Goal: Task Accomplishment & Management: Use online tool/utility

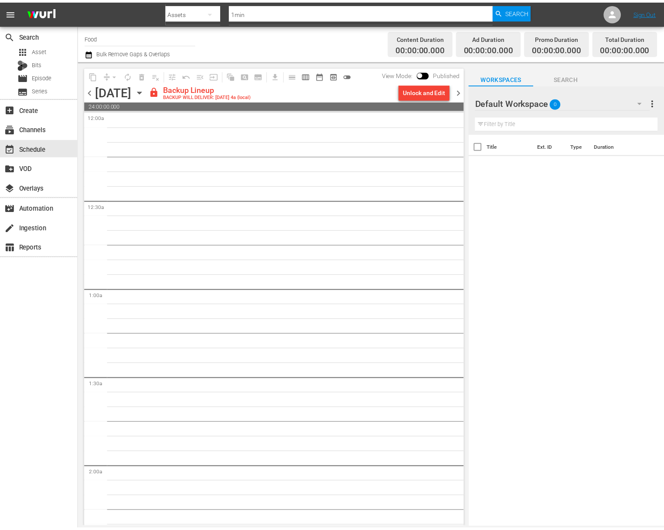
scroll to position [3854, 0]
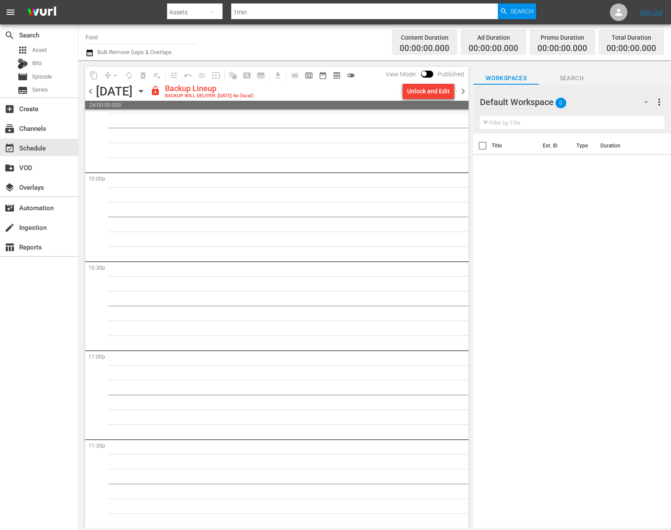
click at [436, 89] on div "Unlock and Edit" at bounding box center [428, 91] width 43 height 16
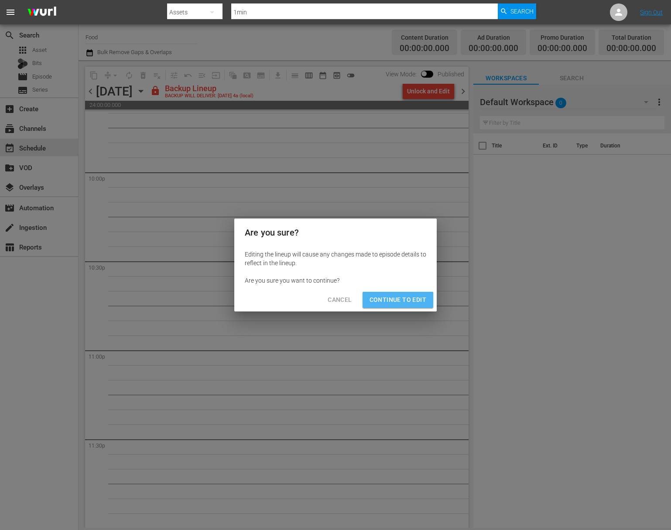
click at [383, 305] on span "Continue to Edit" at bounding box center [397, 299] width 57 height 11
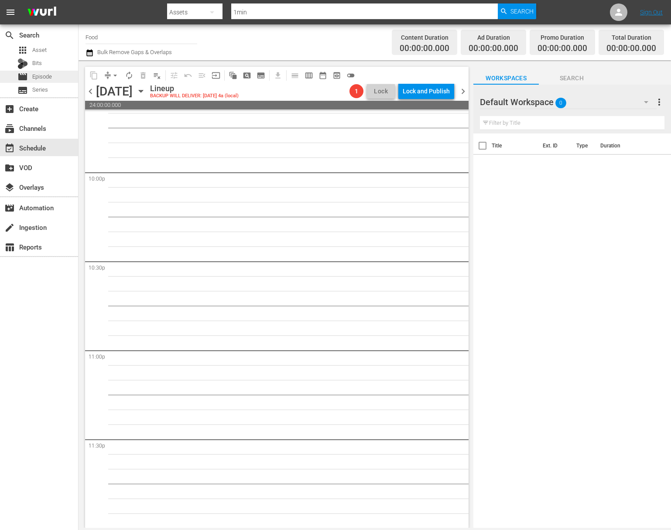
click at [41, 73] on span "Episode" at bounding box center [42, 76] width 20 height 9
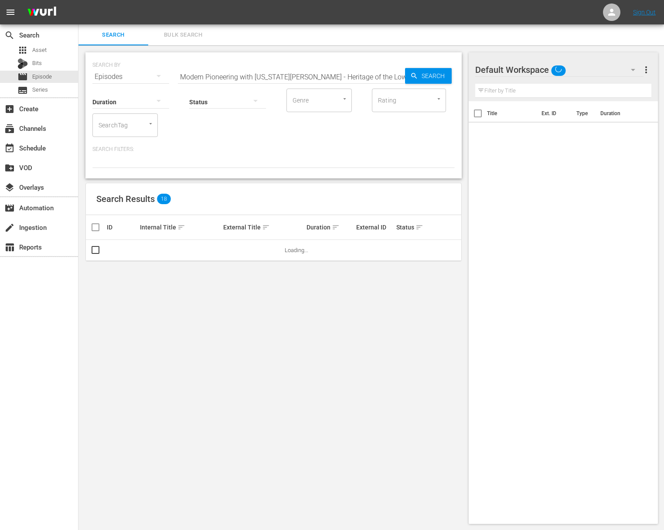
click at [214, 71] on input "Modern Pioneering with [US_STATE][PERSON_NAME] - Heritage of the Lowcountry" at bounding box center [291, 76] width 227 height 21
paste input "[PERSON_NAME]'s Kitchen - Lemony Chicken: A Family Favorite"
click at [425, 75] on span "Search" at bounding box center [435, 76] width 34 height 16
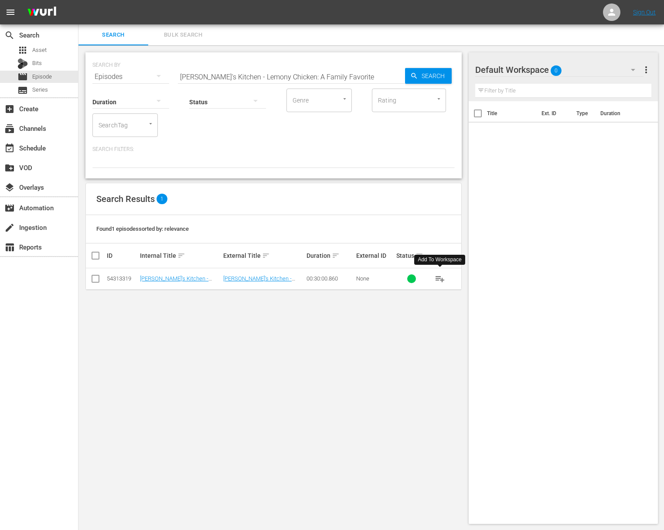
click at [438, 276] on span "playlist_add" at bounding box center [440, 278] width 10 height 10
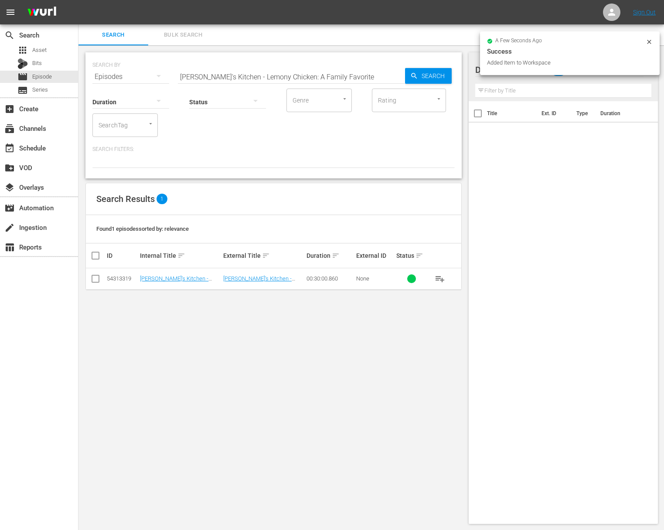
click at [307, 74] on input "[PERSON_NAME]'s Kitchen - Lemony Chicken: A Family Favorite" at bounding box center [291, 76] width 227 height 21
paste input "Trio of Heartwarming Pasta"
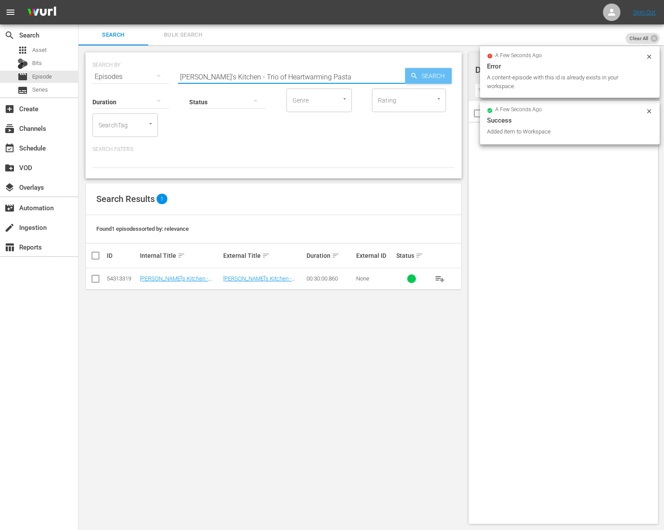
click at [415, 77] on icon "button" at bounding box center [414, 76] width 6 height 6
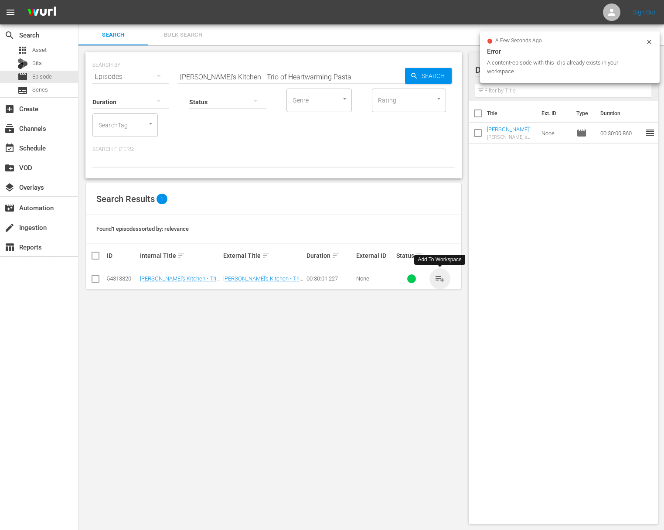
click at [439, 278] on span "playlist_add" at bounding box center [440, 278] width 10 height 10
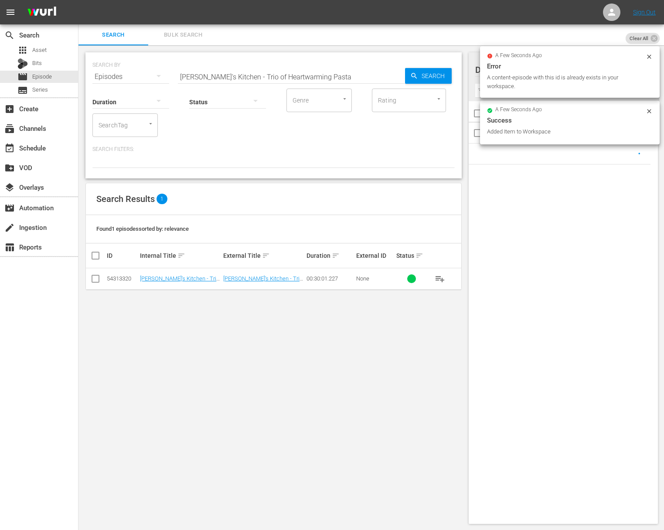
click at [321, 74] on input "[PERSON_NAME]'s Kitchen - Trio of Heartwarming Pasta" at bounding box center [291, 76] width 227 height 21
paste input "Quick Light and Easy Meal Ideas"
click at [425, 75] on span "Search" at bounding box center [435, 76] width 34 height 16
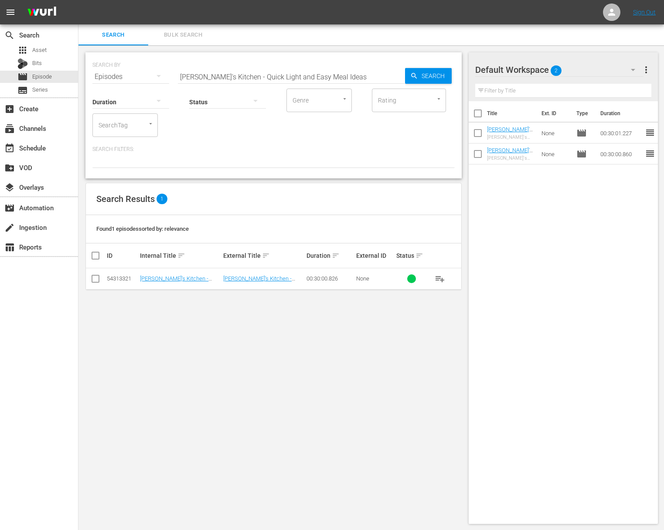
click at [445, 280] on button "playlist_add" at bounding box center [440, 278] width 21 height 21
click at [444, 280] on span "playlist_add" at bounding box center [440, 278] width 10 height 10
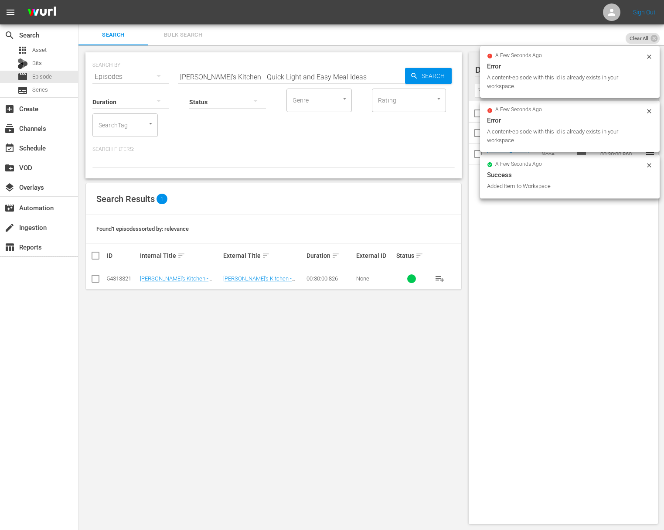
click at [314, 76] on input "[PERSON_NAME]'s Kitchen - Quick Light and Easy Meal Ideas" at bounding box center [291, 76] width 227 height 21
paste input "Gnocchi Time Memories with the Grandchildren"
click at [422, 75] on span "Search" at bounding box center [435, 76] width 34 height 16
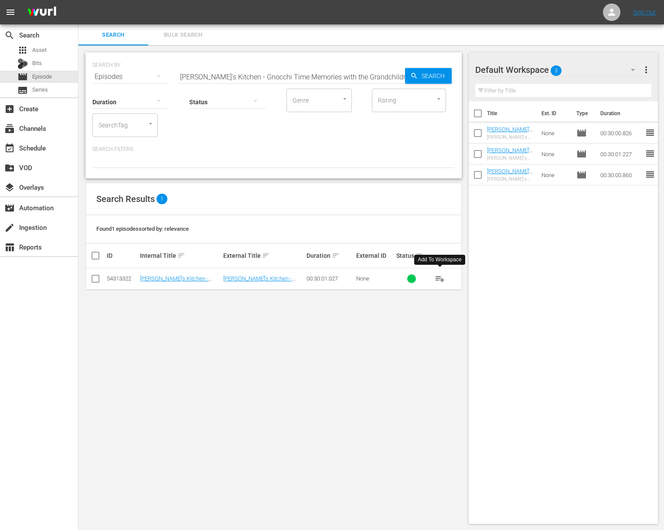
click at [439, 278] on span "playlist_add" at bounding box center [440, 278] width 10 height 10
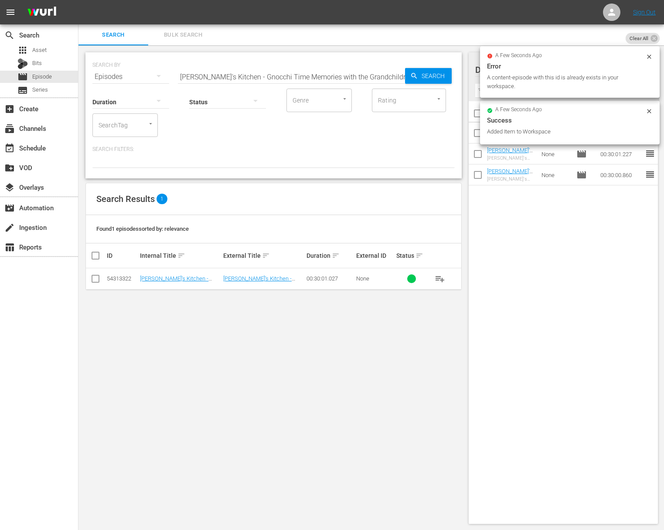
drag, startPoint x: 334, startPoint y: 73, endPoint x: 329, endPoint y: 69, distance: 5.6
click at [334, 73] on input "[PERSON_NAME]'s Kitchen - Gnocchi Time Memories with the Grandchildren" at bounding box center [291, 76] width 227 height 21
paste input "Super Simple Seared Lamb Chops"
click at [380, 73] on input "[PERSON_NAME]'s Kitchen - Super Simple Seared Lamb Chopsrandchildren" at bounding box center [291, 76] width 227 height 21
paste input "text"
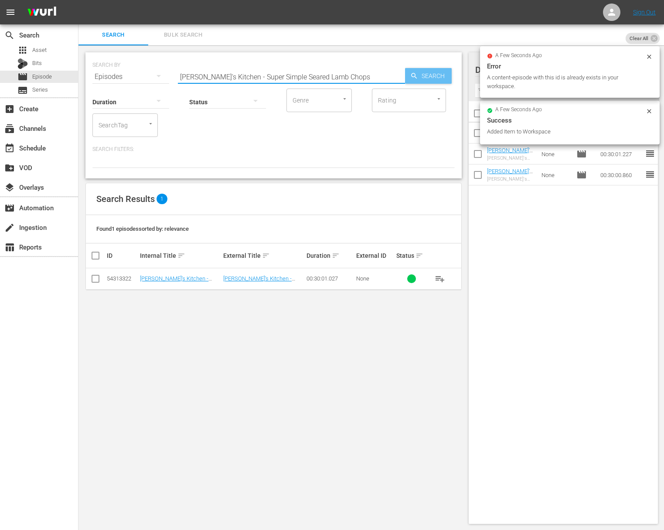
click at [432, 76] on span "Search" at bounding box center [435, 76] width 34 height 16
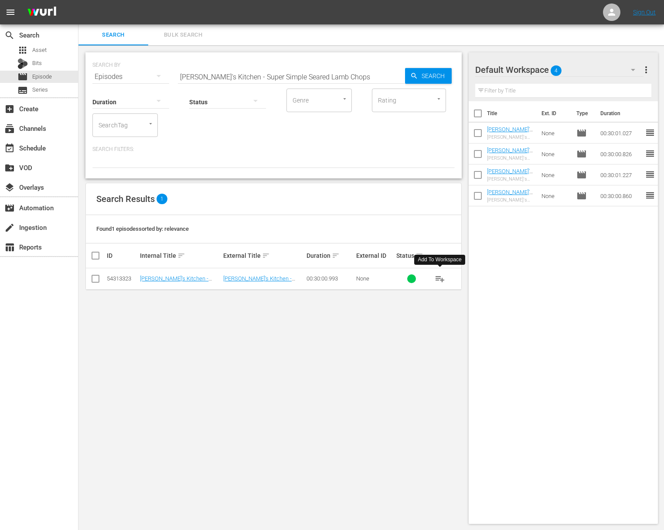
click at [438, 278] on span "playlist_add" at bounding box center [440, 278] width 10 height 10
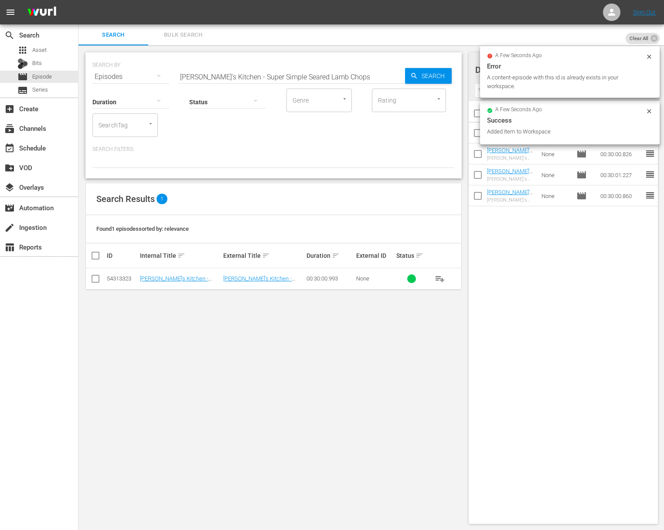
click at [351, 81] on input "[PERSON_NAME]'s Kitchen - Super Simple Seared Lamb Chops" at bounding box center [291, 76] width 227 height 21
paste input "eafood Symphony"
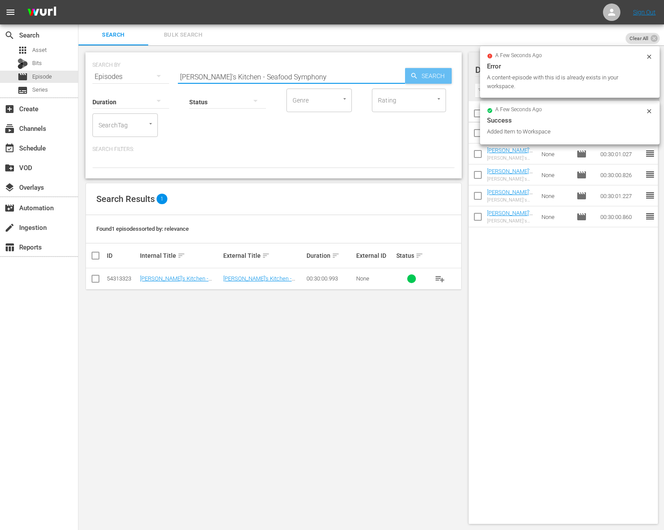
click at [431, 79] on span "Search" at bounding box center [435, 76] width 34 height 16
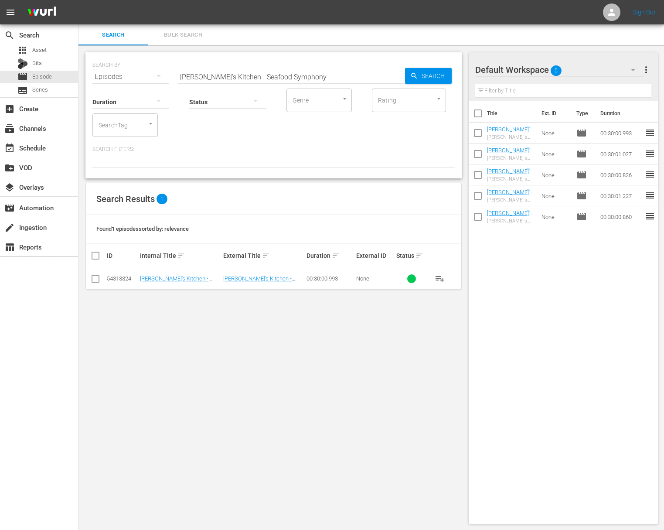
click at [439, 275] on span "playlist_add" at bounding box center [440, 278] width 10 height 10
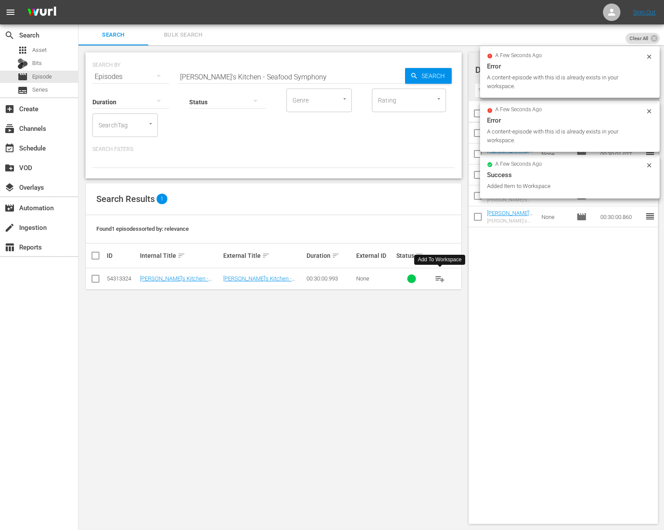
click at [297, 76] on input "[PERSON_NAME]'s Kitchen - Seafood Symphony" at bounding box center [291, 76] width 227 height 21
paste input "I Love Eggs"
click at [448, 75] on span "Search" at bounding box center [435, 76] width 34 height 16
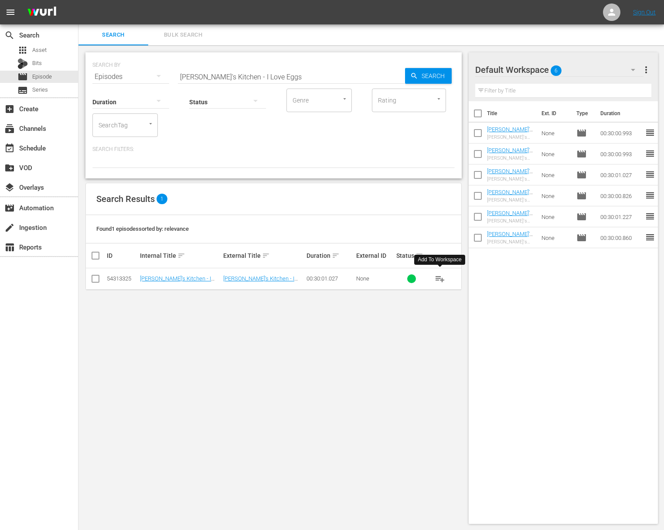
click at [441, 279] on span "playlist_add" at bounding box center [440, 278] width 10 height 10
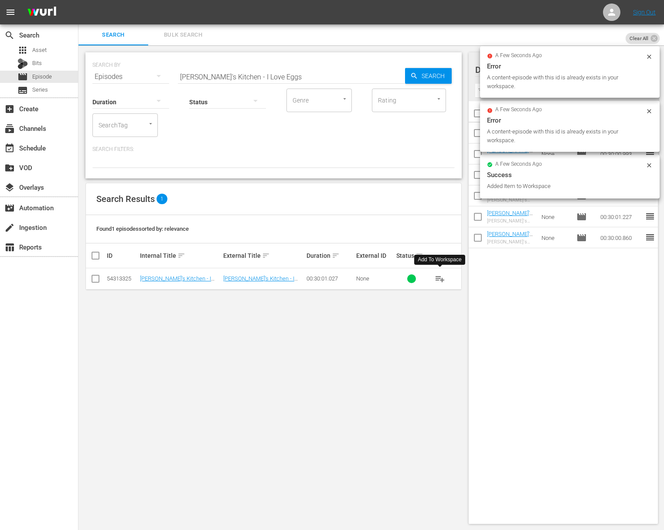
click at [315, 68] on input "[PERSON_NAME]'s Kitchen - I Love Eggs" at bounding box center [291, 76] width 227 height 21
paste input "Sweetest of Sweet"
click at [414, 74] on icon "button" at bounding box center [414, 76] width 8 height 8
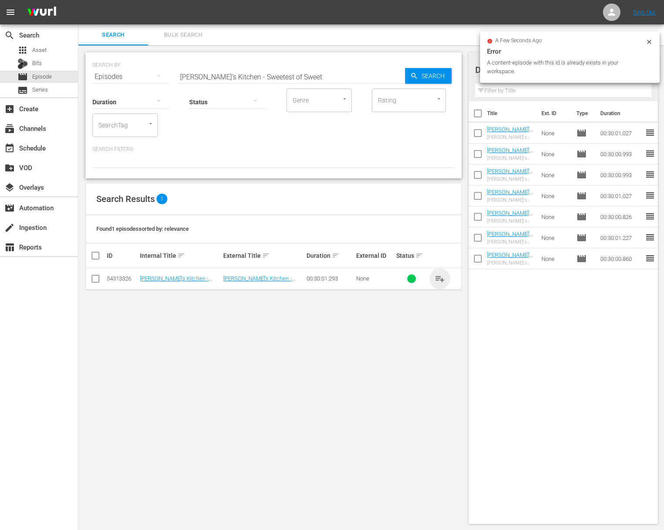
click at [441, 277] on span "playlist_add" at bounding box center [440, 278] width 10 height 10
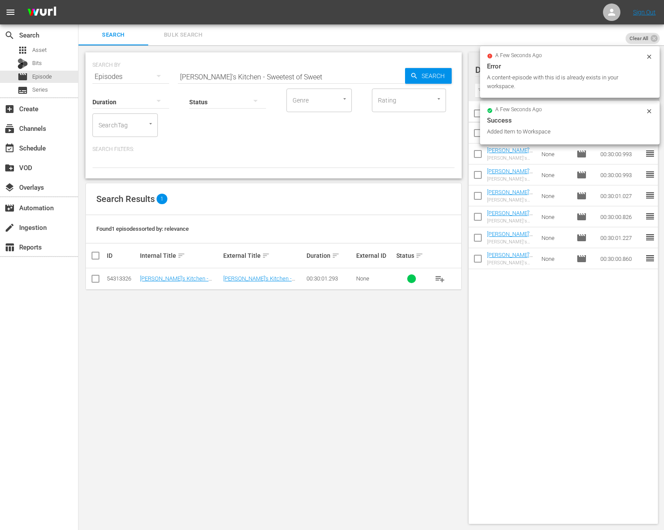
click at [273, 68] on input "[PERSON_NAME]'s Kitchen - Sweetest of Sweet" at bounding box center [291, 76] width 227 height 21
paste input "Dinnertime Soup and Sandwich"
click at [410, 74] on div "Search" at bounding box center [428, 76] width 47 height 16
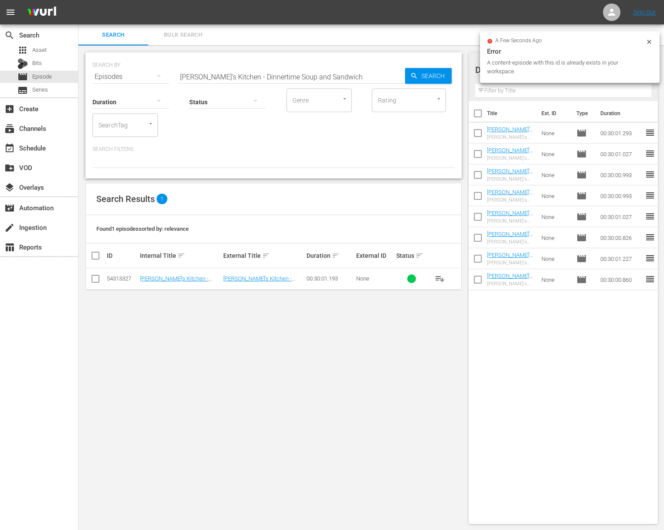
click at [440, 280] on span "playlist_add" at bounding box center [440, 278] width 10 height 10
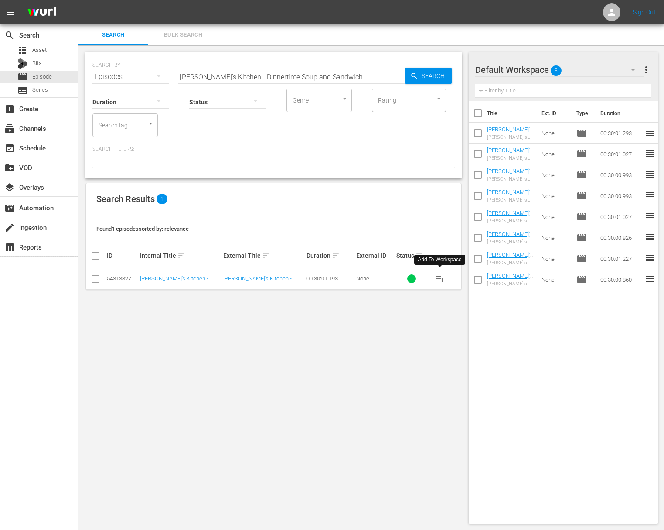
click at [440, 280] on span "playlist_add" at bounding box center [440, 278] width 10 height 10
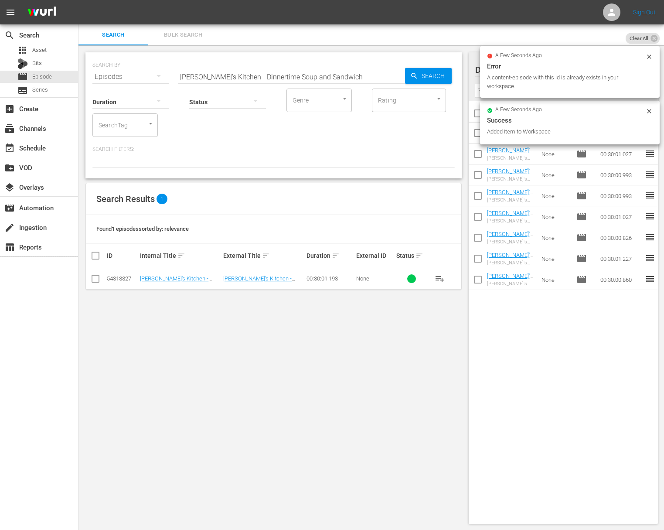
click at [322, 71] on input "[PERSON_NAME]'s Kitchen - Dinnertime Soup and Sandwich" at bounding box center [291, 76] width 227 height 21
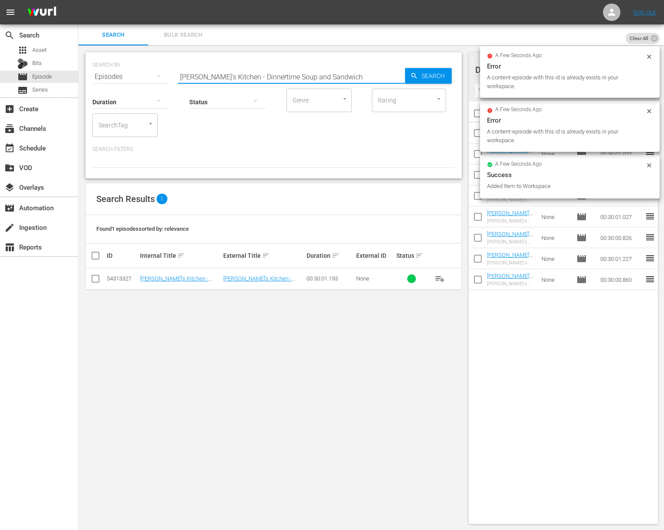
paste input "More Family Favorites"
click at [436, 78] on span "Search" at bounding box center [435, 76] width 34 height 16
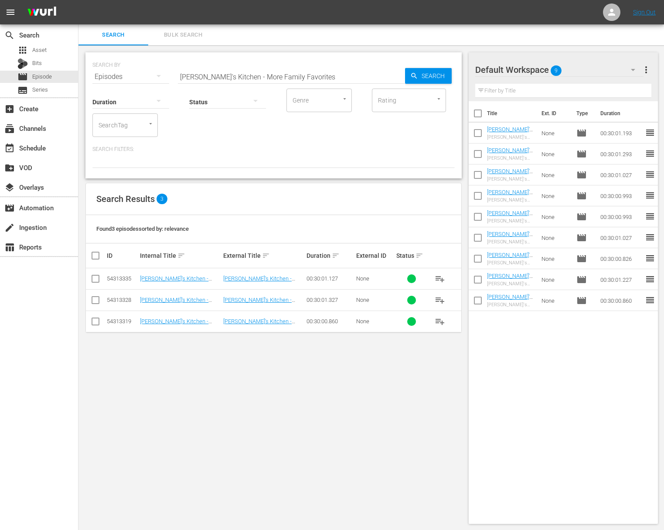
click at [439, 299] on span "playlist_add" at bounding box center [440, 300] width 10 height 10
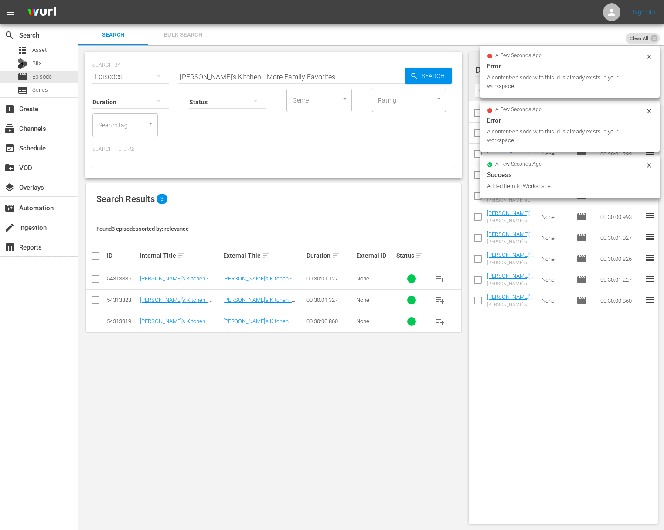
click at [282, 74] on input "[PERSON_NAME]'s Kitchen - More Family Favorites" at bounding box center [291, 76] width 227 height 21
paste input "Heartwarming Comfort Food"
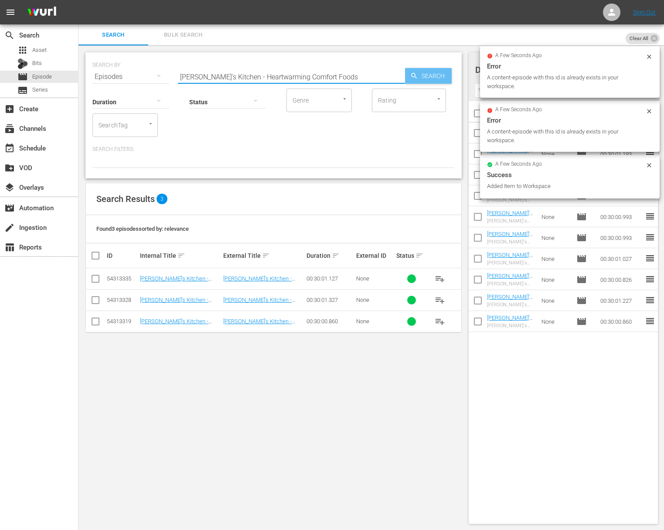
click at [435, 75] on span "Search" at bounding box center [435, 76] width 34 height 16
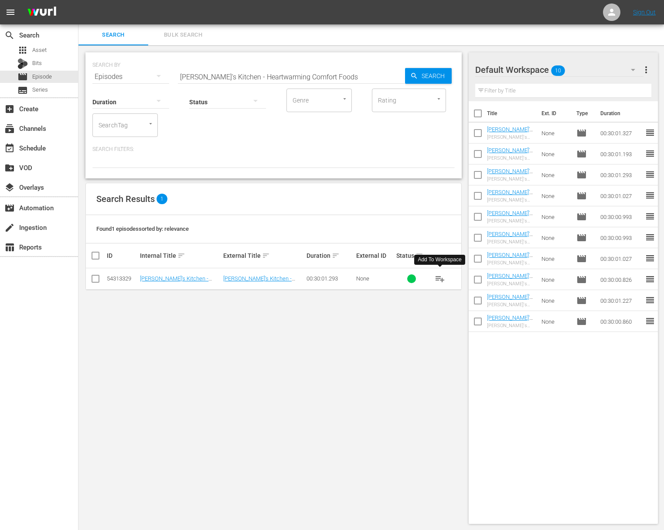
click at [443, 278] on span "playlist_add" at bounding box center [440, 278] width 10 height 10
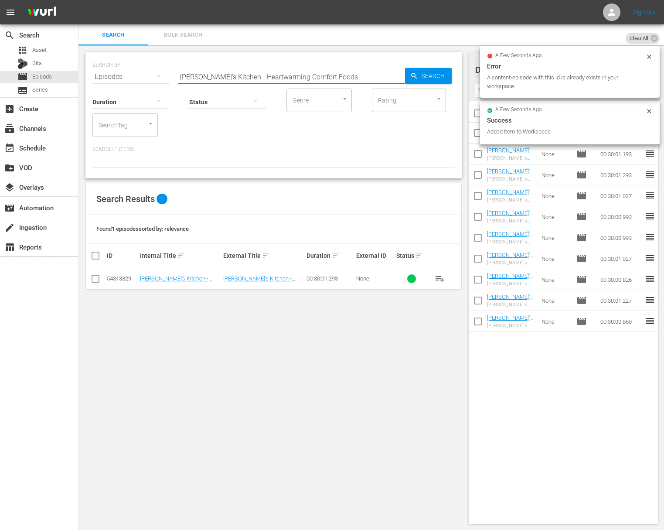
click at [288, 70] on input "[PERSON_NAME]'s Kitchen - Heartwarming Comfort Foods" at bounding box center [291, 76] width 227 height 21
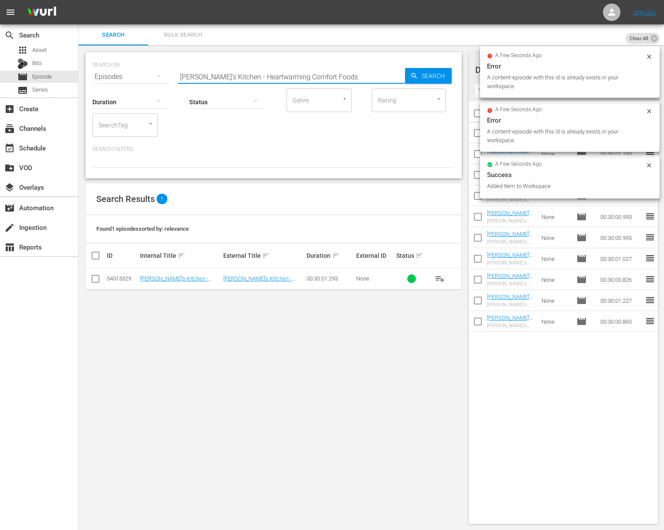
paste input "Grandma's Favorite"
click at [427, 71] on span "Search" at bounding box center [435, 76] width 34 height 16
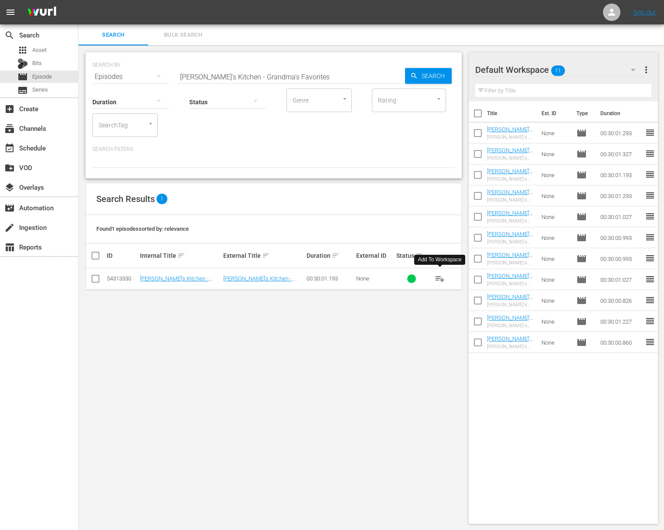
click at [440, 277] on span "playlist_add" at bounding box center [440, 278] width 10 height 10
click at [328, 72] on input "[PERSON_NAME]'s Kitchen - Grandma's Favorites" at bounding box center [291, 76] width 227 height 21
paste input "A Perfect Weeknight Meal"
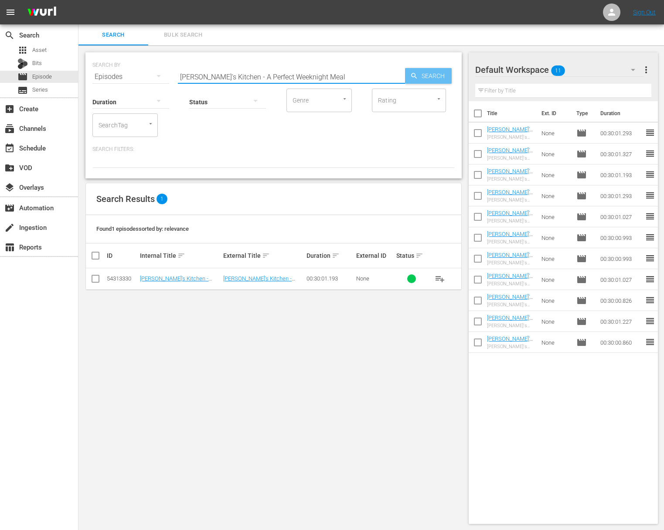
click at [443, 78] on span "Search" at bounding box center [435, 76] width 34 height 16
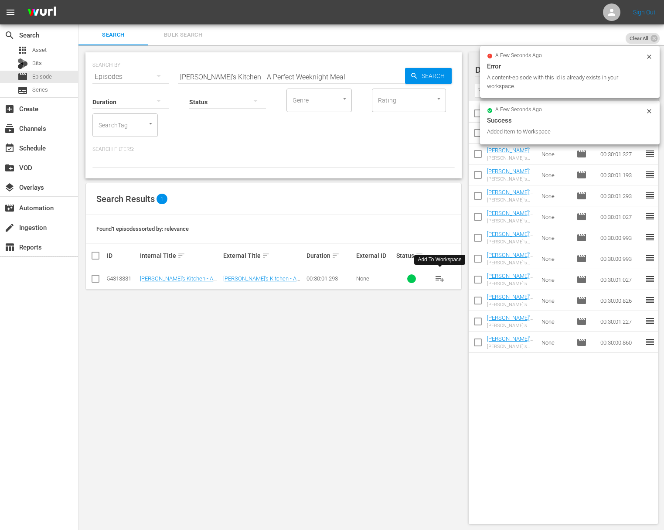
click at [438, 276] on span "playlist_add" at bounding box center [440, 278] width 10 height 10
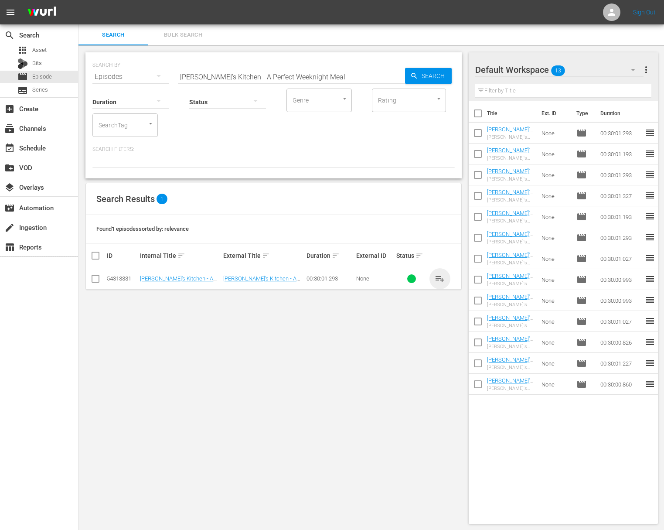
click at [441, 278] on span "playlist_add" at bounding box center [440, 278] width 10 height 10
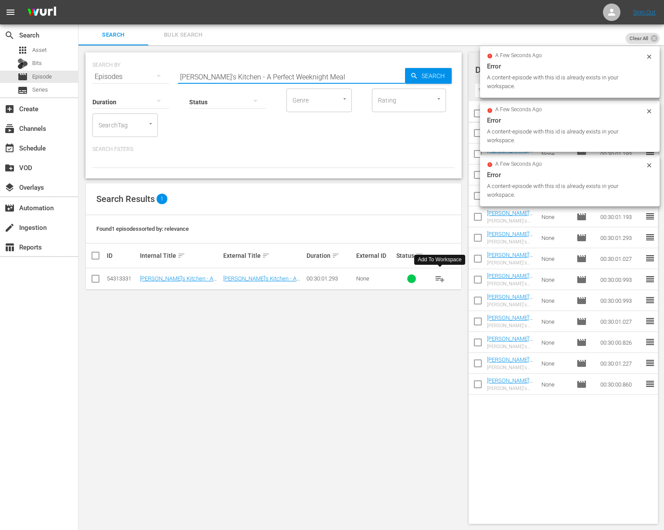
click at [285, 77] on input "[PERSON_NAME]'s Kitchen - A Perfect Weeknight Meal" at bounding box center [291, 76] width 227 height 21
paste input "Symphony of Pastas"
click at [419, 78] on span "Search" at bounding box center [435, 76] width 34 height 16
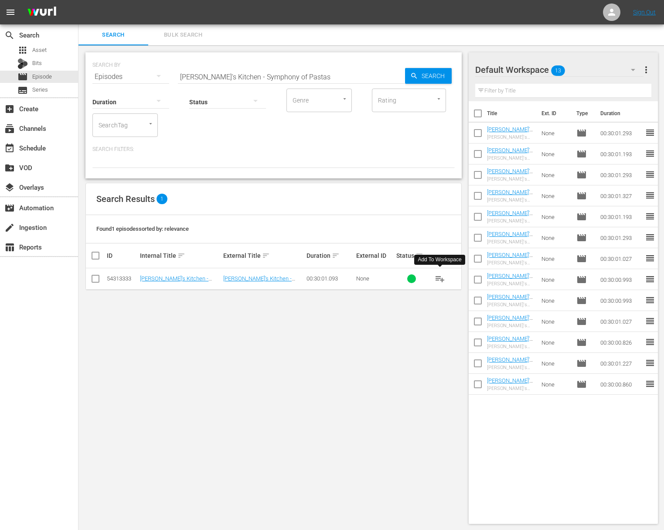
click at [442, 277] on span "playlist_add" at bounding box center [440, 278] width 10 height 10
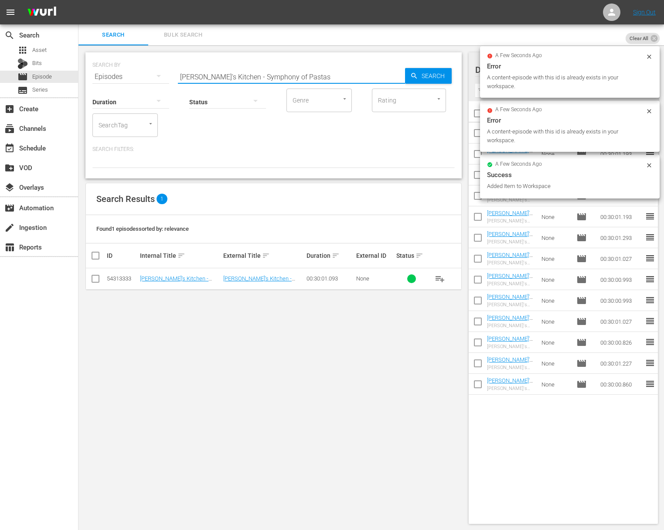
click at [282, 71] on input "[PERSON_NAME]'s Kitchen - Symphony of Pastas" at bounding box center [291, 76] width 227 height 21
paste input "The Oven Is On"
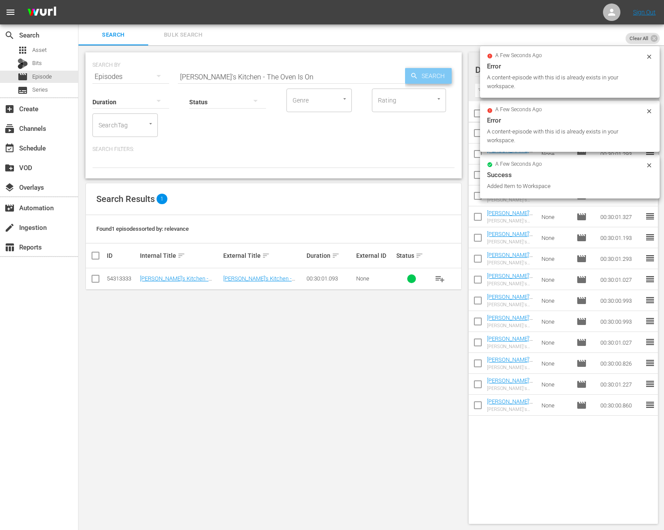
click at [405, 72] on div "Search" at bounding box center [428, 76] width 47 height 16
click at [409, 72] on div "Search" at bounding box center [428, 76] width 47 height 16
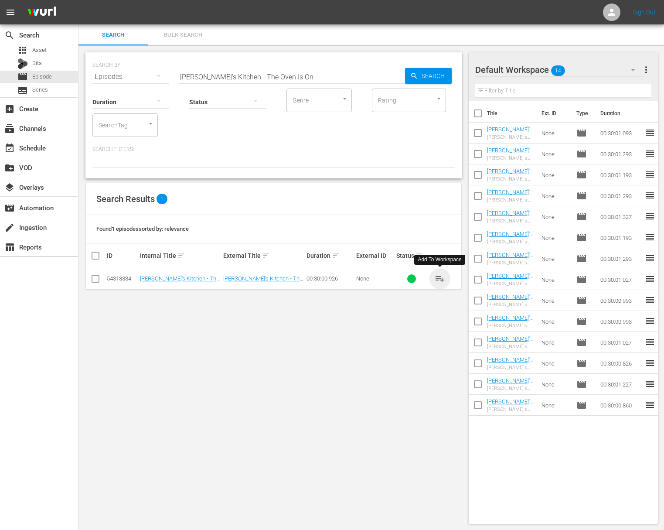
click at [442, 277] on span "playlist_add" at bounding box center [440, 278] width 10 height 10
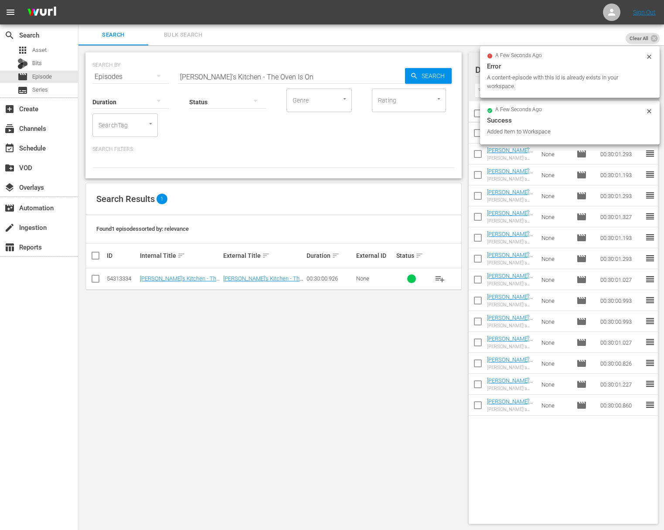
click at [224, 81] on div "Status" at bounding box center [227, 96] width 77 height 31
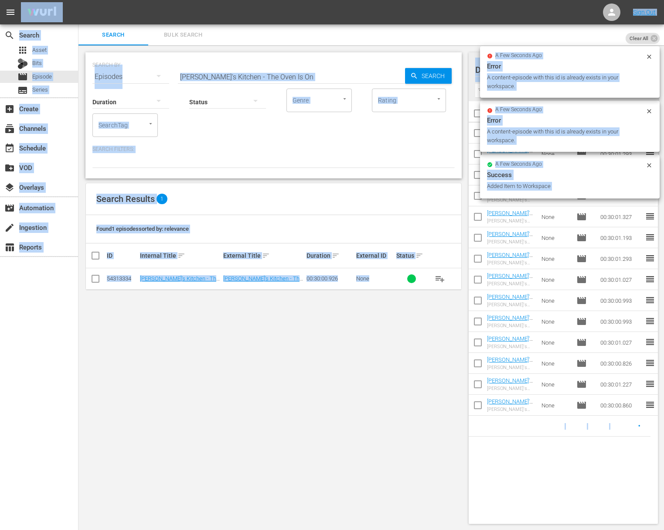
click at [237, 75] on input "[PERSON_NAME]'s Kitchen - The Oven Is On" at bounding box center [291, 76] width 227 height 21
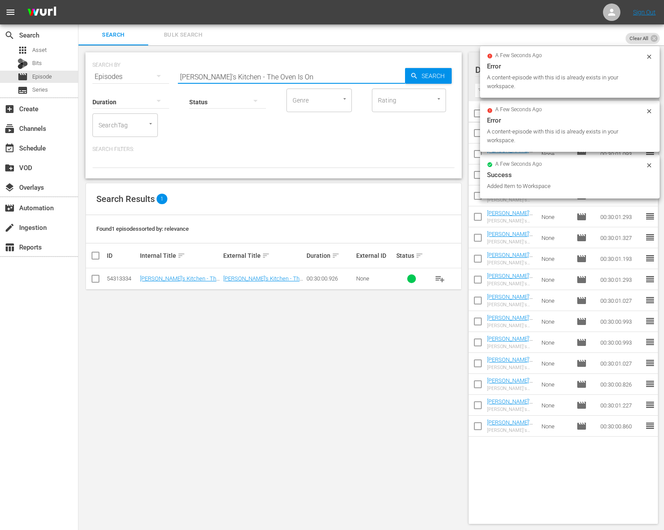
paste input "Family Favorites"
click at [438, 76] on span "Search" at bounding box center [435, 76] width 34 height 16
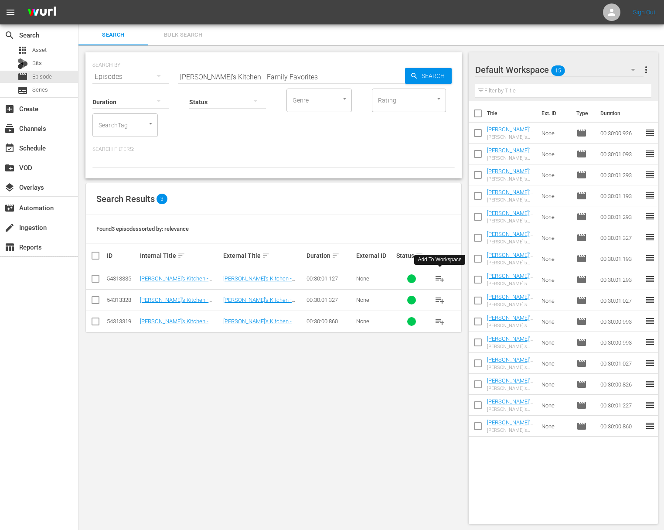
click at [439, 278] on span "playlist_add" at bounding box center [440, 278] width 10 height 10
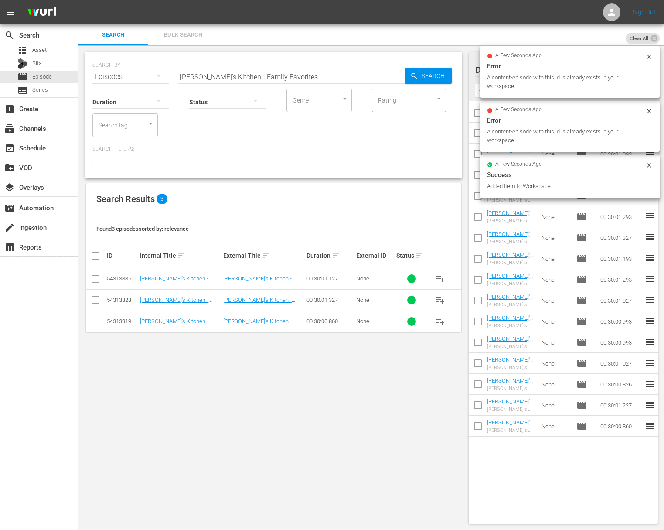
click at [303, 73] on input "[PERSON_NAME]'s Kitchen - Family Favorites" at bounding box center [291, 76] width 227 height 21
paste input "A Little Spice with a Hint of Beer"
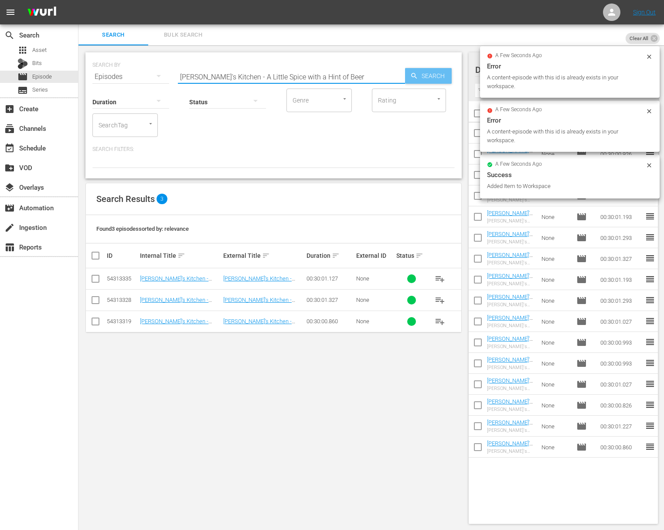
click at [441, 78] on span "Search" at bounding box center [435, 76] width 34 height 16
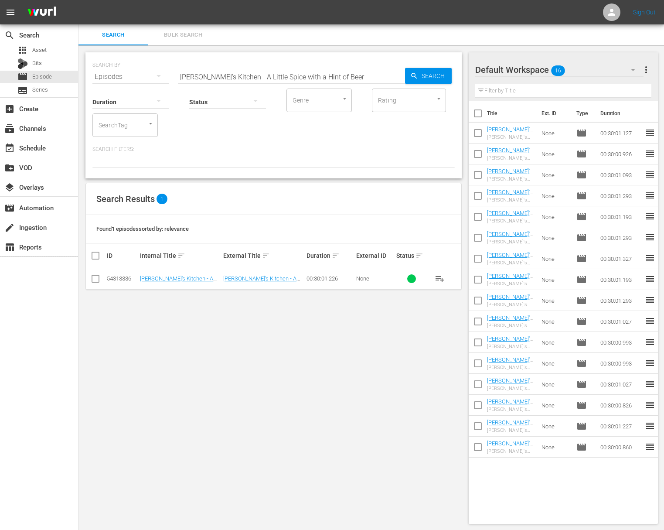
click at [443, 280] on span "playlist_add" at bounding box center [440, 278] width 10 height 10
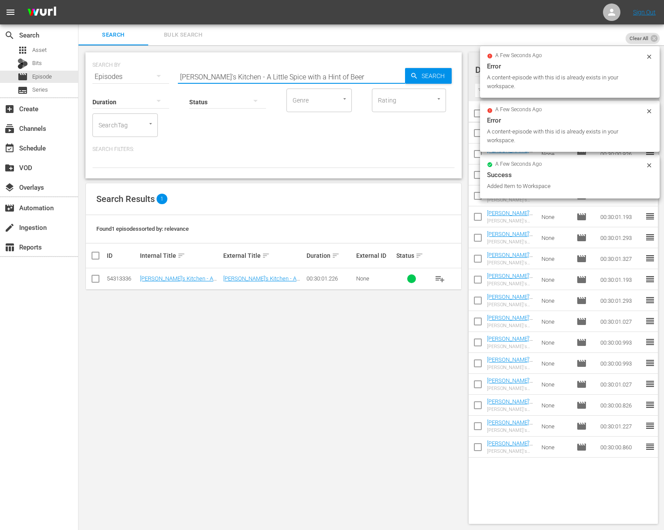
click at [294, 75] on input "[PERSON_NAME]'s Kitchen - A Little Spice with a Hint of Beer" at bounding box center [291, 76] width 227 height 21
paste input "Garlic and Onion Steal the Show"
click at [433, 78] on span "Search" at bounding box center [435, 76] width 34 height 16
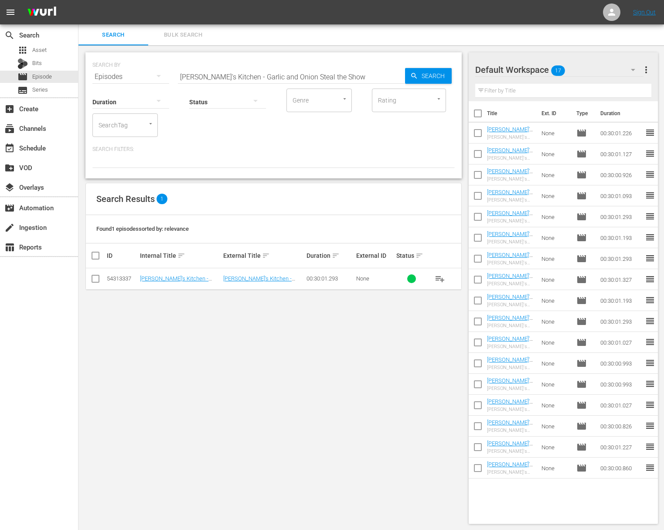
click at [440, 278] on span "playlist_add" at bounding box center [440, 278] width 10 height 10
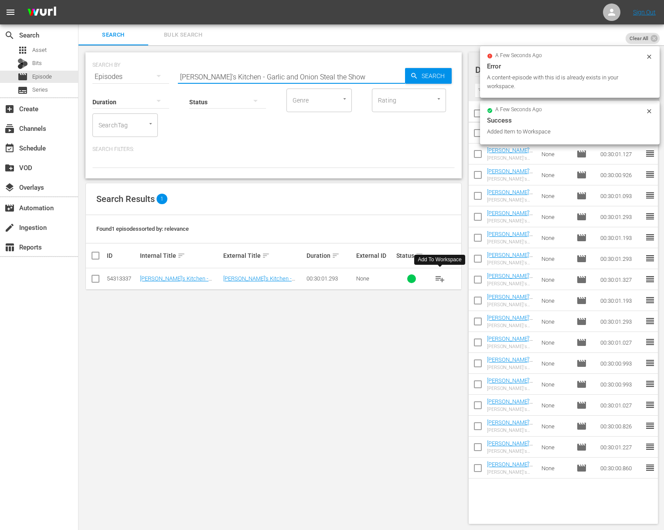
click at [302, 79] on input "[PERSON_NAME]'s Kitchen - Garlic and Onion Steal the Show" at bounding box center [291, 76] width 227 height 21
paste input "[PERSON_NAME]'s Kitchen - Simple Weekday Dinner Ideas"
click at [324, 78] on input "[PERSON_NAME]'s Kitchen - Garlic and Onion Steal thaLidia's Kitchen - Simple We…" at bounding box center [291, 76] width 227 height 21
paste input "Simple Weekday Dinner Ideas"
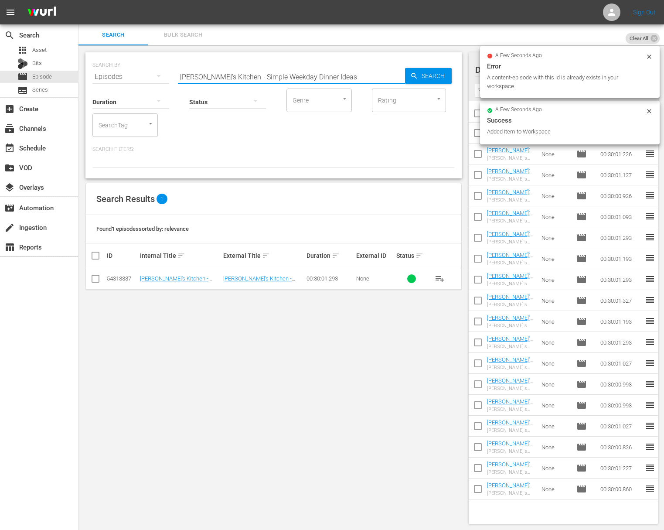
scroll to position [0, 0]
click at [422, 78] on span "Search" at bounding box center [435, 76] width 34 height 16
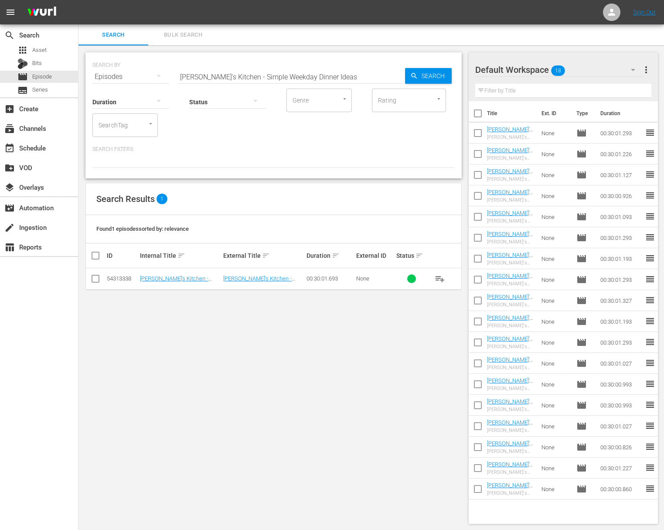
click at [442, 278] on span "playlist_add" at bounding box center [440, 278] width 10 height 10
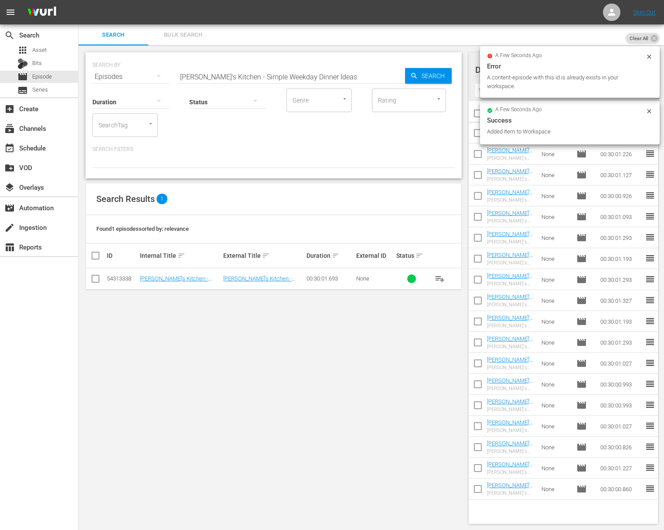
click at [281, 68] on input "[PERSON_NAME]'s Kitchen - Simple Weekday Dinner Ideas" at bounding box center [291, 76] width 227 height 21
paste input "Fall's Flavorful Favorite"
click at [407, 74] on div "Search" at bounding box center [428, 76] width 47 height 16
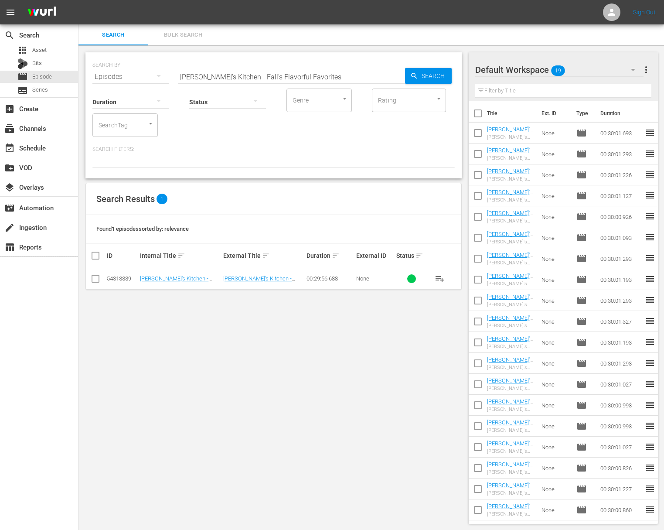
click at [443, 277] on span "playlist_add" at bounding box center [440, 278] width 10 height 10
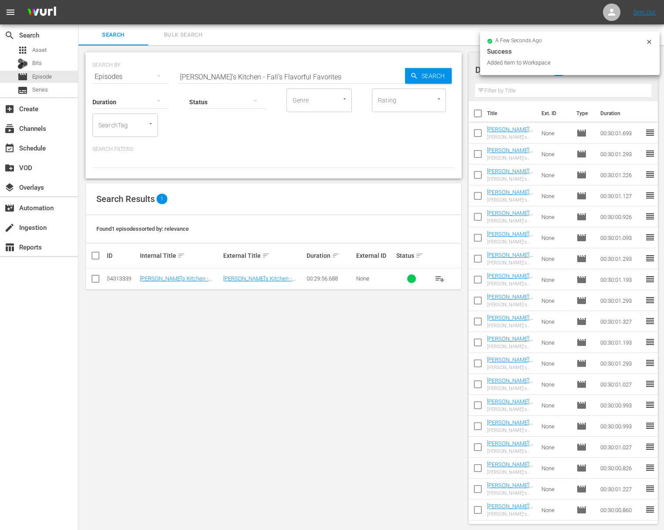
click at [303, 77] on input "[PERSON_NAME]'s Kitchen - Fall's Flavorful Favorites" at bounding box center [291, 76] width 227 height 21
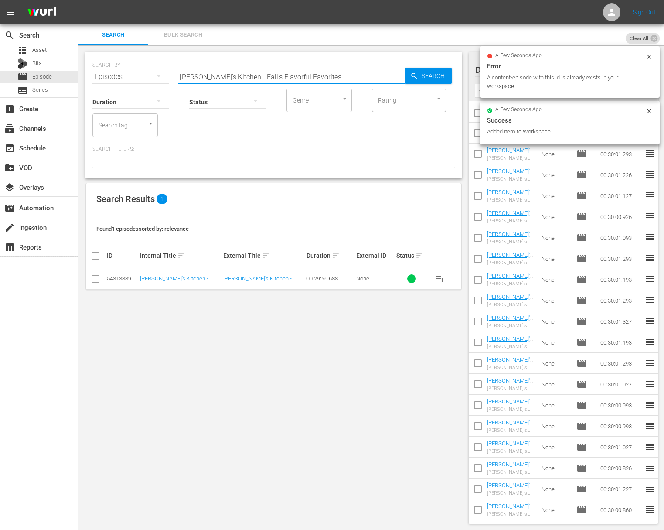
paste input "Steak Nicht with London Broil"
click at [421, 80] on span "Search" at bounding box center [435, 76] width 34 height 16
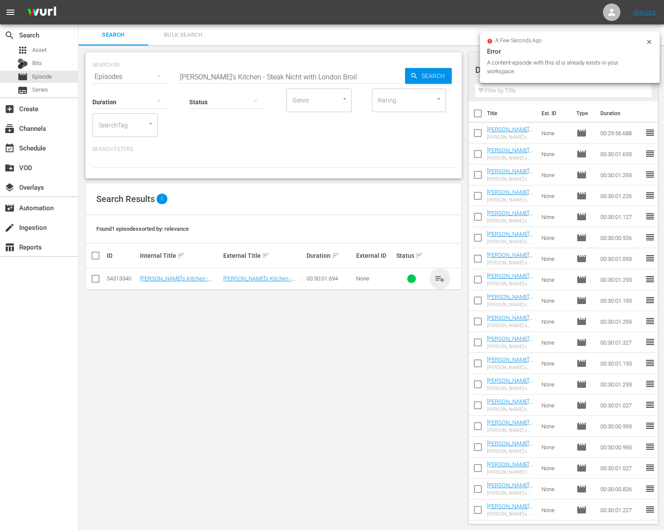
click at [440, 278] on span "playlist_add" at bounding box center [440, 278] width 10 height 10
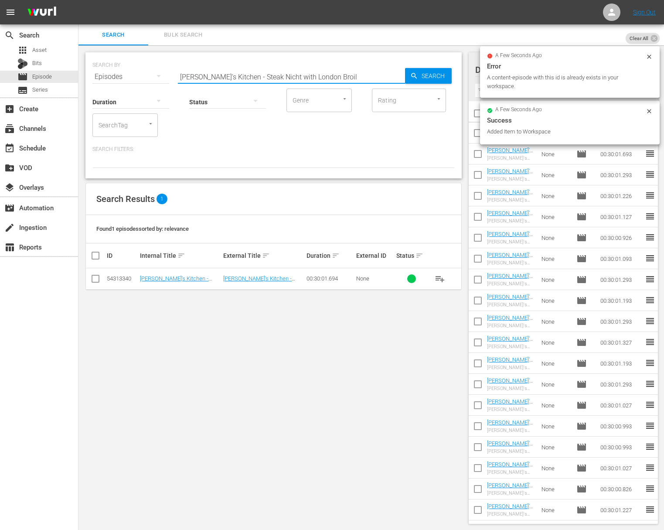
click at [331, 76] on input "[PERSON_NAME]'s Kitchen - Steak Nicht with London Broil" at bounding box center [291, 76] width 227 height 21
paste input "[PERSON_NAME]'s Kitchen - Piemonte Peppers"
click at [336, 79] on input "[PERSON_NAME]'s Kitchen - Steak Nicht with London BroilaLidia's Kitchen - Piemo…" at bounding box center [291, 76] width 227 height 21
paste input "text"
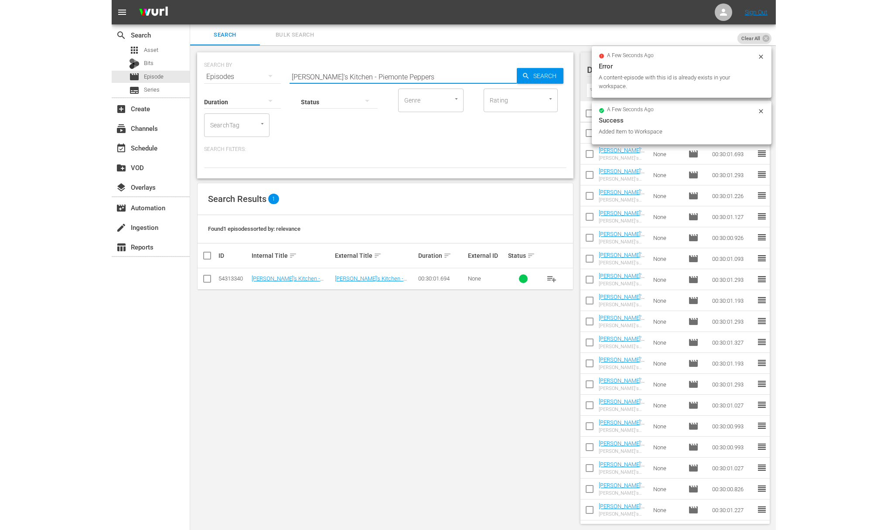
scroll to position [0, 0]
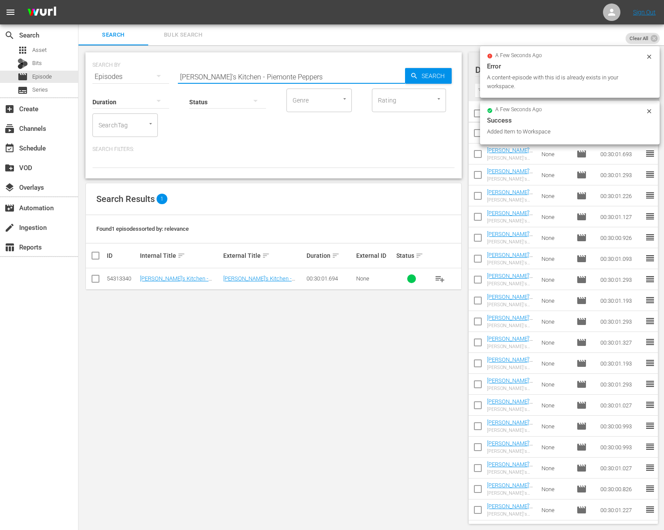
click at [410, 79] on icon "button" at bounding box center [414, 76] width 8 height 8
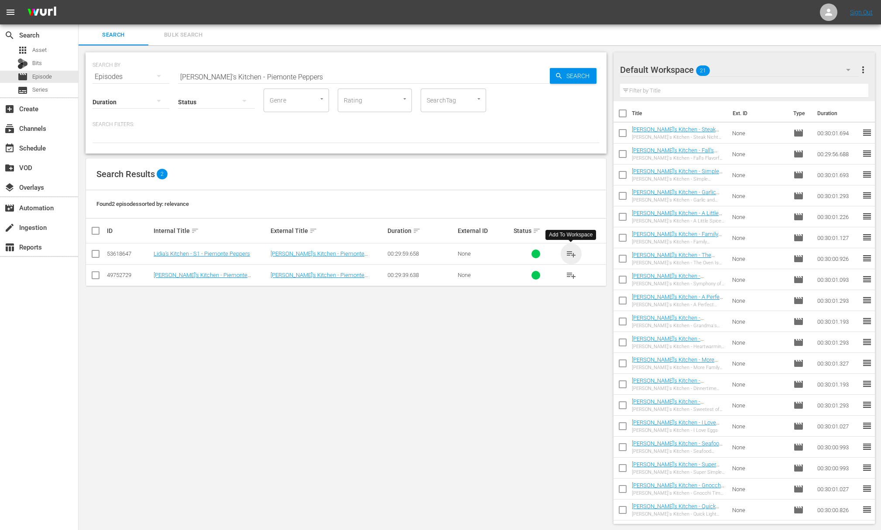
click at [574, 253] on span "playlist_add" at bounding box center [571, 254] width 10 height 10
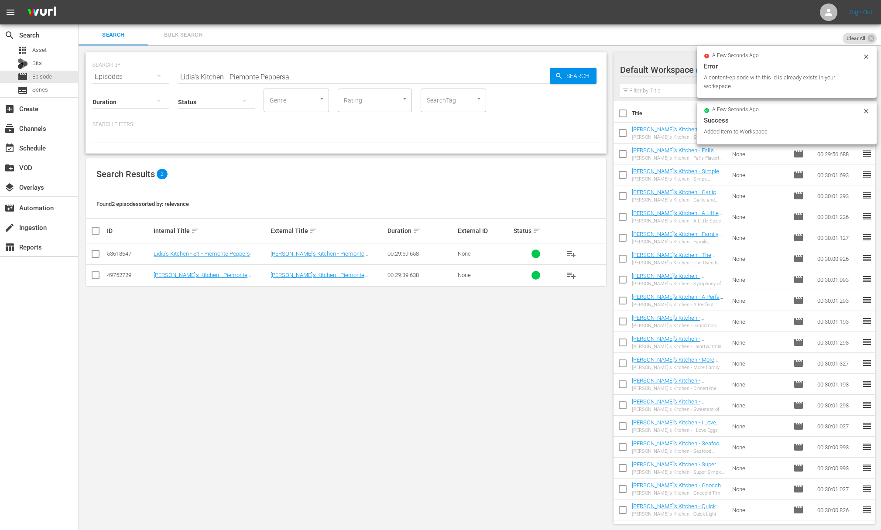
click at [328, 76] on input "Lidia's Kitchen - Piemonte Peppersa" at bounding box center [364, 76] width 372 height 21
paste input "[PERSON_NAME]'s Kitchen -A Light and Delicious Supper"
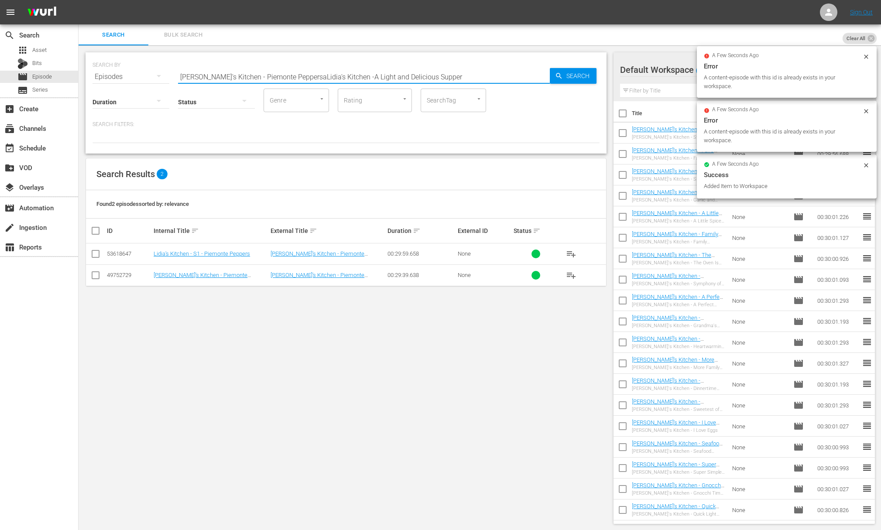
click at [418, 79] on input "[PERSON_NAME]'s Kitchen - Piemonte PeppersaLidia's Kitchen -A Light and Delicio…" at bounding box center [364, 76] width 372 height 21
paste input "text"
click at [520, 79] on input "[PERSON_NAME]'s Kitchen -A Light and Delicious Supper" at bounding box center [364, 76] width 372 height 21
click at [563, 78] on span "Search" at bounding box center [580, 76] width 34 height 16
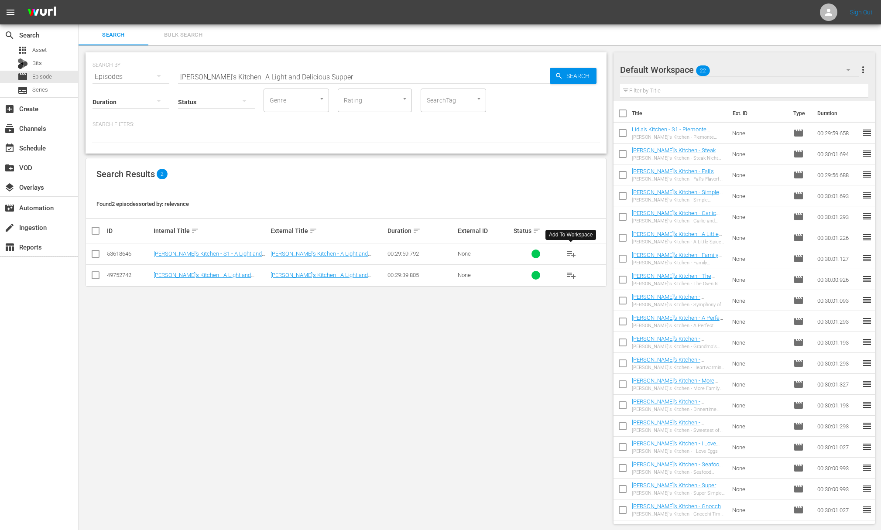
click at [571, 252] on span "playlist_add" at bounding box center [571, 254] width 10 height 10
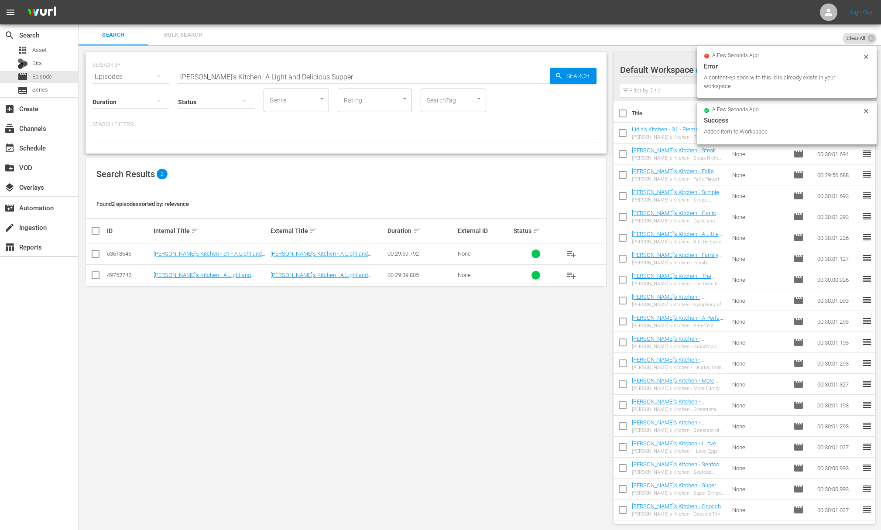
click at [297, 76] on input "[PERSON_NAME]'s Kitchen -A Light and Delicious Supper" at bounding box center [364, 76] width 372 height 21
paste input "Good Enough for Grandma"
click at [561, 75] on icon "button" at bounding box center [559, 76] width 8 height 8
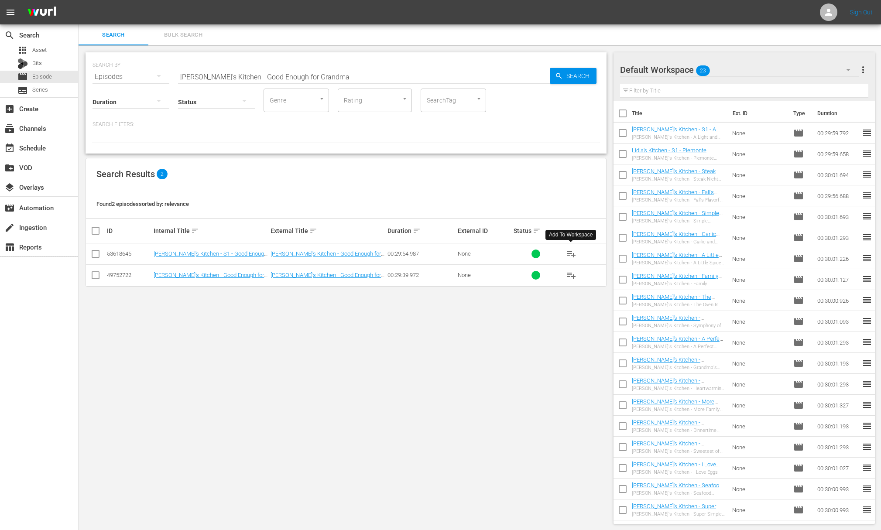
click at [573, 251] on span "playlist_add" at bounding box center [571, 254] width 10 height 10
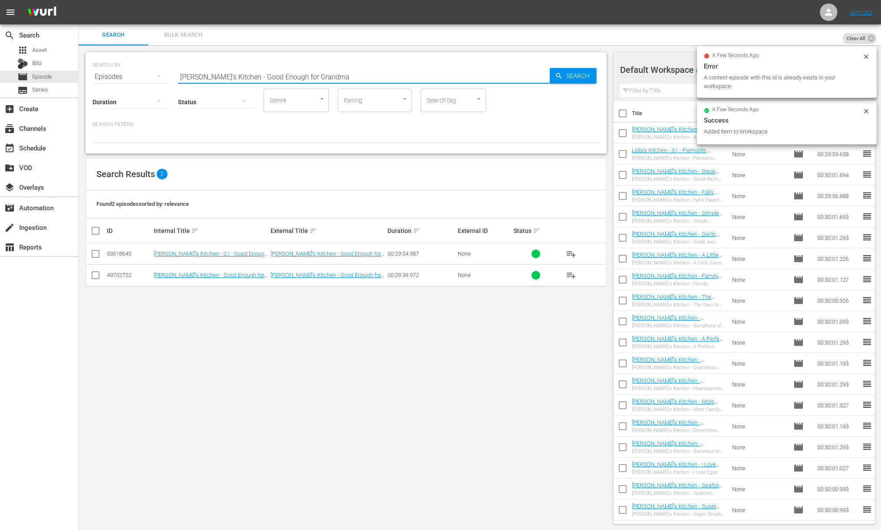
click at [257, 73] on input "[PERSON_NAME]'s Kitchen - Good Enough for Grandma" at bounding box center [364, 76] width 372 height 21
paste input "[PERSON_NAME] Favorite Past"
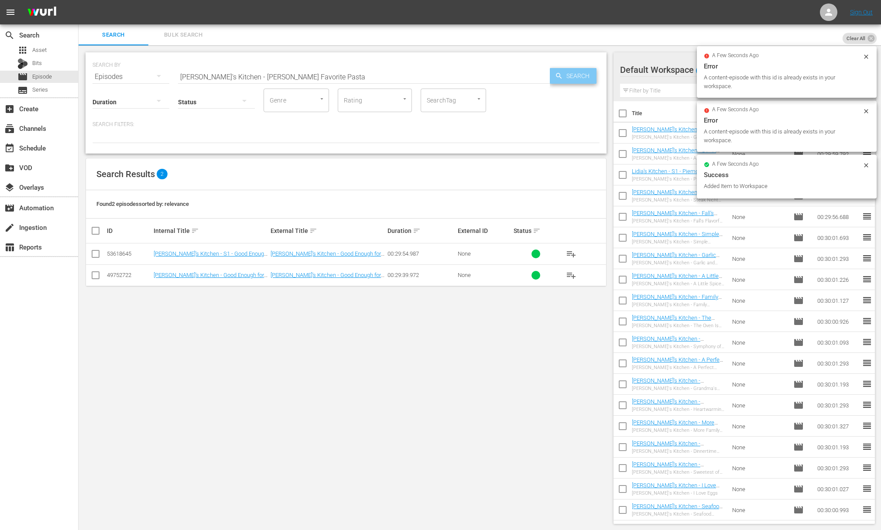
click at [571, 69] on span "Search" at bounding box center [580, 76] width 34 height 16
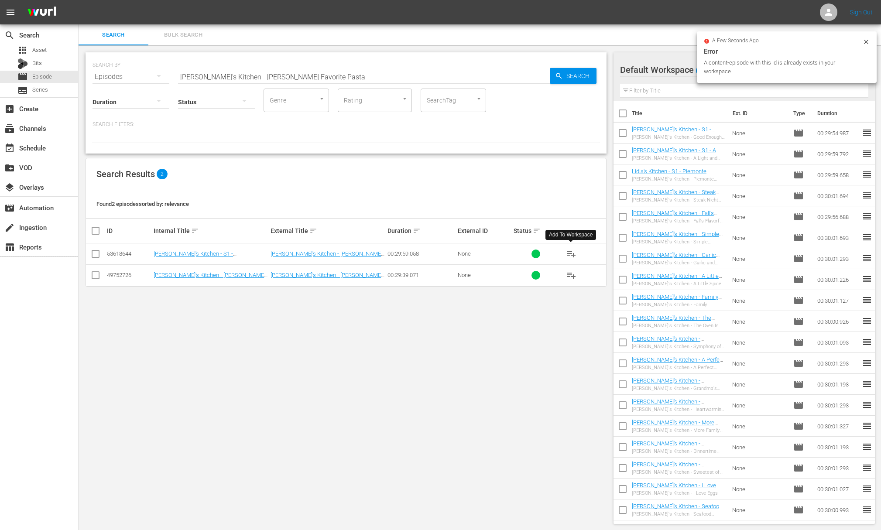
click at [569, 253] on span "playlist_add" at bounding box center [571, 254] width 10 height 10
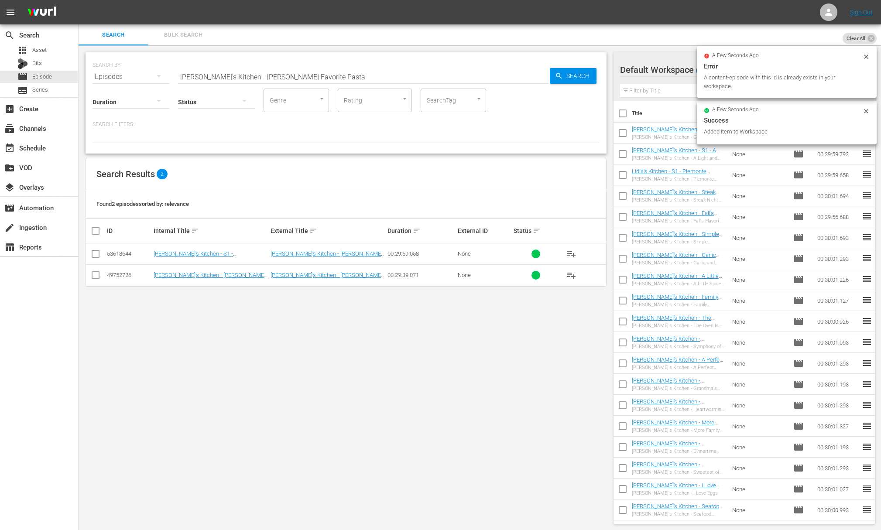
click at [328, 72] on input "[PERSON_NAME]'s Kitchen - [PERSON_NAME] Favorite Pasta" at bounding box center [364, 76] width 372 height 21
paste input "Chicken Three Ways"
click at [564, 77] on span "Search" at bounding box center [580, 76] width 34 height 16
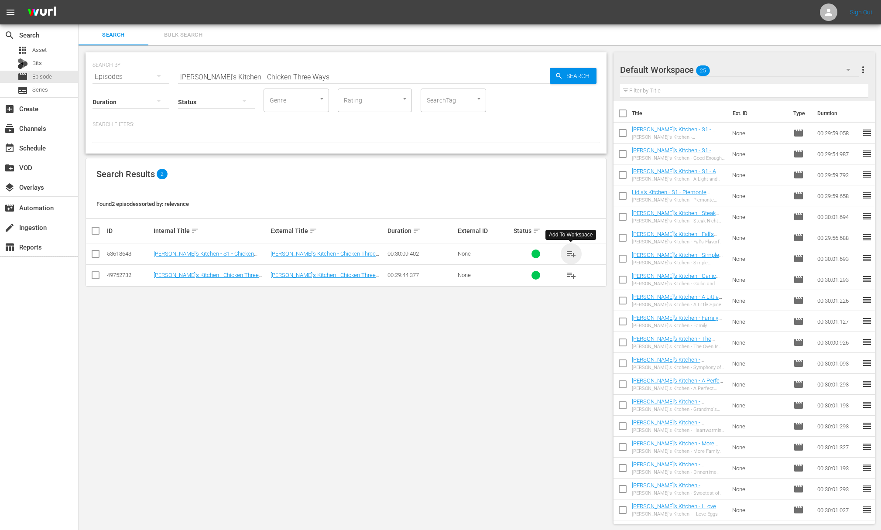
click at [572, 253] on span "playlist_add" at bounding box center [571, 254] width 10 height 10
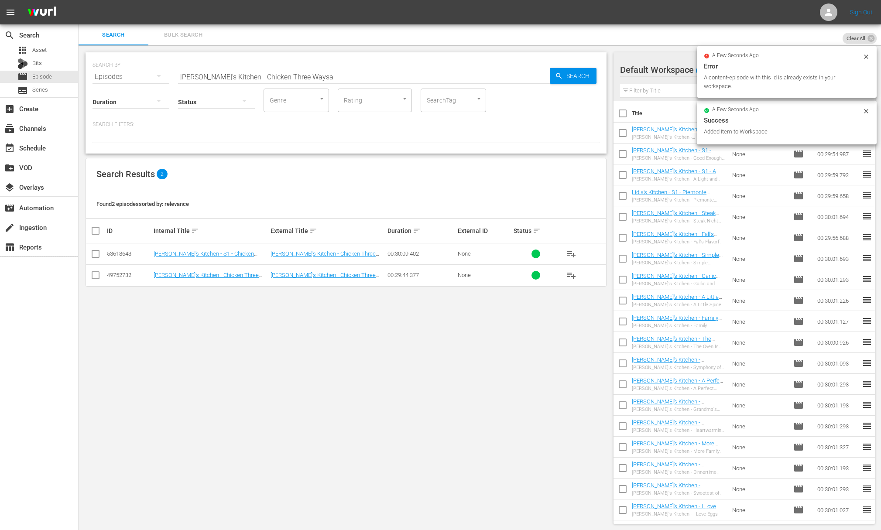
click at [311, 81] on input "[PERSON_NAME]'s Kitchen - Chicken Three Waysa" at bounding box center [364, 76] width 372 height 21
paste input "[PERSON_NAME]'s Kitchen - Party Favorites"
click at [311, 82] on input "[PERSON_NAME]'s Kitchen - Chicken Three WaysaLidia's Kitchen - Party Favorites" at bounding box center [364, 76] width 372 height 21
paste input "text"
click at [550, 77] on div "Search" at bounding box center [573, 76] width 47 height 16
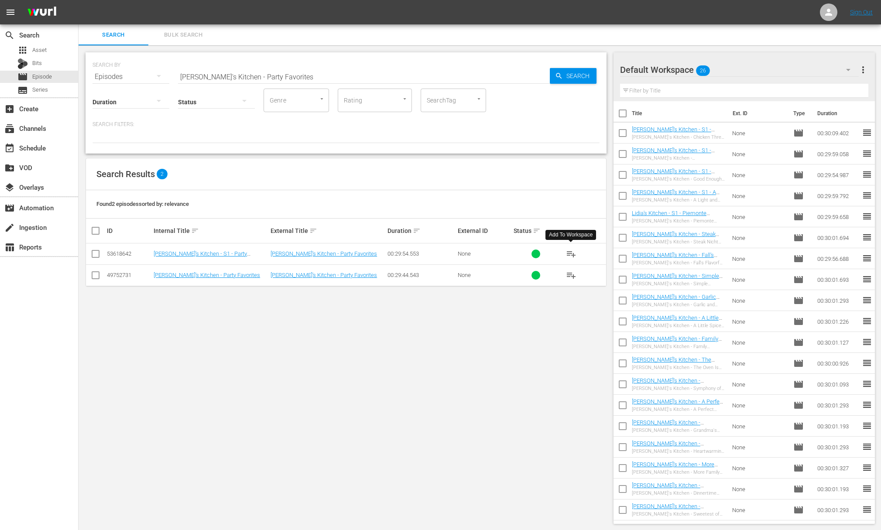
click at [572, 253] on span "playlist_add" at bounding box center [571, 254] width 10 height 10
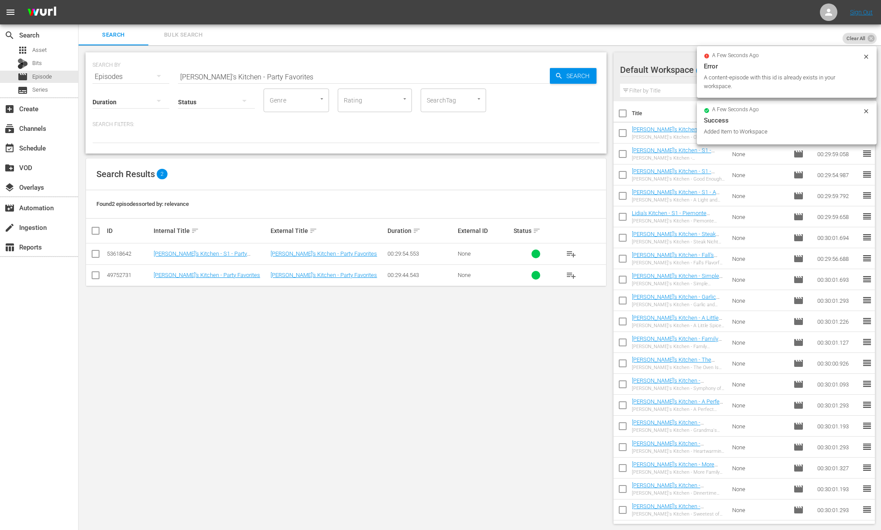
click at [280, 77] on input "[PERSON_NAME]'s Kitchen - Party Favorites" at bounding box center [364, 76] width 372 height 21
paste input "Heart Healthy & Heavenly"
click at [556, 74] on icon "button" at bounding box center [559, 76] width 6 height 6
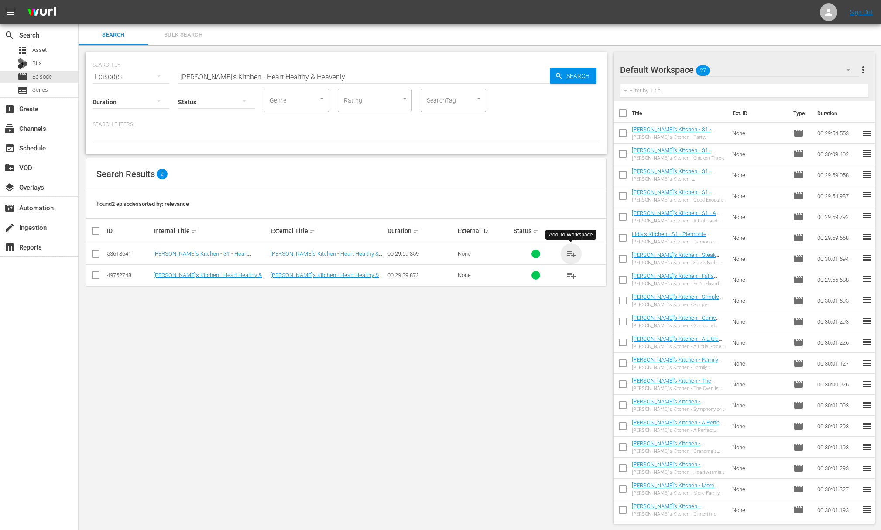
click at [571, 252] on span "playlist_add" at bounding box center [571, 254] width 10 height 10
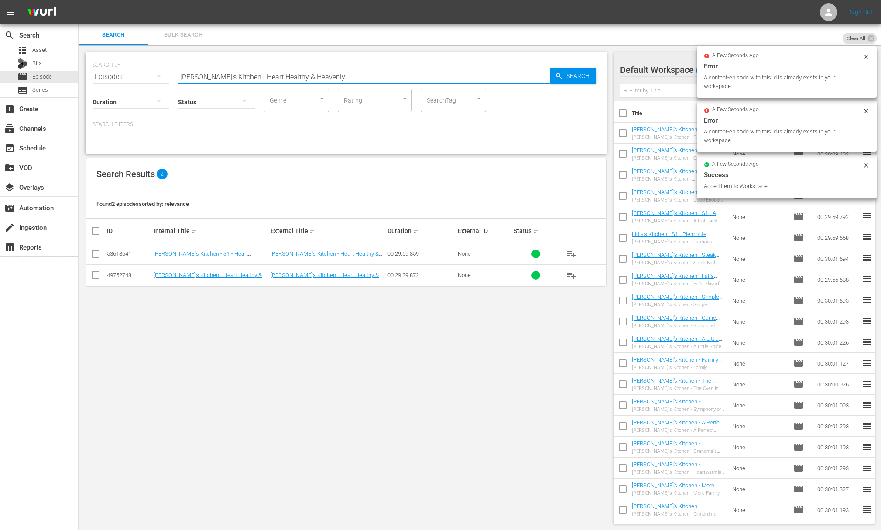
click at [286, 79] on input "[PERSON_NAME]'s Kitchen - Heart Healthy & Heavenly" at bounding box center [364, 76] width 372 height 21
paste input "Summertime Delights"
click at [561, 77] on icon "button" at bounding box center [559, 76] width 8 height 8
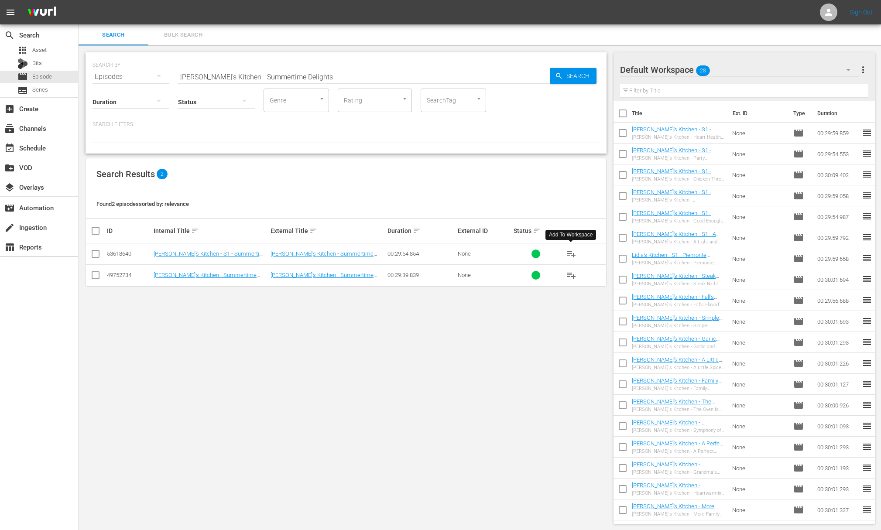
click at [569, 253] on span "playlist_add" at bounding box center [571, 254] width 10 height 10
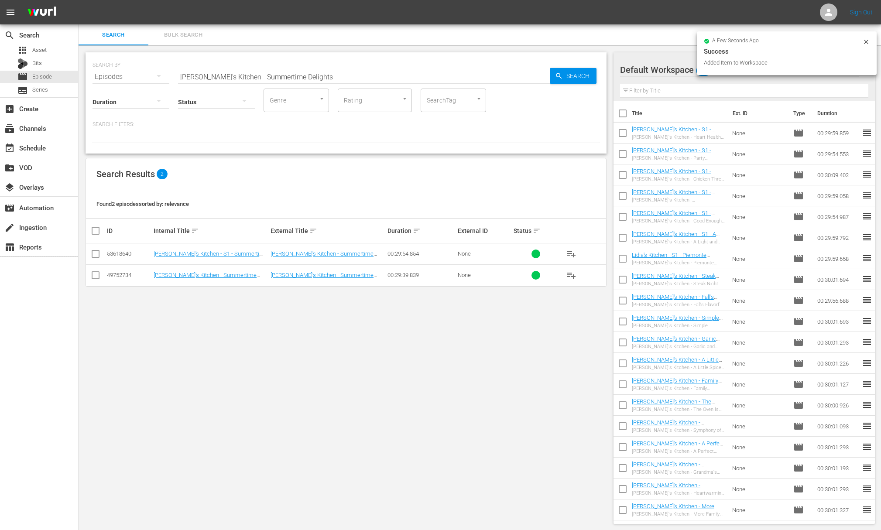
click at [300, 63] on div "SEARCH BY Search By Episodes Search ID, Title, Description, Keywords, or Catego…" at bounding box center [345, 71] width 507 height 31
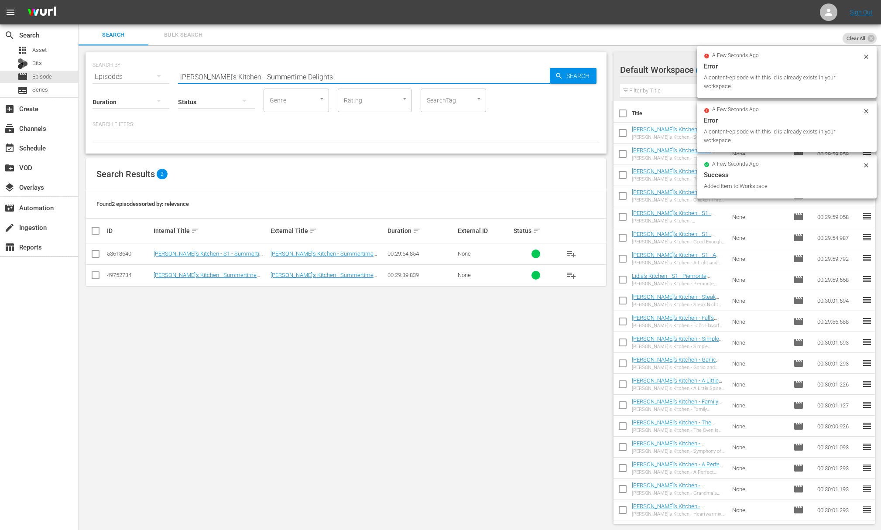
click at [294, 77] on input "[PERSON_NAME]'s Kitchen - Summertime Delights" at bounding box center [364, 76] width 372 height 21
paste input "Rice is Twice as Nice"
click at [569, 75] on span "Search" at bounding box center [580, 76] width 34 height 16
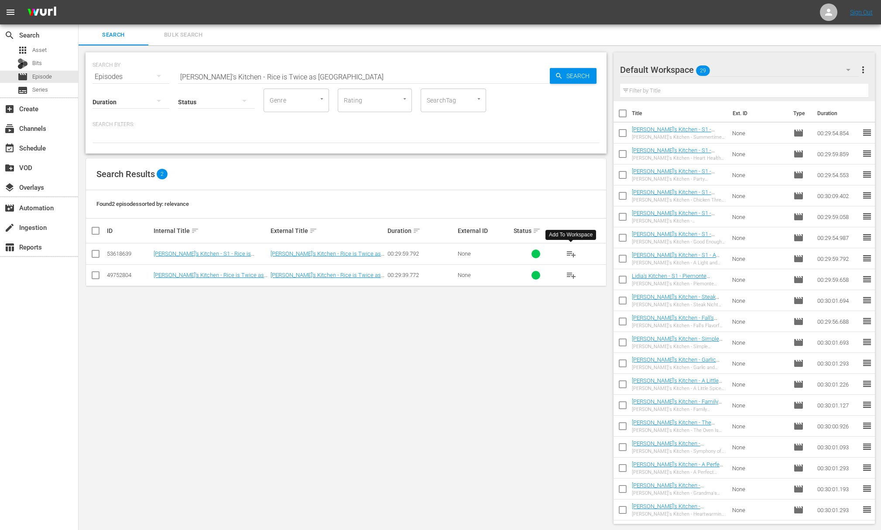
click at [573, 253] on span "playlist_add" at bounding box center [571, 254] width 10 height 10
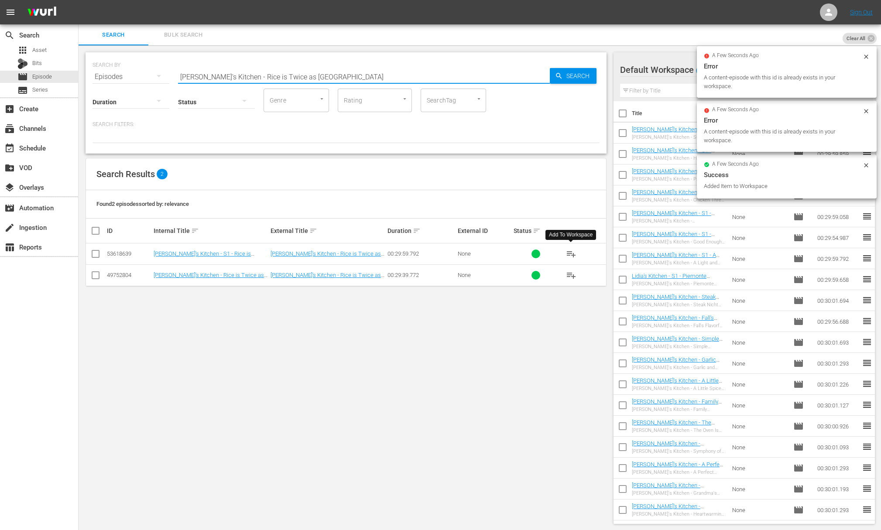
click at [327, 76] on input "[PERSON_NAME]'s Kitchen - Rice is Twice as [GEOGRAPHIC_DATA]" at bounding box center [364, 76] width 372 height 21
paste input "Get to Know Your Grains"
click at [548, 79] on input "[PERSON_NAME]'s Kitchen - Get to Know Your Grains" at bounding box center [364, 76] width 372 height 21
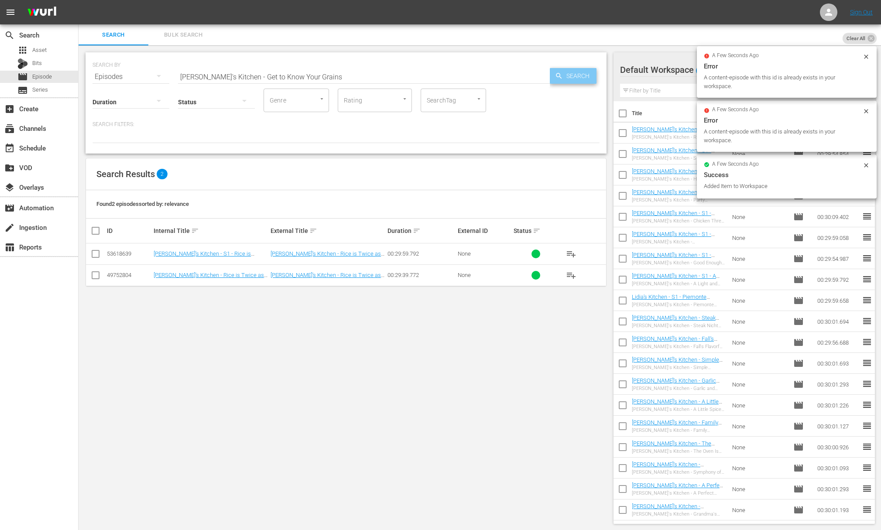
click at [564, 77] on span "Search" at bounding box center [580, 76] width 34 height 16
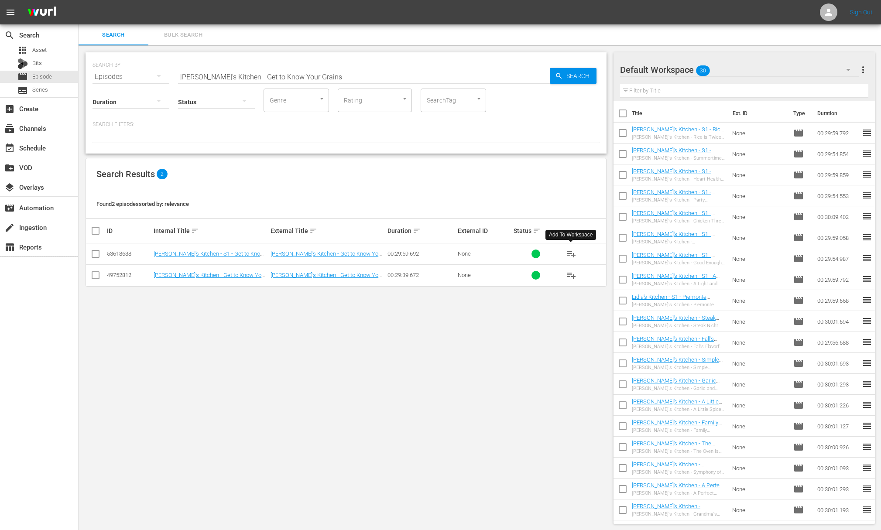
click at [569, 253] on span "playlist_add" at bounding box center [571, 254] width 10 height 10
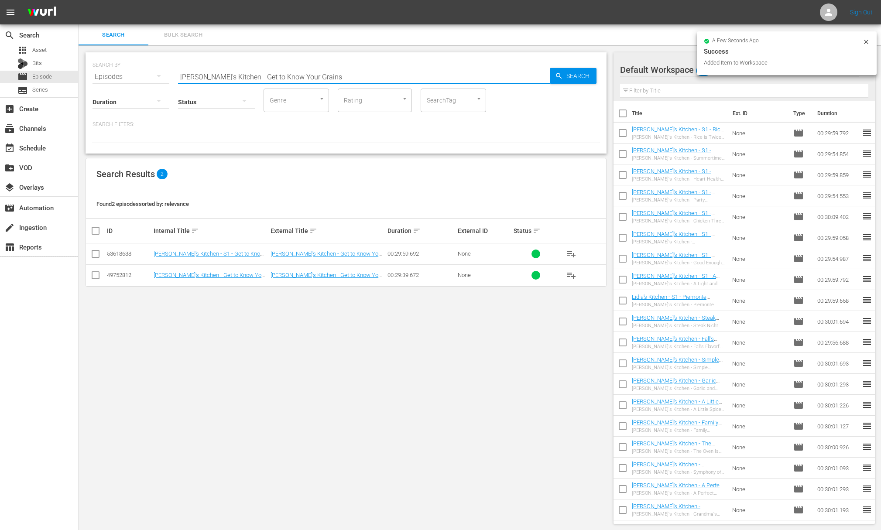
click at [318, 75] on input "[PERSON_NAME]'s Kitchen - Get to Know Your Grains" at bounding box center [364, 76] width 372 height 21
paste input "Seafood Surprise"
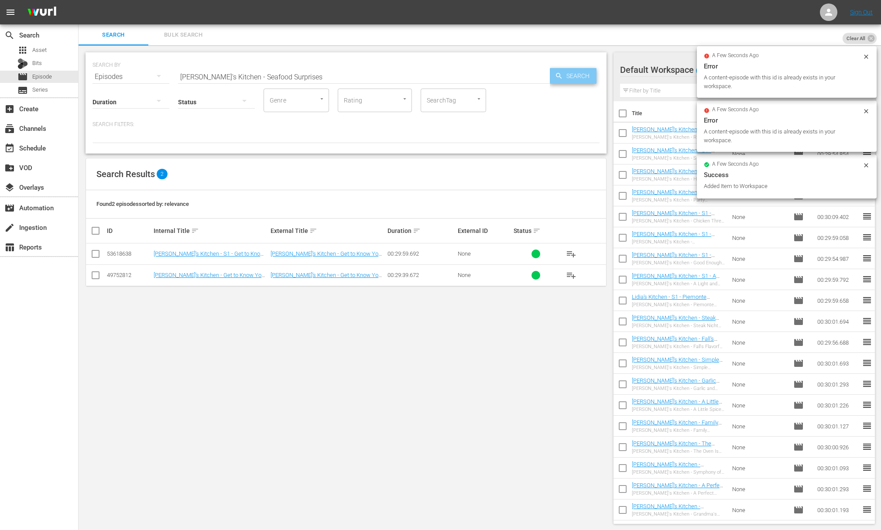
click at [550, 78] on div "Search" at bounding box center [573, 76] width 47 height 16
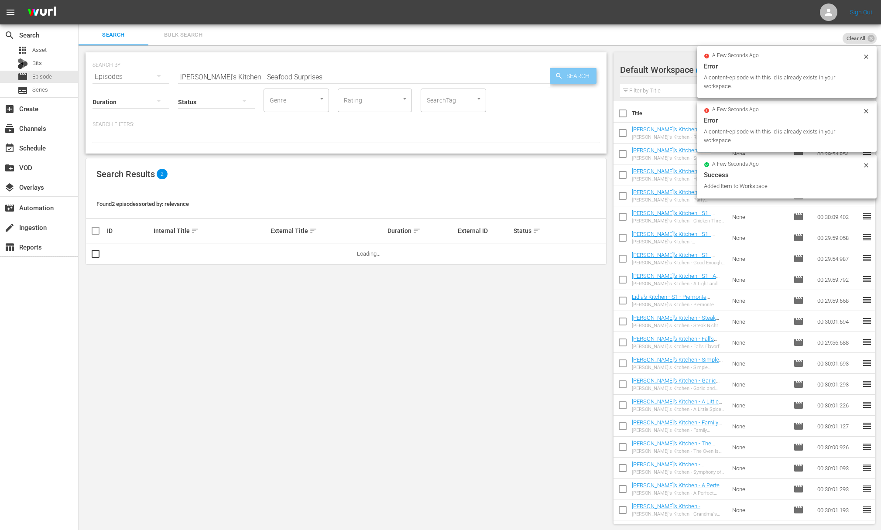
click at [555, 78] on icon "button" at bounding box center [559, 76] width 8 height 8
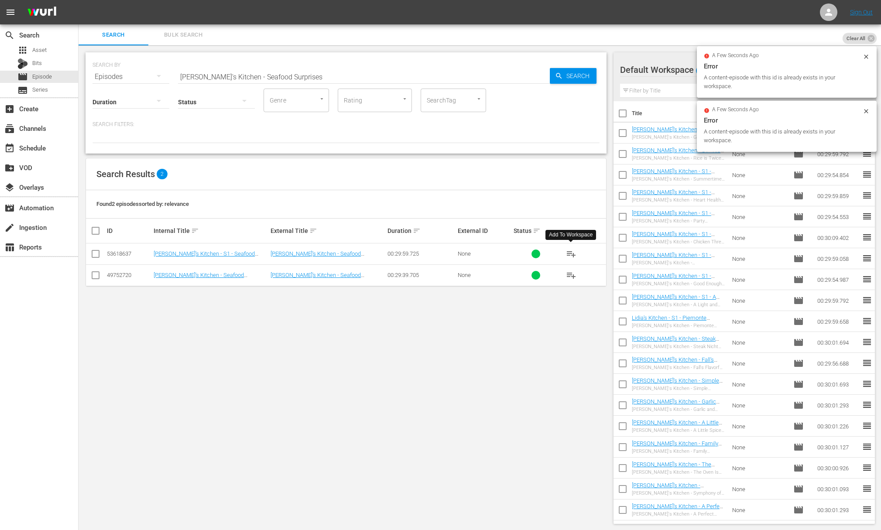
click at [570, 253] on span "playlist_add" at bounding box center [571, 254] width 10 height 10
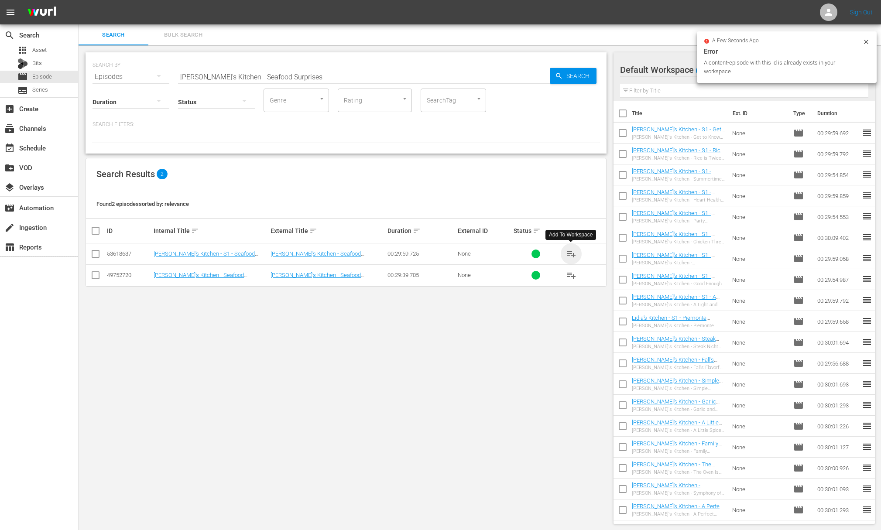
click at [570, 253] on span "playlist_add" at bounding box center [571, 254] width 10 height 10
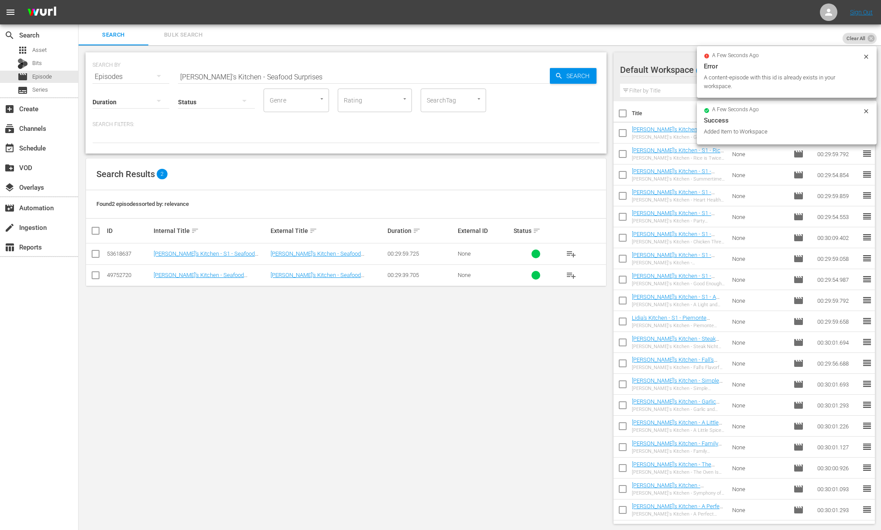
click at [322, 73] on input "[PERSON_NAME]'s Kitchen - Seafood Surprises" at bounding box center [364, 76] width 372 height 21
paste input "Potato Pizza"
click at [567, 74] on span "Search" at bounding box center [580, 76] width 34 height 16
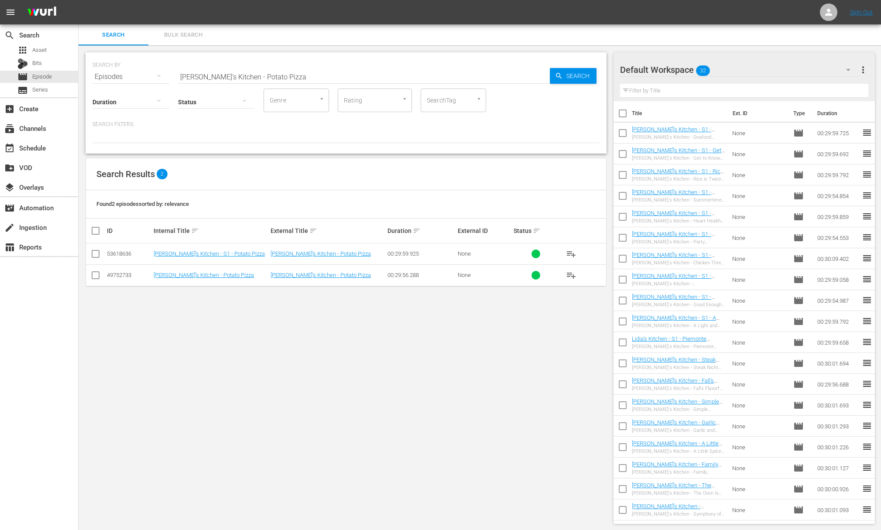
click at [569, 252] on span "playlist_add" at bounding box center [571, 254] width 10 height 10
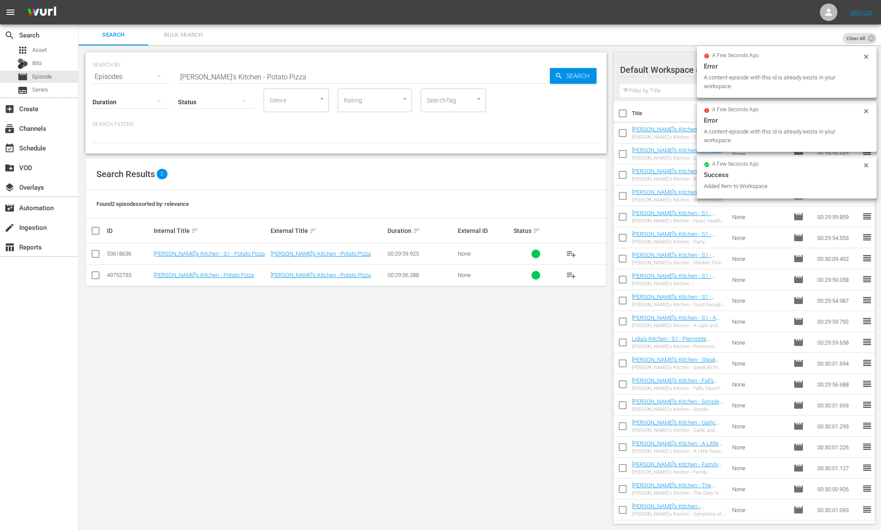
click at [289, 73] on input "[PERSON_NAME]'s Kitchen - Potato Pizza" at bounding box center [364, 76] width 372 height 21
paste input "Sundays with [PERSON_NAME]"
click at [564, 79] on span "Search" at bounding box center [580, 76] width 34 height 16
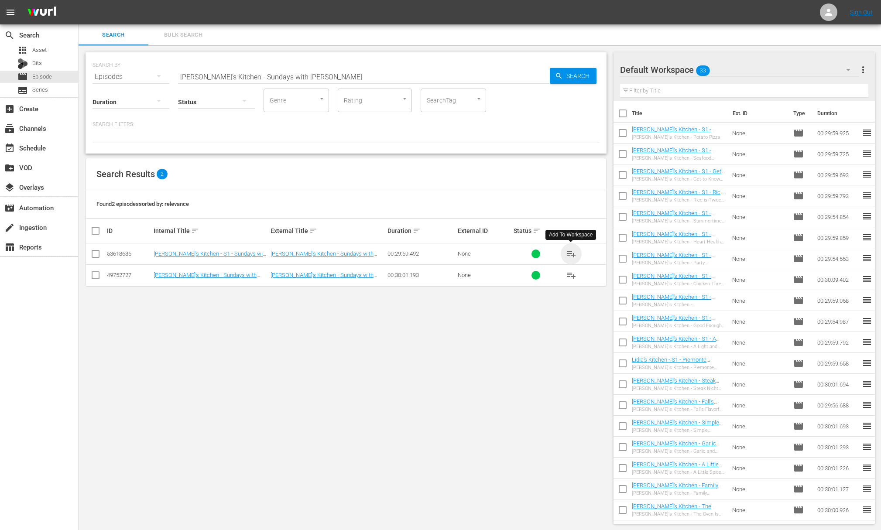
click at [574, 253] on span "playlist_add" at bounding box center [571, 254] width 10 height 10
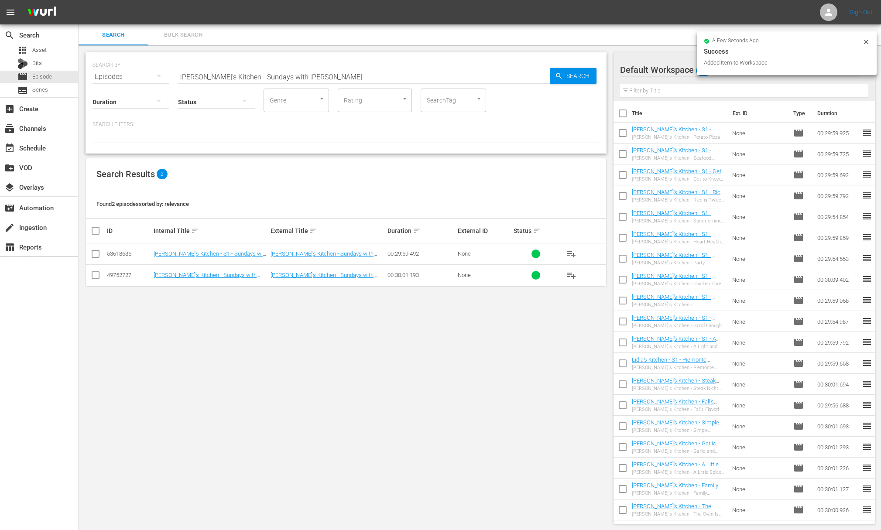
click at [314, 74] on input "[PERSON_NAME]'s Kitchen - Sundays with [PERSON_NAME]" at bounding box center [364, 76] width 372 height 21
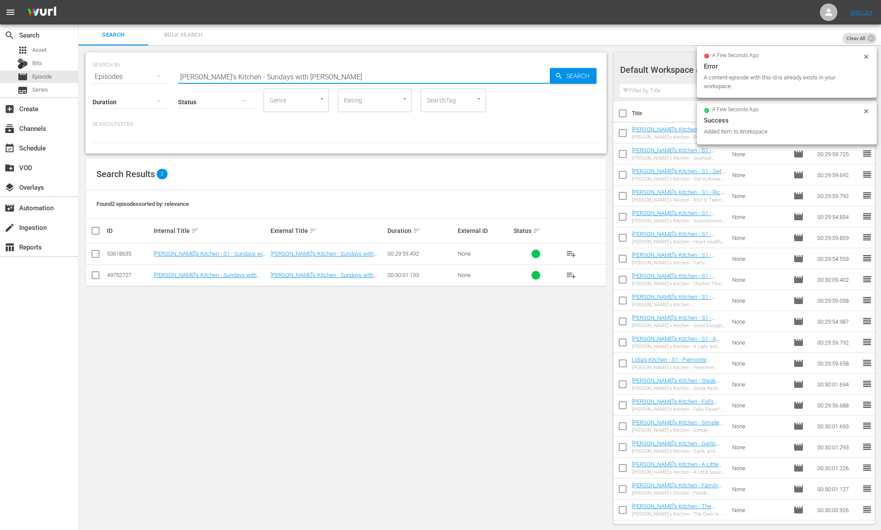
paste input "Rustic and Rich Flavors"
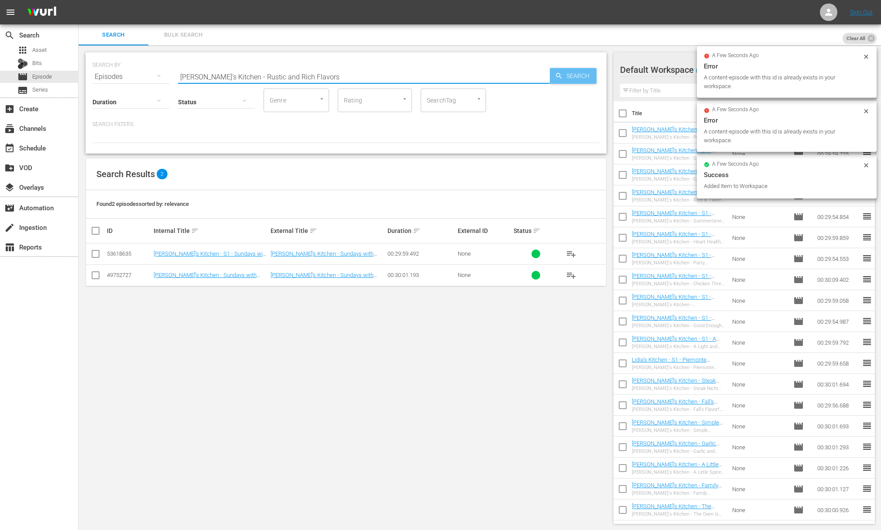
click at [575, 74] on span "Search" at bounding box center [580, 76] width 34 height 16
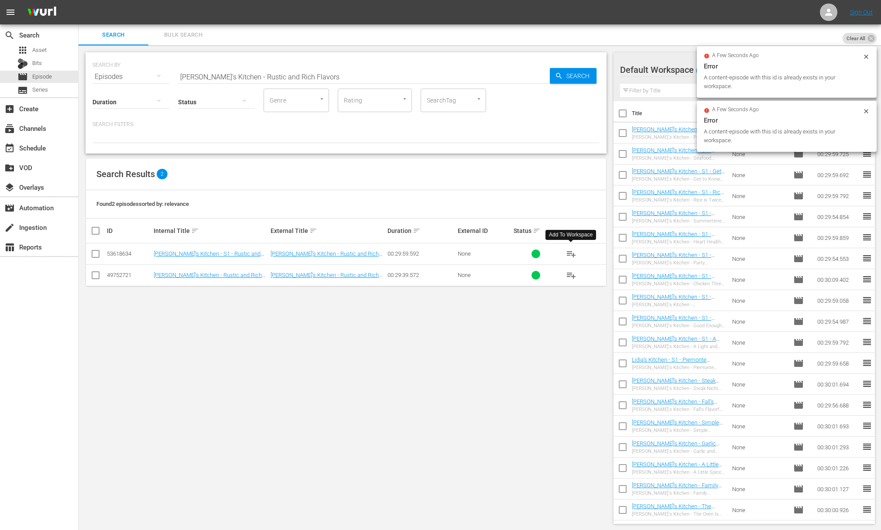
click at [571, 253] on span "playlist_add" at bounding box center [571, 254] width 10 height 10
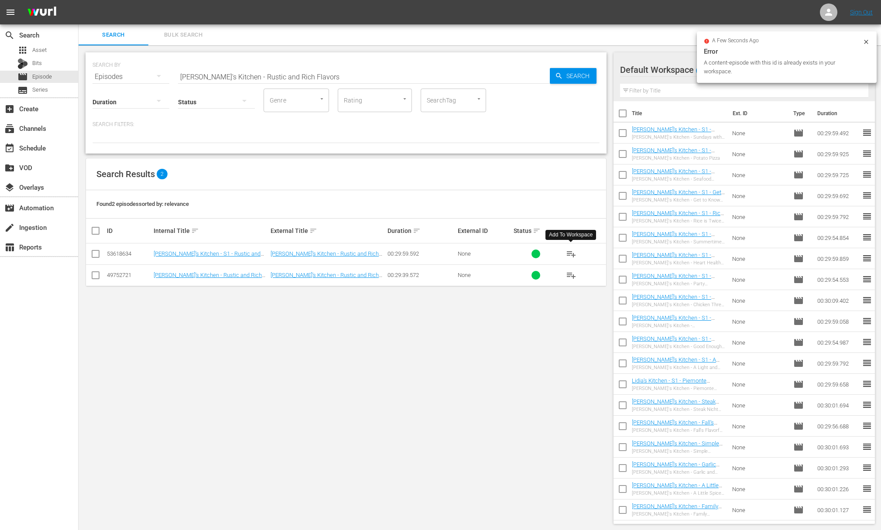
click at [571, 253] on span "playlist_add" at bounding box center [571, 254] width 10 height 10
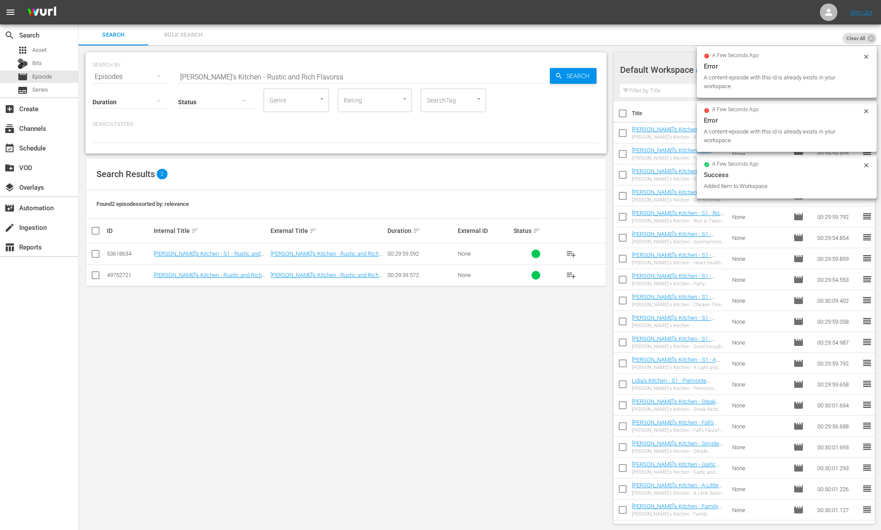
click at [308, 74] on input "[PERSON_NAME]'s Kitchen - Rustic and Rich Flavorsa" at bounding box center [364, 76] width 372 height 21
paste input "[PERSON_NAME]'s Kitchen - Crostini to Parmigiana"
click at [307, 78] on input "[PERSON_NAME]'s Kitchen - Rustic and Rich FlavorsaLidia's Kitchen - Crostini to…" at bounding box center [364, 76] width 372 height 21
paste input "text"
click at [549, 75] on input "[PERSON_NAME]'s Kitchen - Crostini to Parmigiana" at bounding box center [364, 76] width 372 height 21
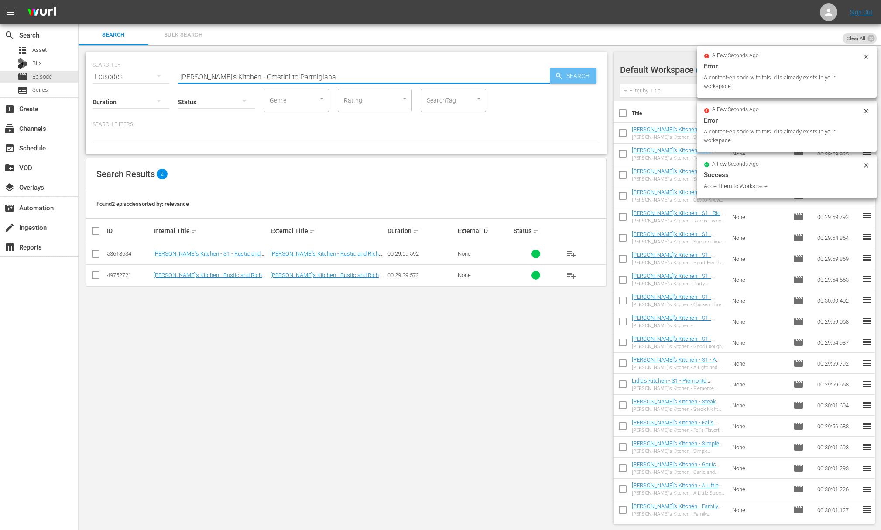
click at [563, 75] on span "Search" at bounding box center [580, 76] width 34 height 16
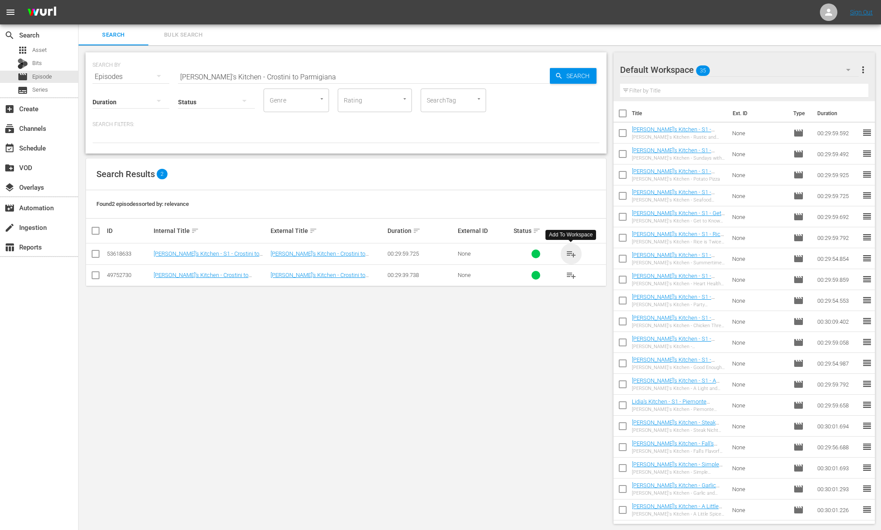
click at [568, 252] on span "playlist_add" at bounding box center [571, 254] width 10 height 10
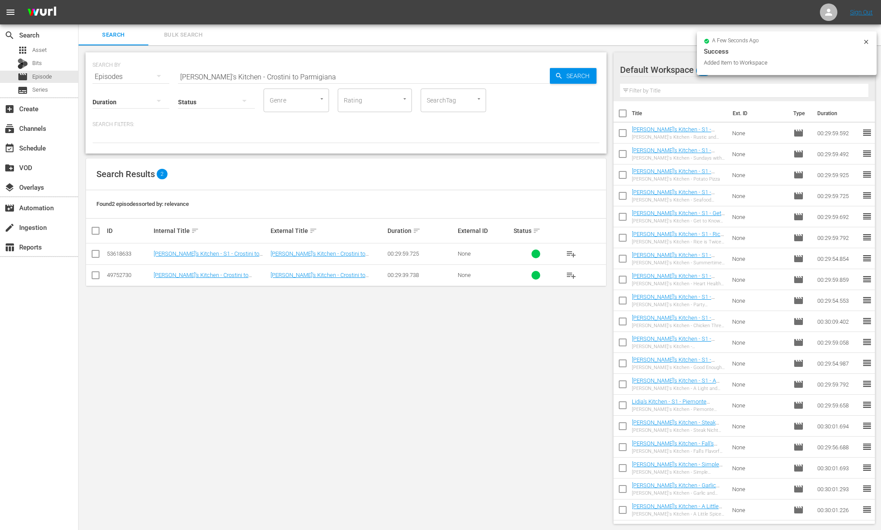
click at [350, 79] on input "[PERSON_NAME]'s Kitchen - Crostini to Parmigiana" at bounding box center [364, 76] width 372 height 21
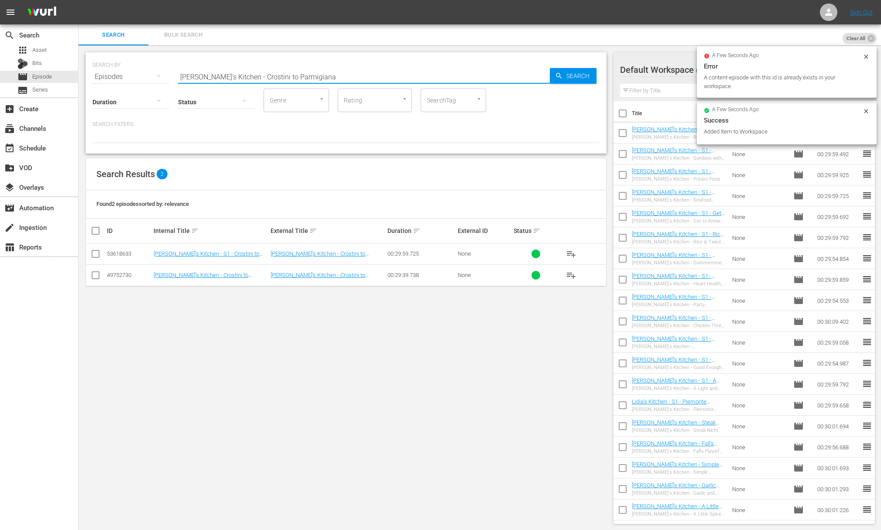
paste input "Just for the Halibut"
click at [565, 78] on span "Search" at bounding box center [580, 76] width 34 height 16
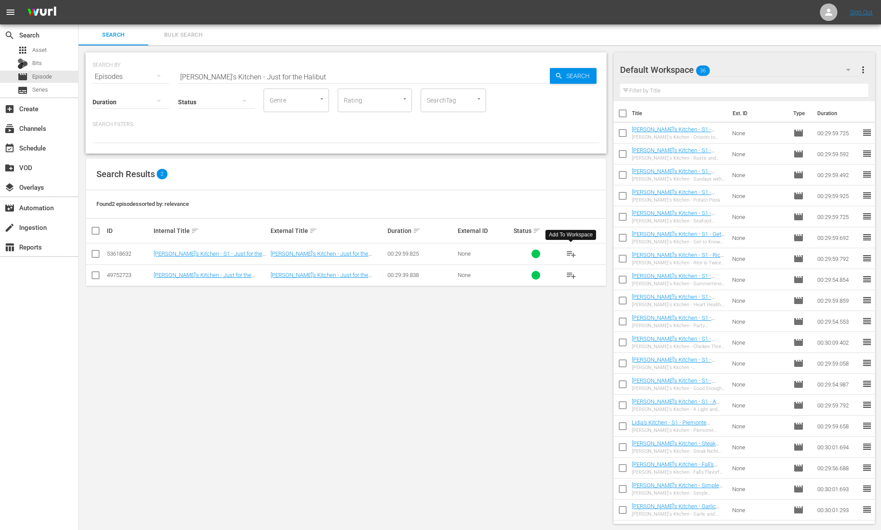
click at [573, 253] on span "playlist_add" at bounding box center [571, 254] width 10 height 10
click at [273, 80] on input "[PERSON_NAME]'s Kitchen - Just for the Halibut" at bounding box center [364, 76] width 372 height 21
paste input "Comfort Food"
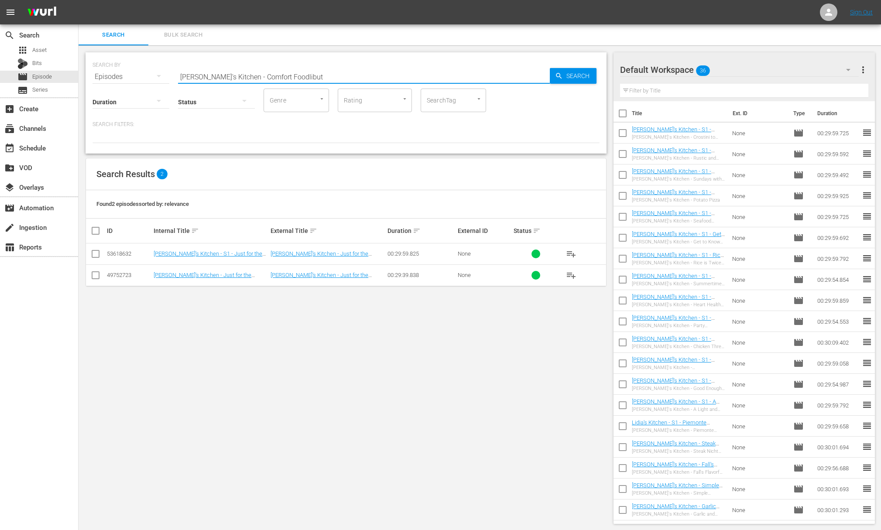
click at [271, 79] on input "[PERSON_NAME]'s Kitchen - Comfort Foodlibut" at bounding box center [364, 76] width 372 height 21
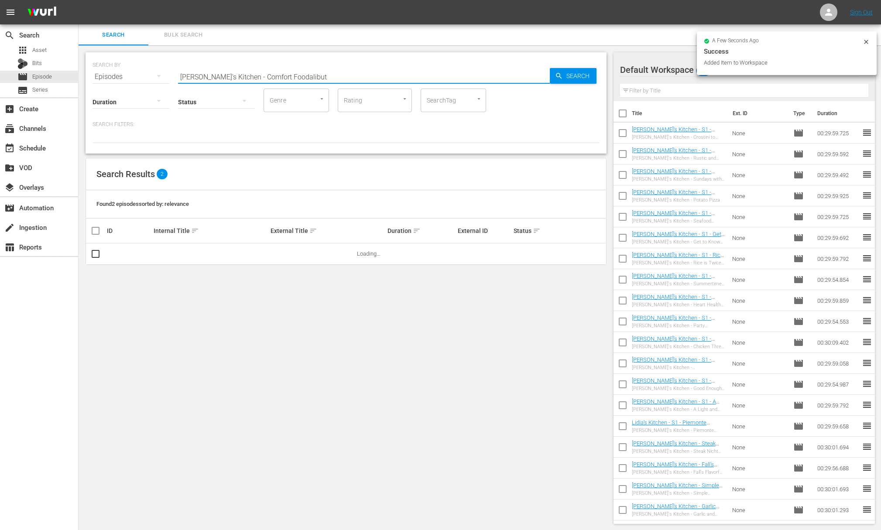
paste input "[PERSON_NAME]'s Kitchen - Comfort Food"
click at [568, 79] on span "Search" at bounding box center [580, 76] width 34 height 16
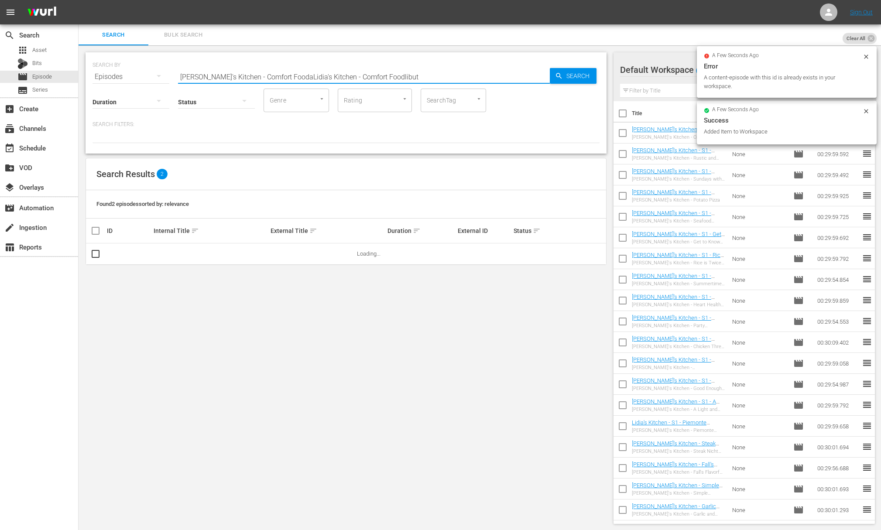
click at [431, 75] on input "[PERSON_NAME]'s Kitchen - Comfort FoodaLidia's Kitchen - Comfort Foodlibut" at bounding box center [364, 76] width 372 height 21
paste input "text"
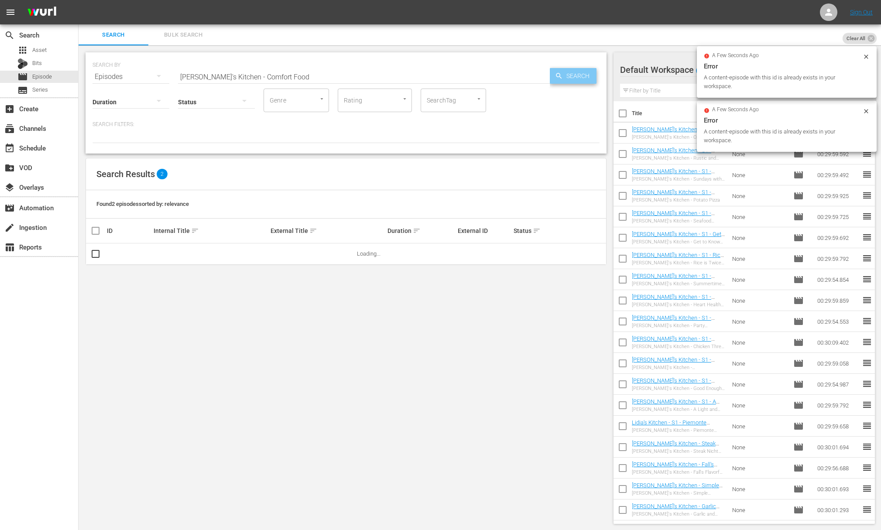
click at [585, 81] on span "Search" at bounding box center [580, 76] width 34 height 16
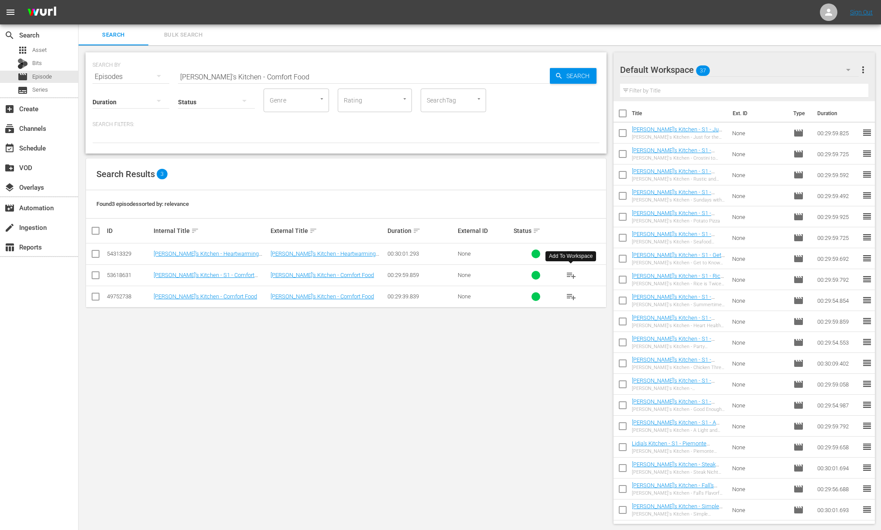
click at [571, 273] on span "playlist_add" at bounding box center [571, 275] width 10 height 10
click at [289, 69] on input "[PERSON_NAME]'s Kitchen - Comfort Food" at bounding box center [364, 76] width 372 height 21
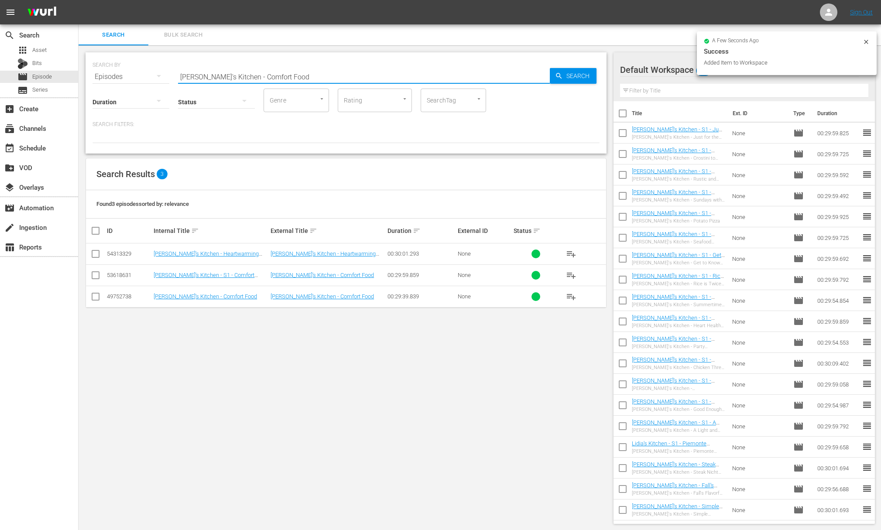
paste input "[PERSON_NAME]'s Kitchen - Not Your Typical Burger"
click at [315, 75] on input "[PERSON_NAME]'s Kitchen - Not Your Typical BurgerLidia's Kitchen - Comfort Food" at bounding box center [364, 76] width 372 height 21
paste input "text"
click at [553, 75] on div "Search" at bounding box center [573, 76] width 47 height 16
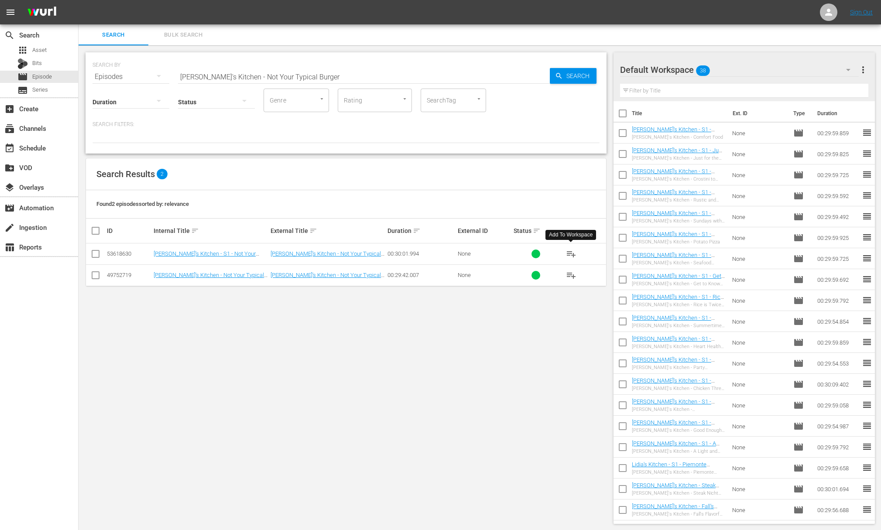
click at [572, 253] on span "playlist_add" at bounding box center [571, 254] width 10 height 10
click at [283, 79] on input "[PERSON_NAME]'s Kitchen - Not Your Typical Burger" at bounding box center [364, 76] width 372 height 21
paste input "Pork Kabobs and Heavenly Ham"
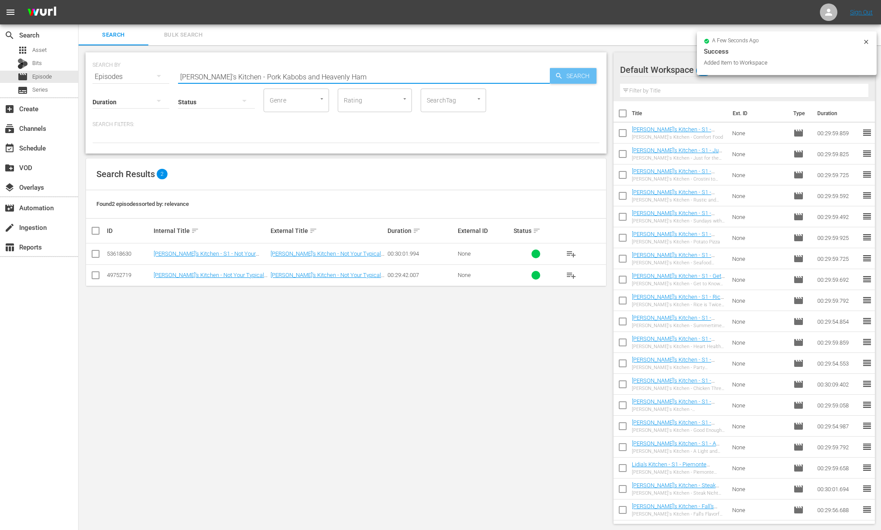
click at [569, 75] on span "Search" at bounding box center [580, 76] width 34 height 16
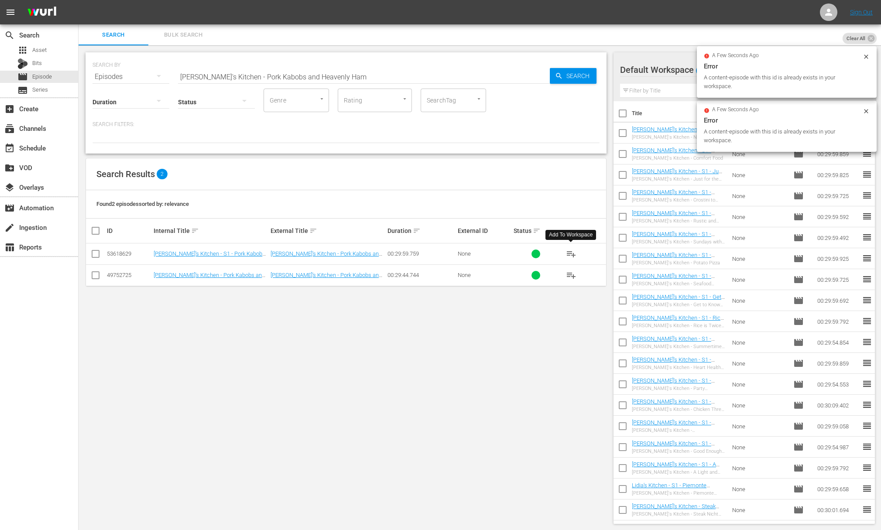
click at [571, 253] on span "playlist_add" at bounding box center [571, 254] width 10 height 10
click at [250, 77] on input "[PERSON_NAME]'s Kitchen - Pork Kabobs and Heavenly Ham" at bounding box center [364, 76] width 372 height 21
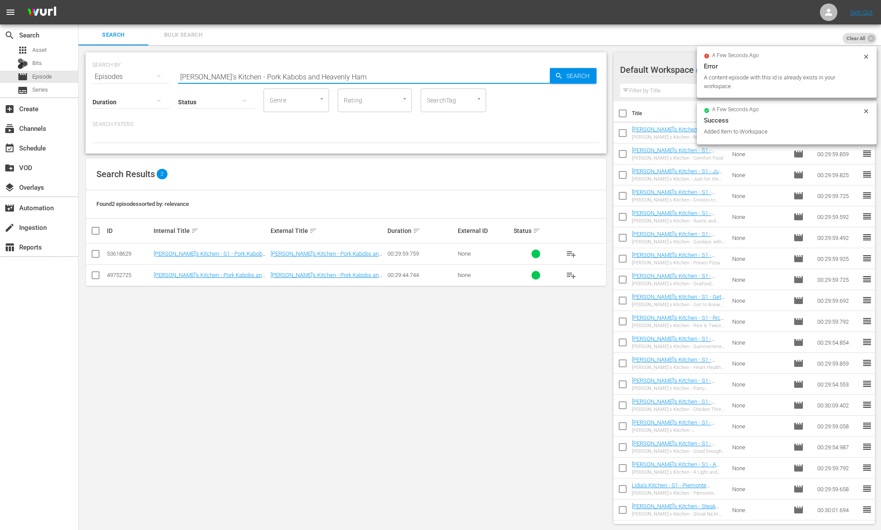
paste input "Waste Not Want Not!"
click at [562, 76] on icon "button" at bounding box center [559, 76] width 8 height 8
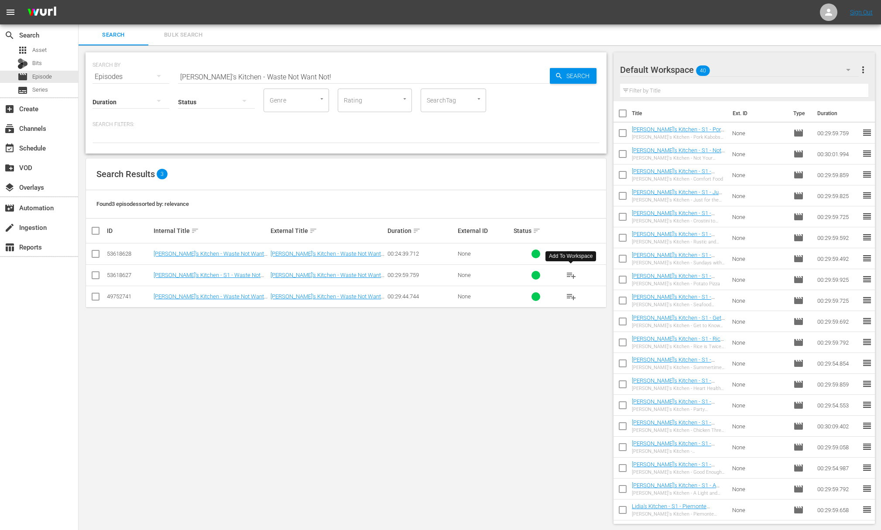
click at [571, 275] on span "playlist_add" at bounding box center [571, 275] width 10 height 10
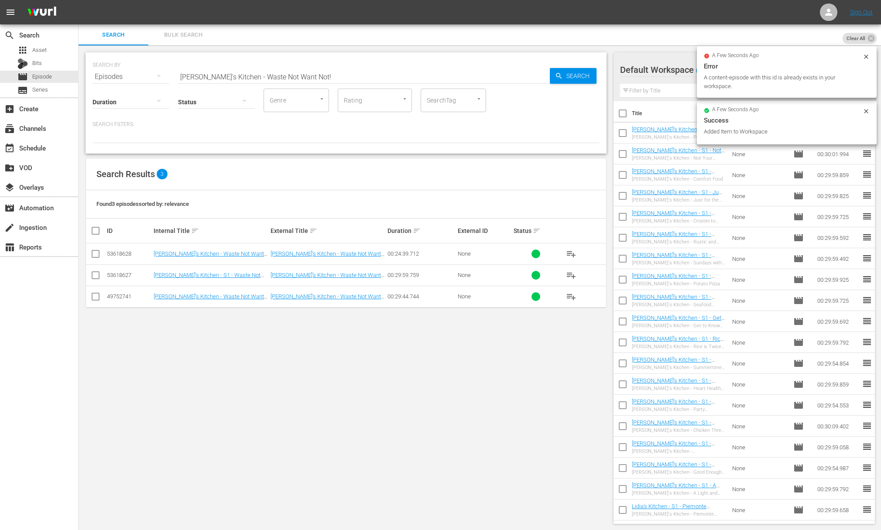
click at [218, 72] on input "[PERSON_NAME]'s Kitchen - Waste Not Want Not!" at bounding box center [364, 76] width 372 height 21
paste input "Under the Sea"
click at [563, 72] on span "Search" at bounding box center [580, 76] width 34 height 16
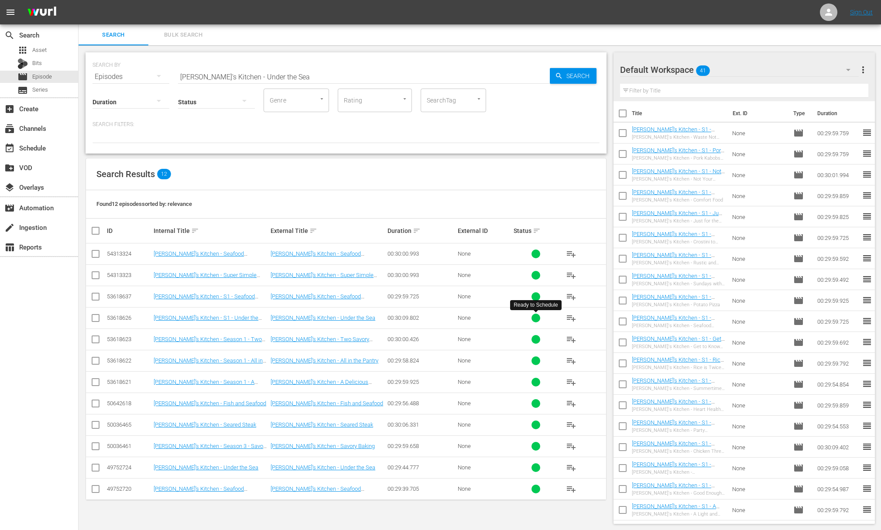
click at [571, 318] on span "playlist_add" at bounding box center [571, 318] width 10 height 10
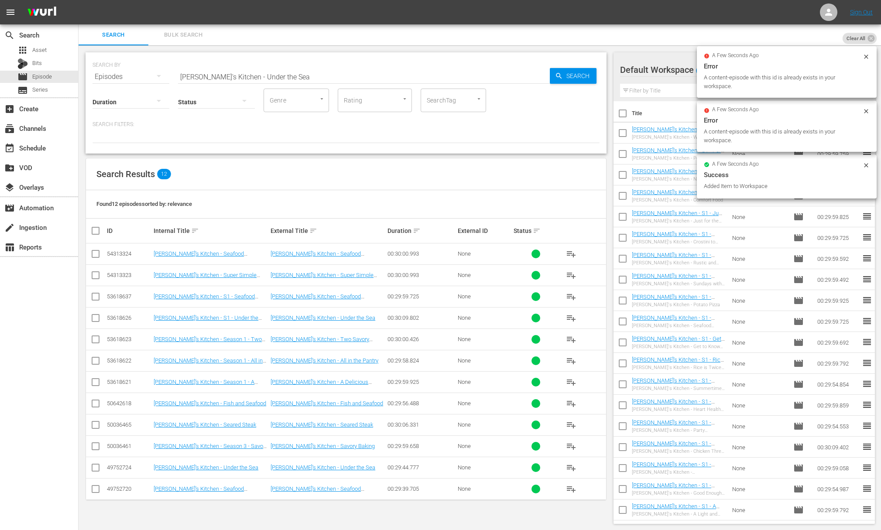
click at [276, 85] on input "[PERSON_NAME]'s Kitchen - Under the Sea" at bounding box center [364, 76] width 372 height 21
paste input "Classics with a Twist"
click at [575, 81] on span "Search" at bounding box center [580, 76] width 34 height 16
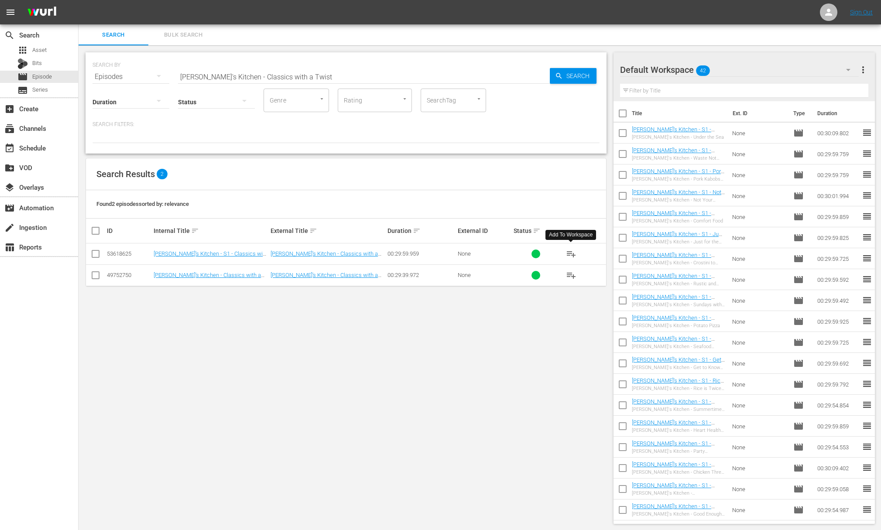
click at [572, 252] on span "playlist_add" at bounding box center [571, 254] width 10 height 10
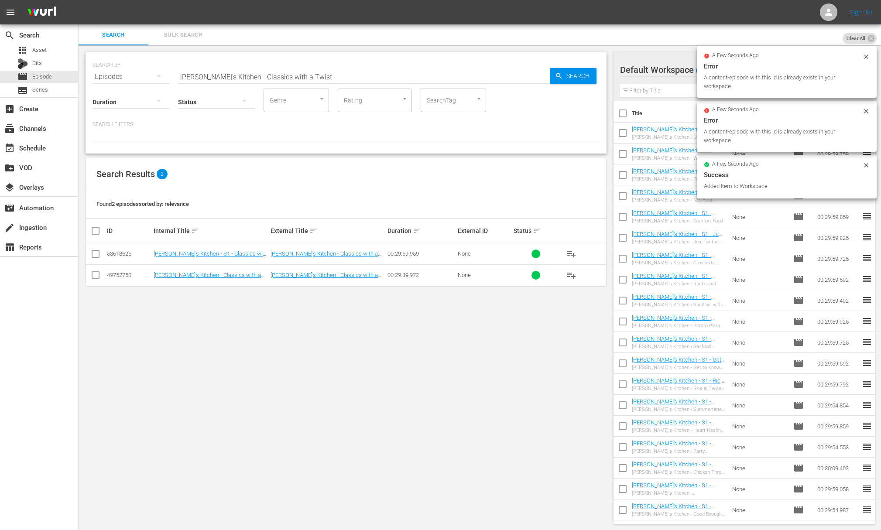
click at [268, 69] on input "[PERSON_NAME]'s Kitchen - Classics with a Twist" at bounding box center [364, 76] width 372 height 21
paste input "Time for Brunch"
click at [551, 73] on div "Search" at bounding box center [573, 76] width 47 height 16
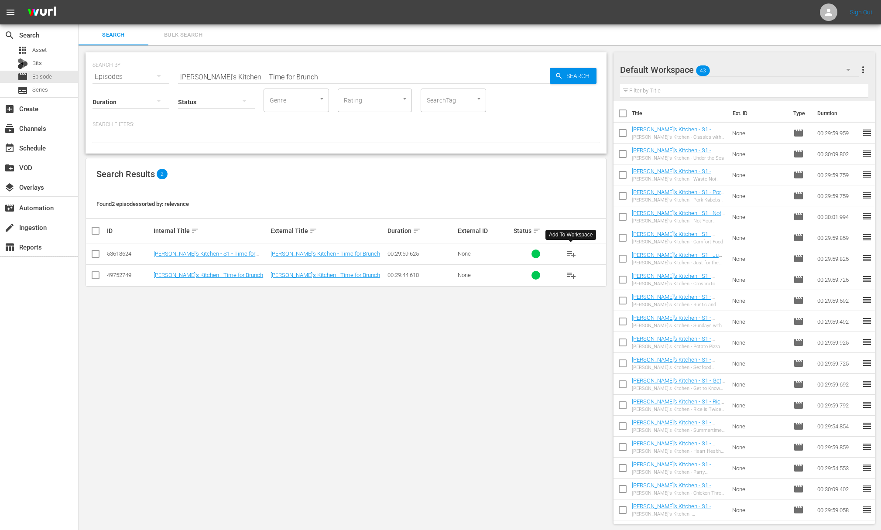
click at [570, 252] on span "playlist_add" at bounding box center [571, 254] width 10 height 10
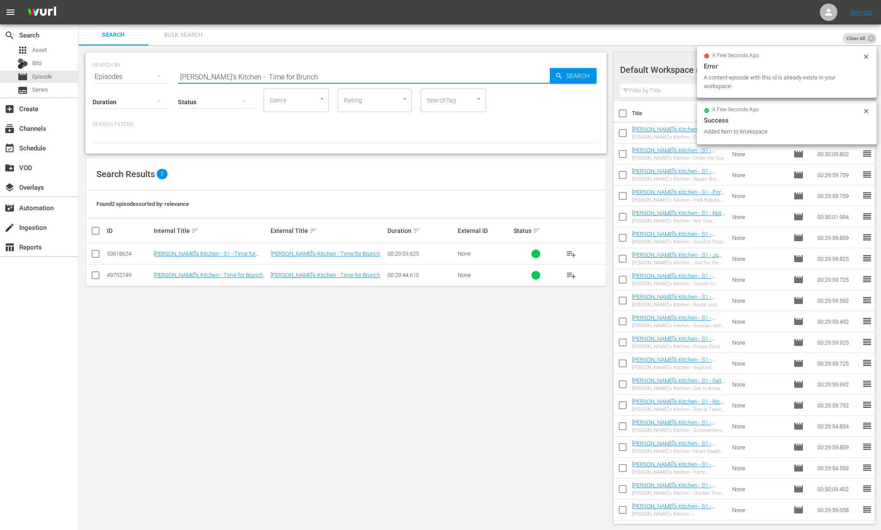
click at [260, 68] on input "[PERSON_NAME]'s Kitchen - Time for Brunch" at bounding box center [364, 76] width 372 height 21
paste input "Two Savory Soups and Ligurian Focaccia"
click at [570, 79] on span "Search" at bounding box center [580, 76] width 34 height 16
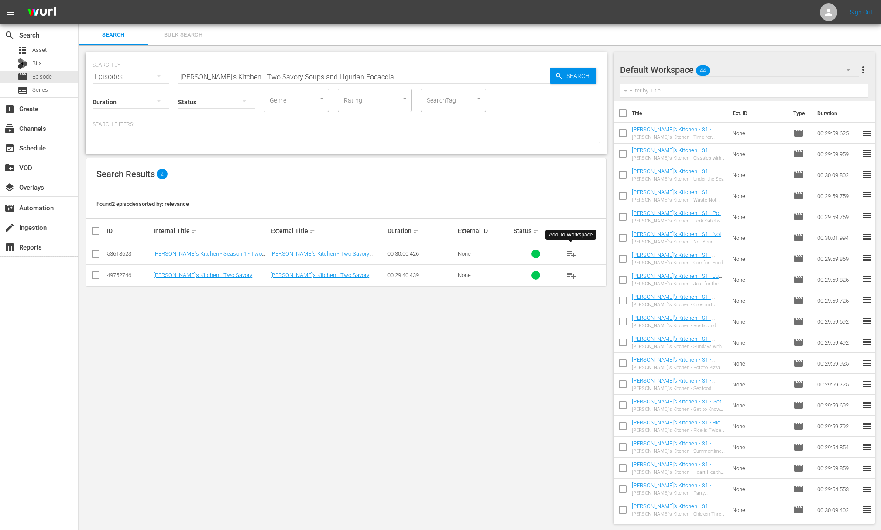
click at [571, 252] on span "playlist_add" at bounding box center [571, 254] width 10 height 10
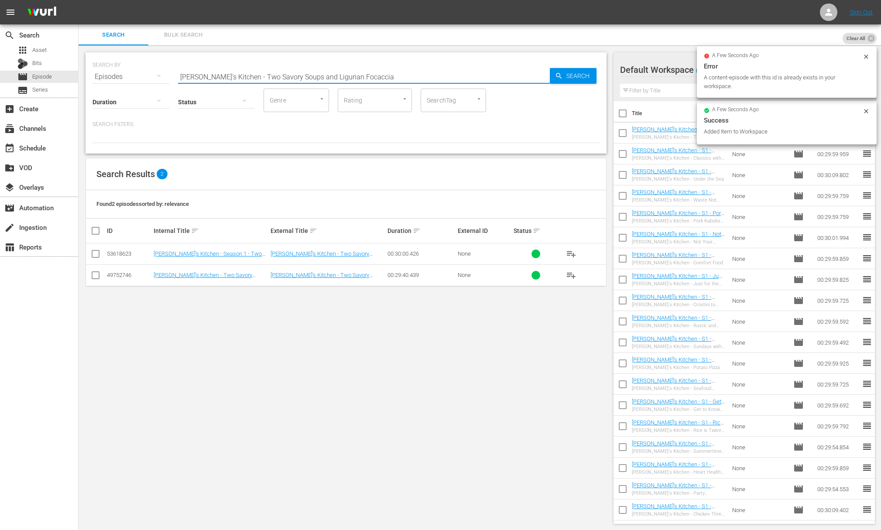
click at [253, 75] on input "[PERSON_NAME]'s Kitchen - Two Savory Soups and Ligurian Focaccia" at bounding box center [364, 76] width 372 height 21
paste input "All in the Pantry"
click at [580, 76] on span "Search" at bounding box center [580, 76] width 34 height 16
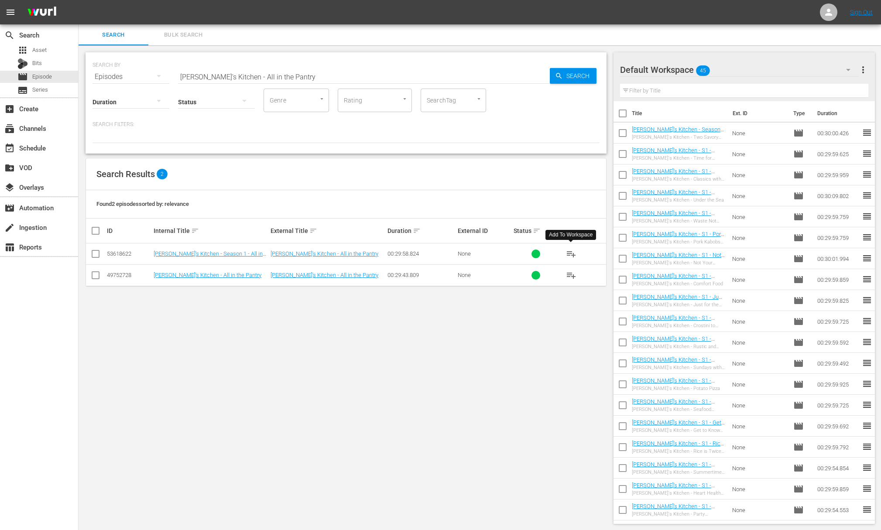
click at [571, 253] on span "playlist_add" at bounding box center [571, 254] width 10 height 10
click at [240, 68] on input "[PERSON_NAME]'s Kitchen - All in the Pantry" at bounding box center [364, 76] width 372 height 21
paste input "Delicious Elegant Meal"
type input "[PERSON_NAME]'s Kitchen - A Delicious Elegant Meal"
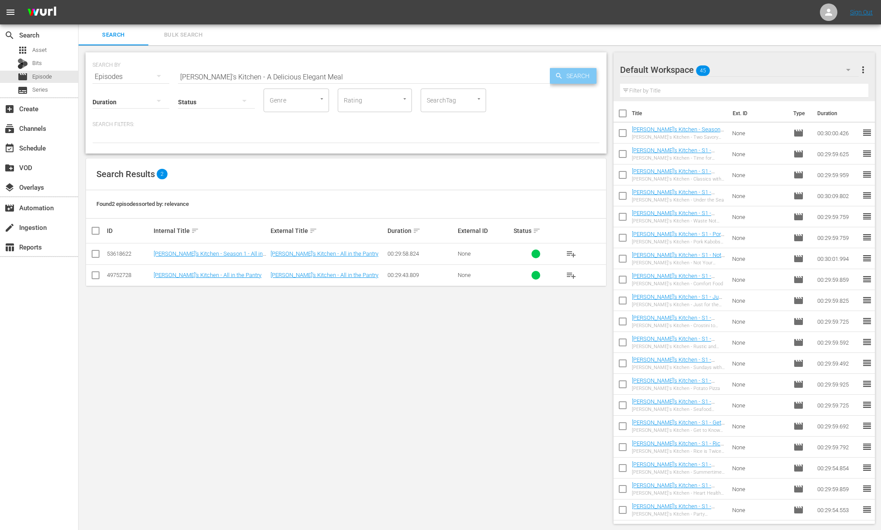
click at [567, 76] on span "Search" at bounding box center [580, 76] width 34 height 16
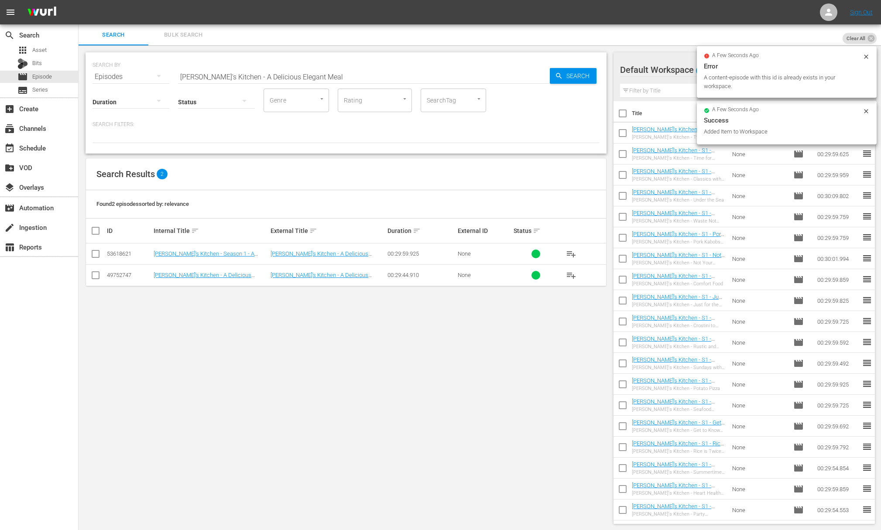
click at [572, 253] on span "playlist_add" at bounding box center [571, 254] width 10 height 10
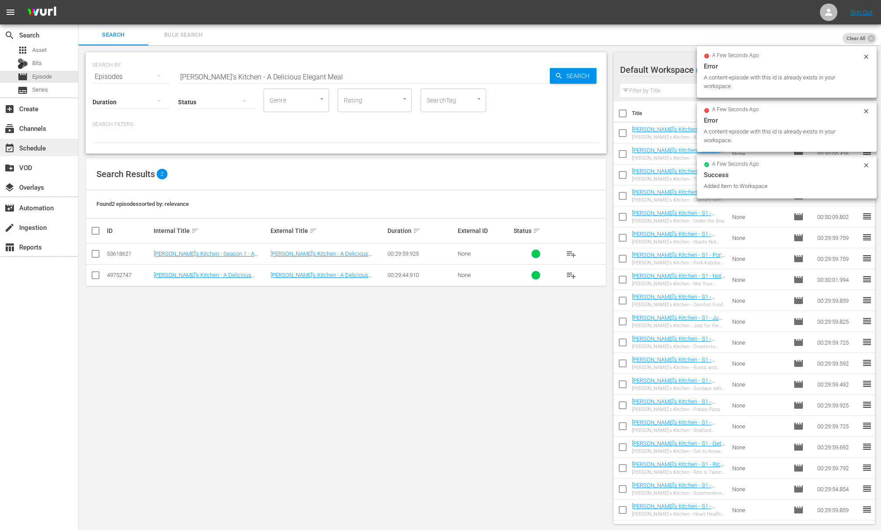
click at [50, 150] on div "event_available Schedule" at bounding box center [39, 147] width 78 height 17
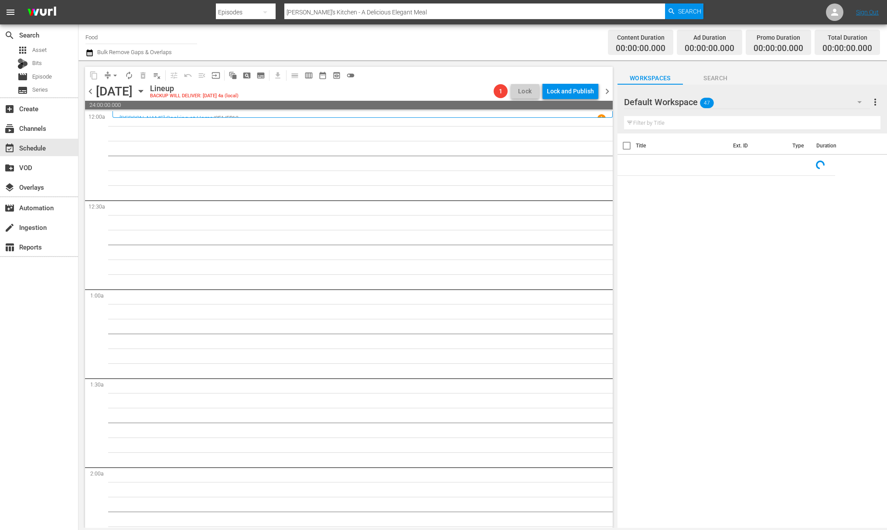
click at [627, 145] on input "checkbox" at bounding box center [627, 147] width 18 height 18
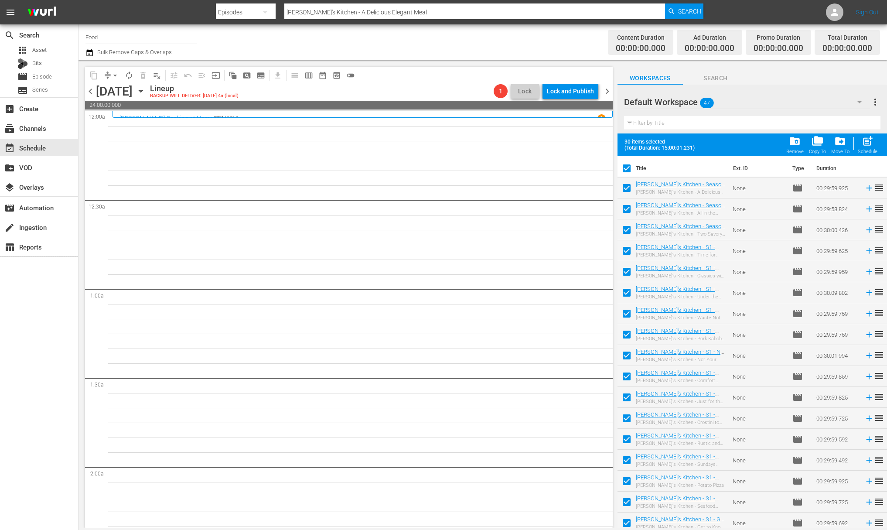
click at [627, 145] on span "(Total Duration: 15:00:01.231)" at bounding box center [662, 148] width 74 height 6
click at [670, 145] on span "post_add" at bounding box center [868, 141] width 12 height 12
checkbox input "false"
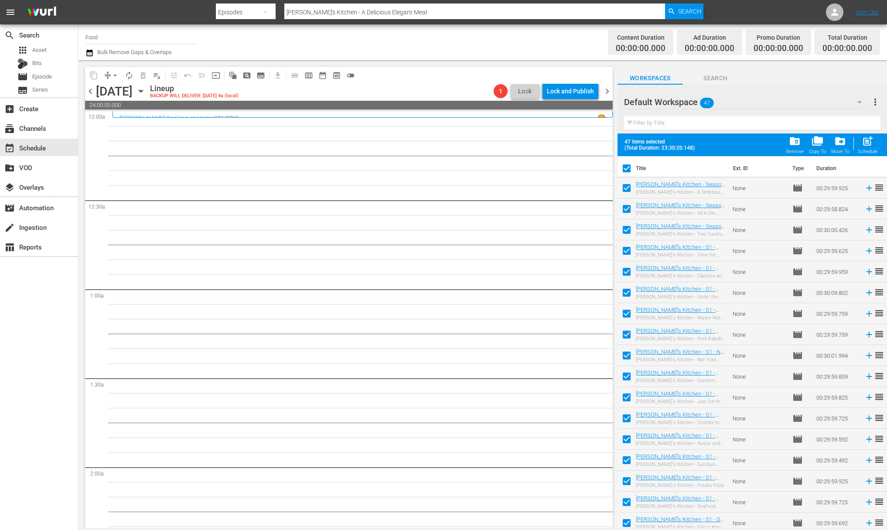
checkbox input "false"
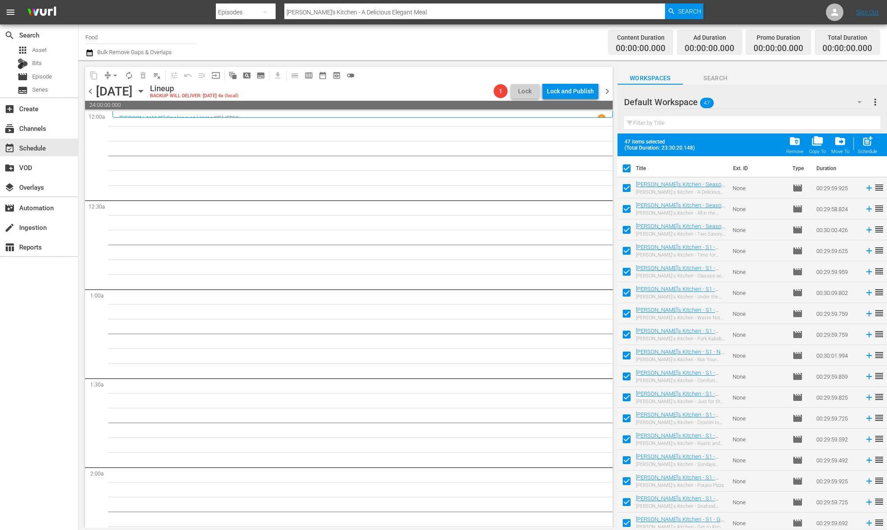
checkbox input "false"
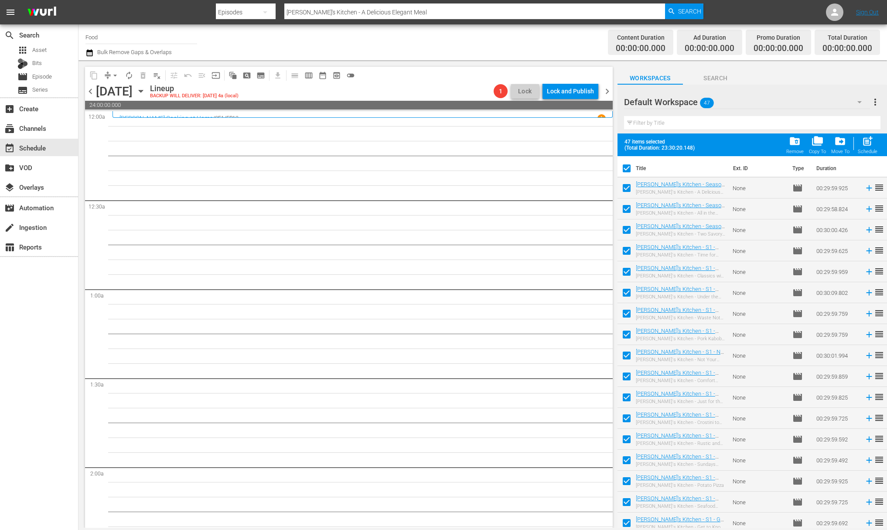
checkbox input "false"
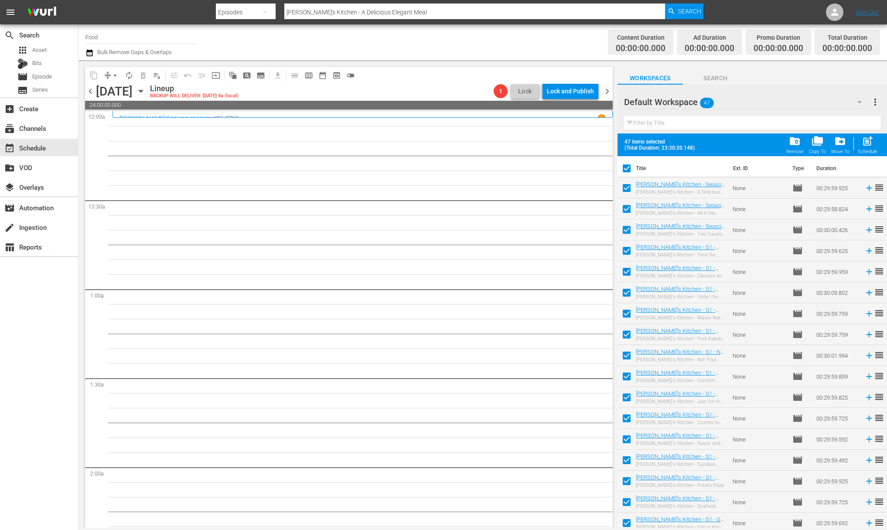
checkbox input "false"
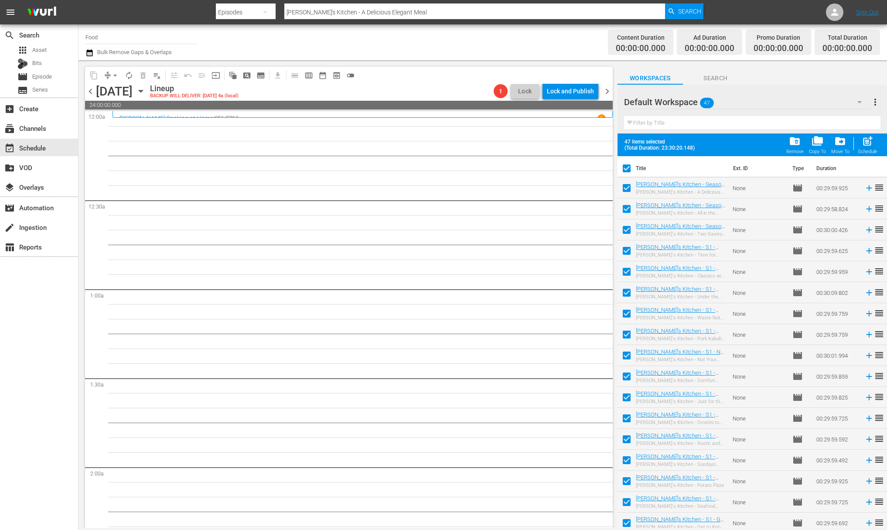
checkbox input "false"
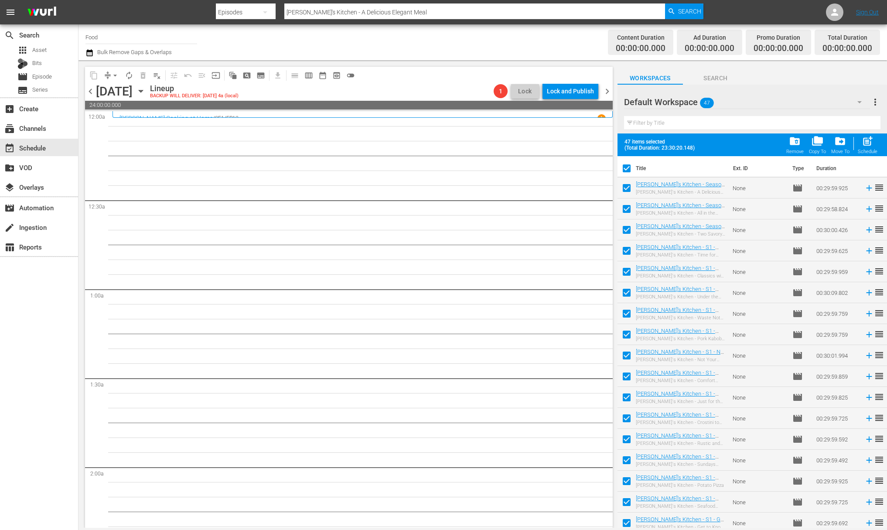
checkbox input "false"
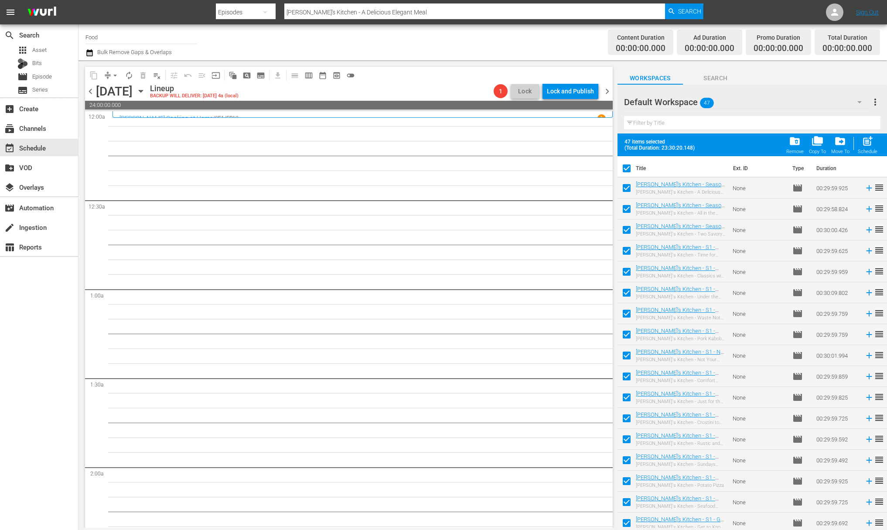
checkbox input "false"
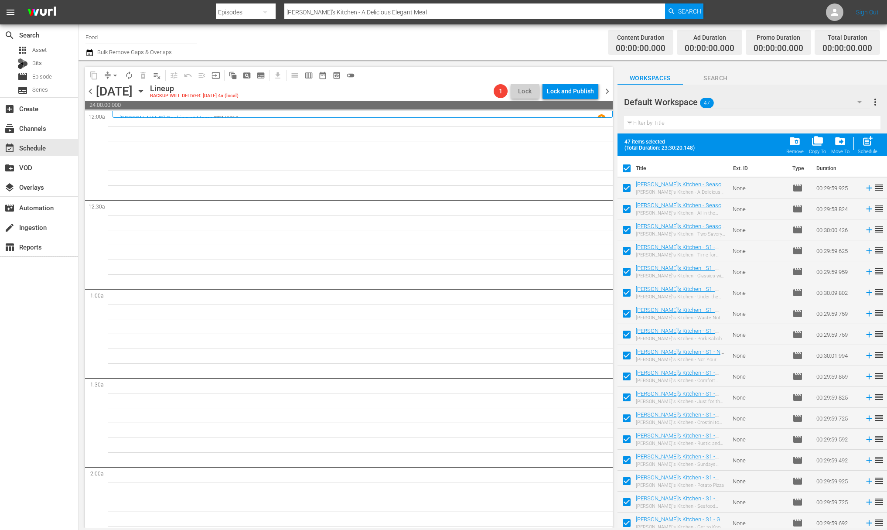
checkbox input "false"
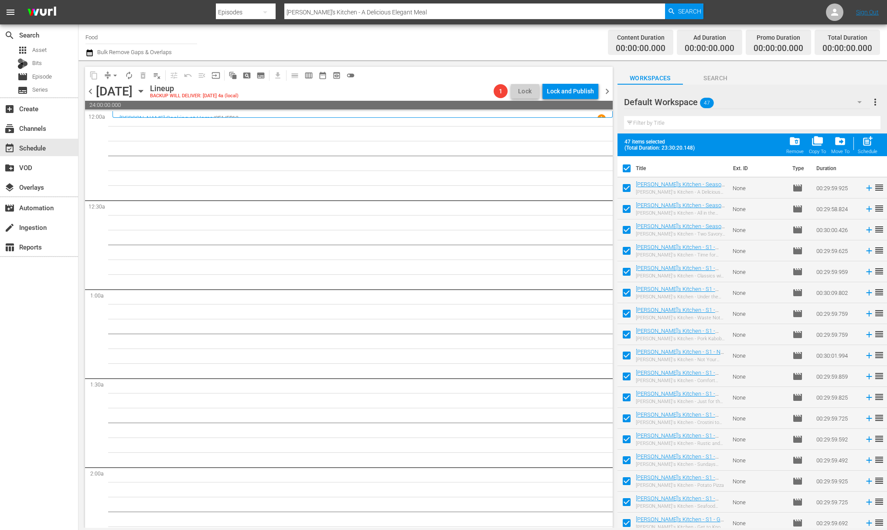
checkbox input "false"
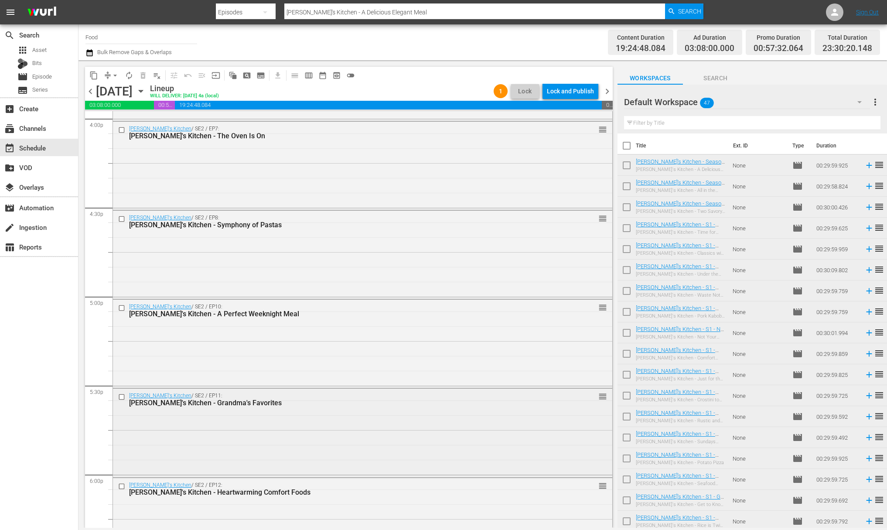
scroll to position [2817, 0]
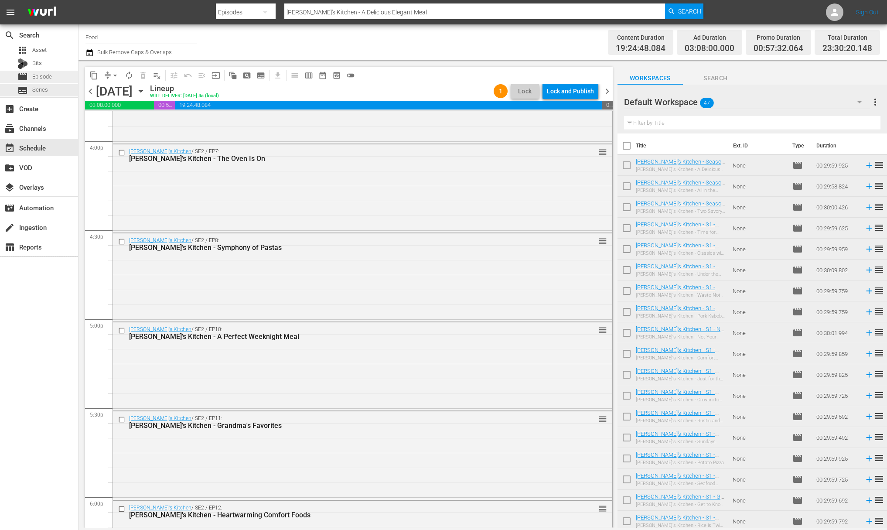
click at [58, 80] on div "movie Episode" at bounding box center [39, 77] width 78 height 12
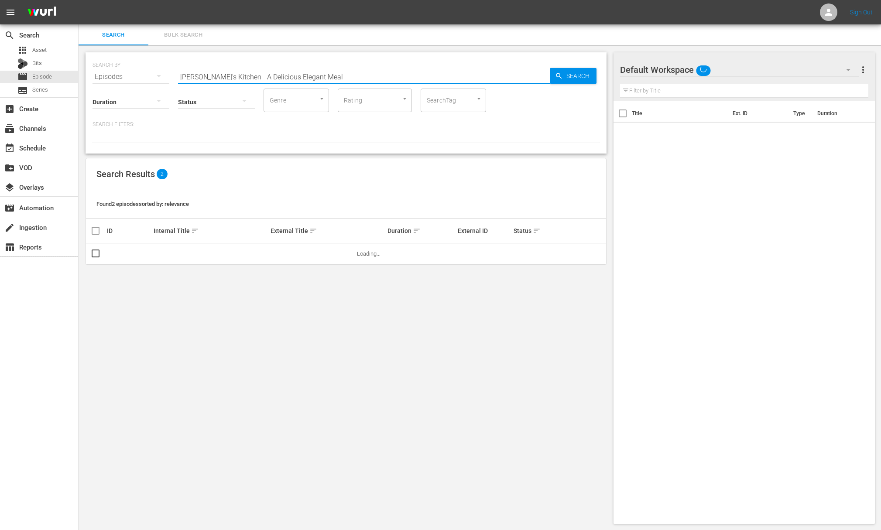
click at [267, 77] on input "[PERSON_NAME]'s Kitchen - A Delicious Elegant Meal" at bounding box center [364, 76] width 372 height 21
paste input "Cozy Wintertime Kitchen"
type input "[PERSON_NAME]'s Kitchen - Cozy Wintertime Kitchen"
click at [578, 77] on span "Search" at bounding box center [580, 76] width 34 height 16
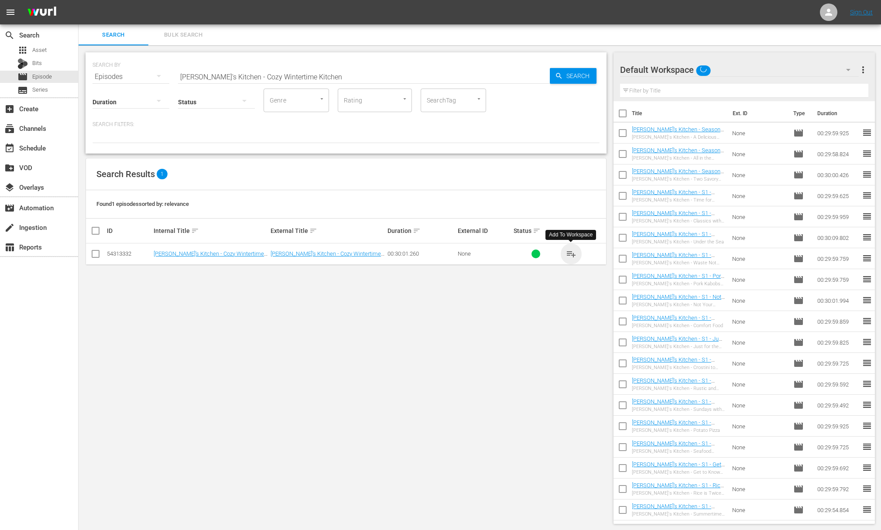
click at [573, 251] on span "playlist_add" at bounding box center [571, 254] width 10 height 10
click at [572, 251] on span "playlist_add" at bounding box center [571, 254] width 10 height 10
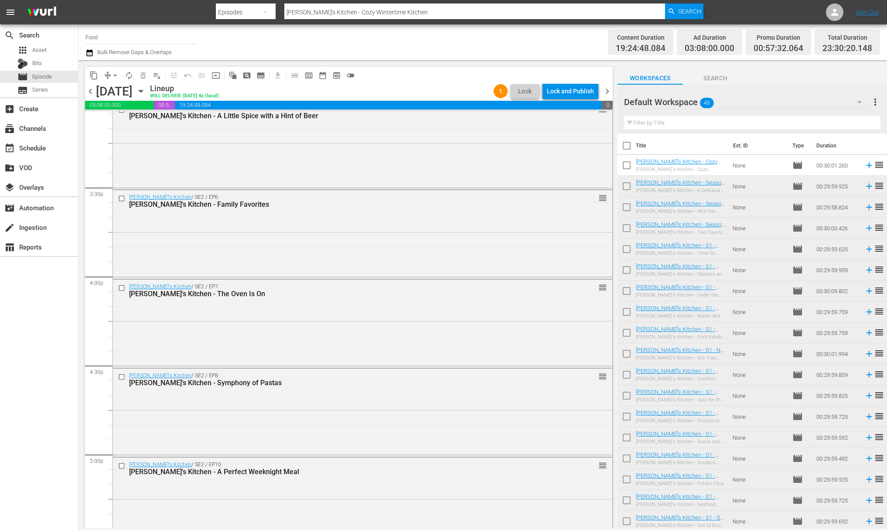
scroll to position [2766, 0]
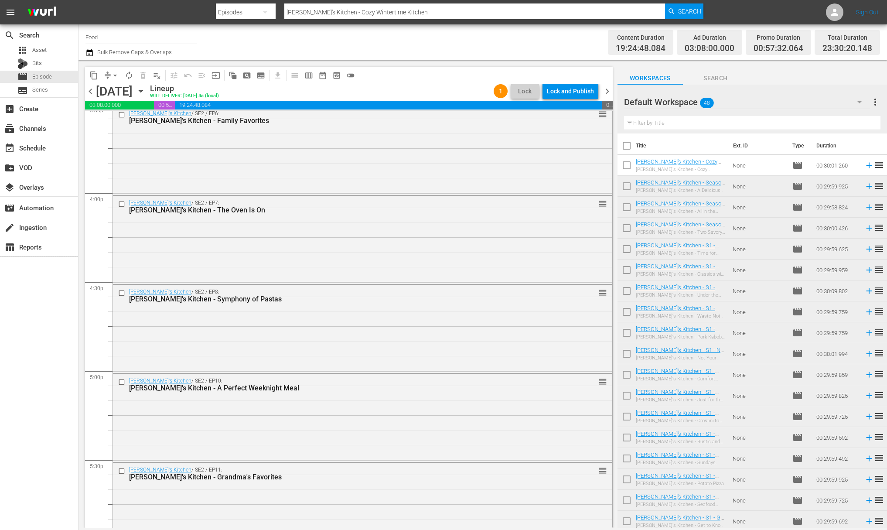
click at [9, 277] on div "search Search apps Asset Bits movie Episode subtitles Series add_box Create sub…" at bounding box center [39, 289] width 79 height 530
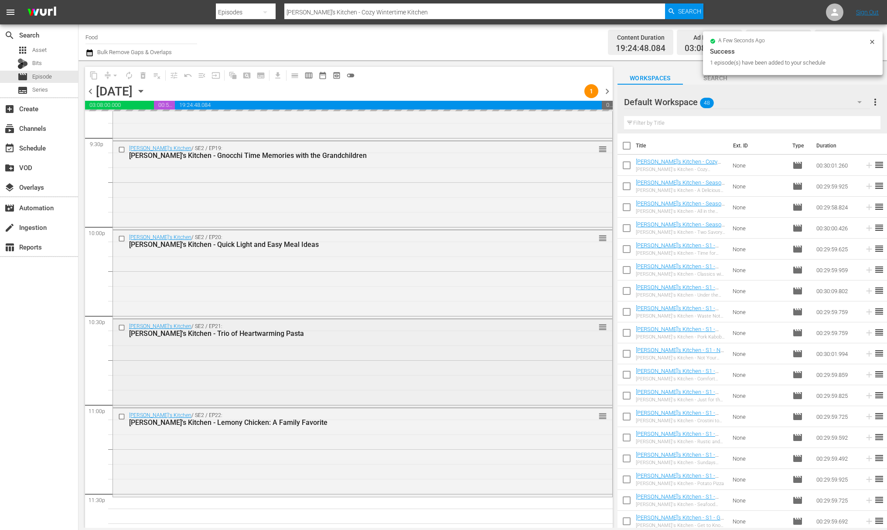
scroll to position [3854, 0]
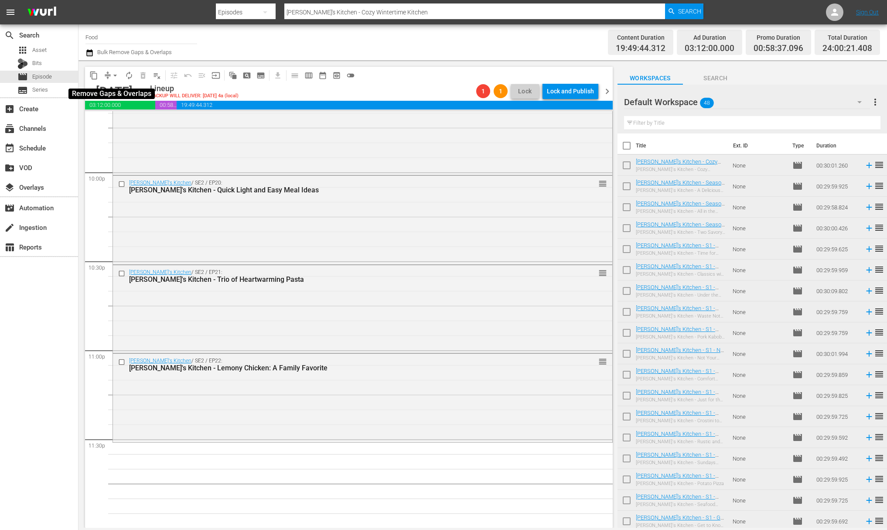
click at [112, 73] on span "arrow_drop_down" at bounding box center [115, 75] width 9 height 9
click at [112, 84] on ul "Align to Midnight Align to First Episode Align to End of Previous Day" at bounding box center [116, 107] width 92 height 50
click at [111, 90] on li "Align to Midnight" at bounding box center [116, 93] width 92 height 14
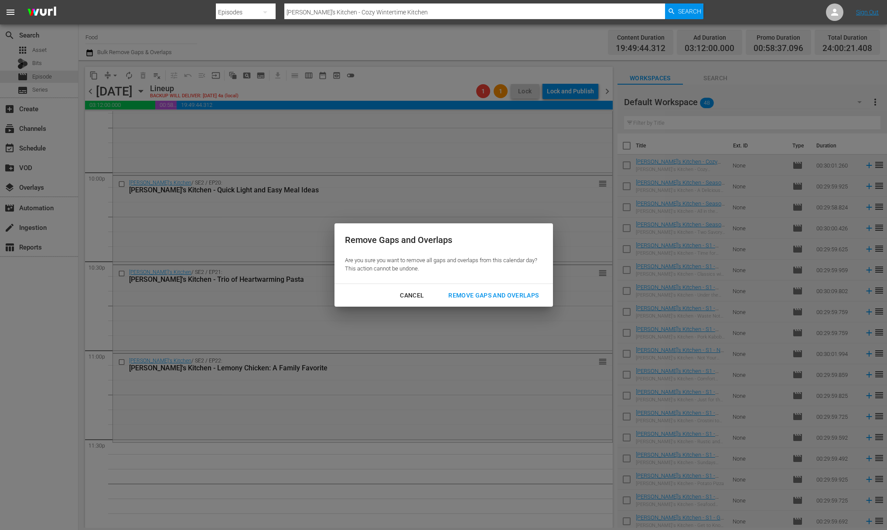
click at [468, 297] on div "Remove Gaps and Overlaps" at bounding box center [493, 295] width 104 height 11
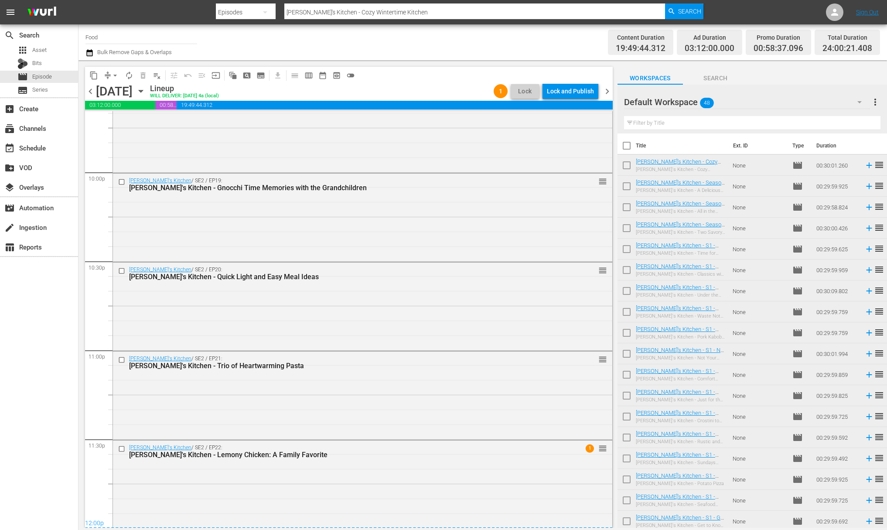
click at [576, 95] on div "Lock and Publish" at bounding box center [570, 91] width 47 height 16
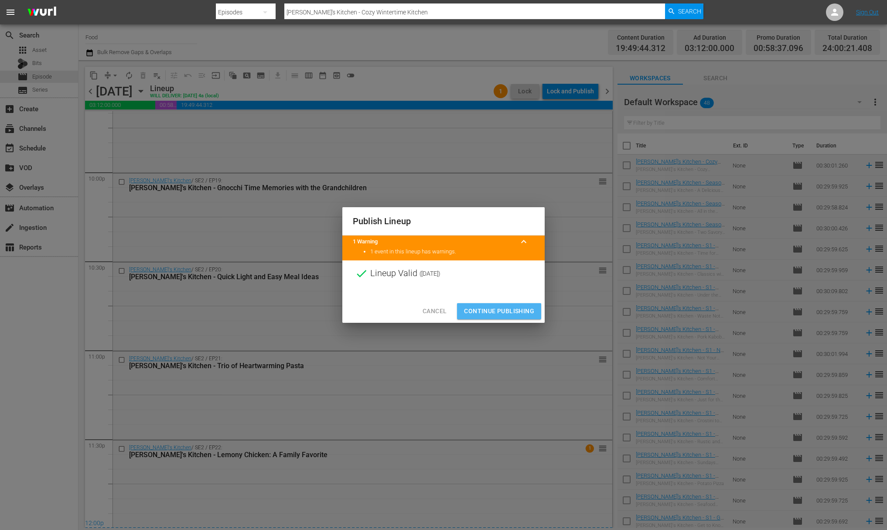
click at [503, 307] on span "Continue Publishing" at bounding box center [499, 311] width 70 height 11
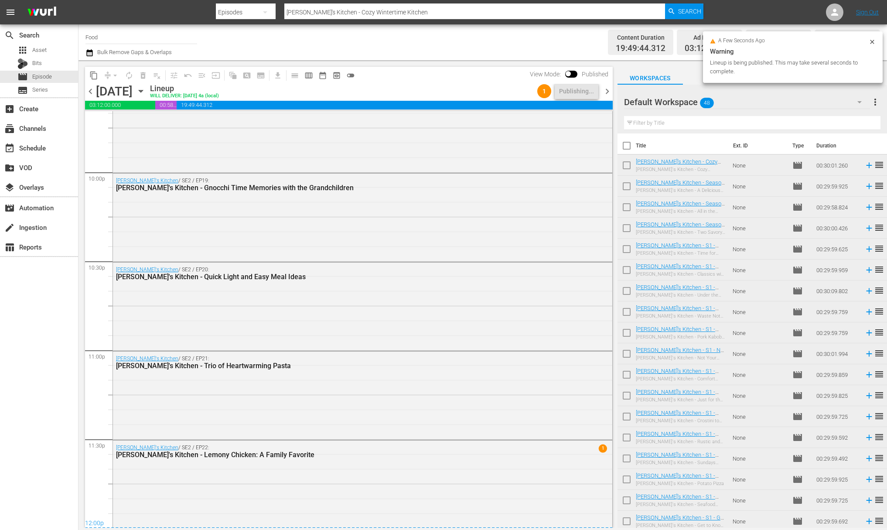
click at [670, 102] on div "Default Workspace 48 Default more_vert Filter by Title" at bounding box center [753, 109] width 270 height 49
click at [670, 102] on span "more_vert" at bounding box center [875, 102] width 10 height 10
click at [670, 120] on div "Clear All Workspace Items" at bounding box center [819, 119] width 103 height 16
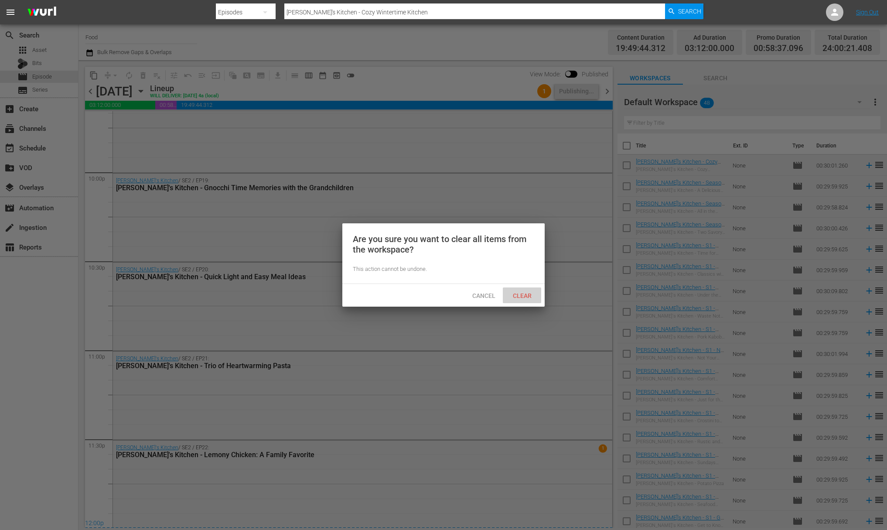
click at [524, 292] on span "Clear" at bounding box center [522, 295] width 33 height 7
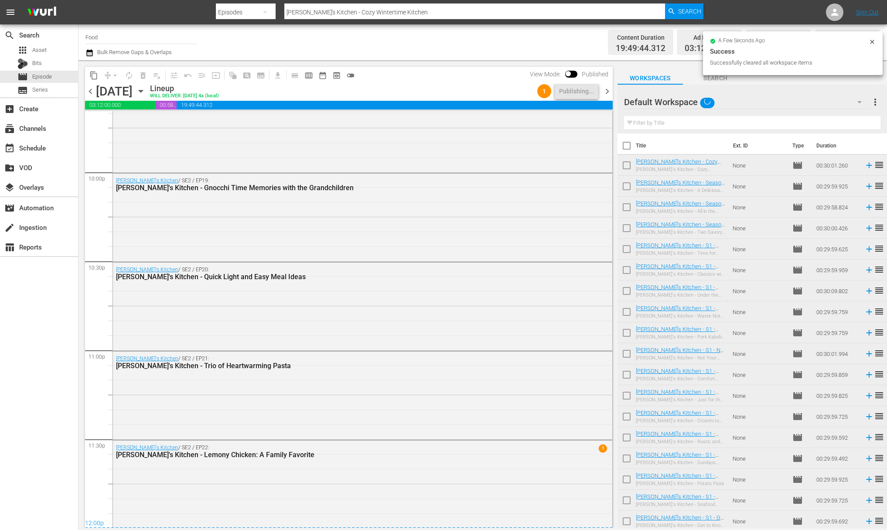
click at [156, 36] on input "Food" at bounding box center [141, 37] width 112 height 21
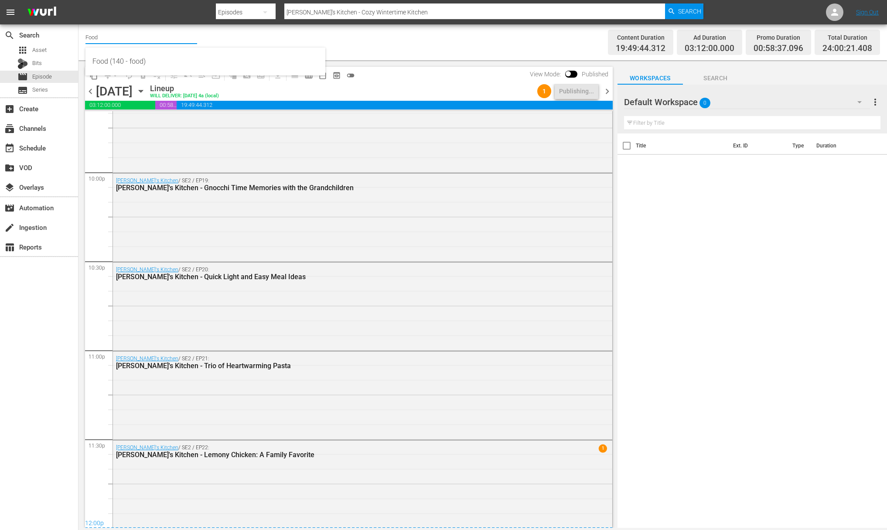
click at [111, 55] on div "Food (140 - food)" at bounding box center [205, 61] width 226 height 21
type input "Food (140 - food)"
click at [143, 91] on icon "button" at bounding box center [141, 91] width 4 height 2
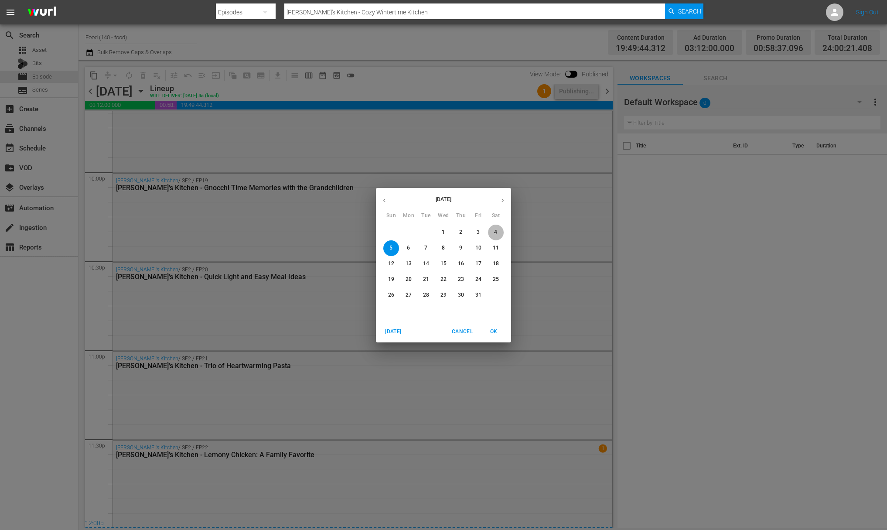
click at [498, 233] on span "4" at bounding box center [496, 232] width 16 height 7
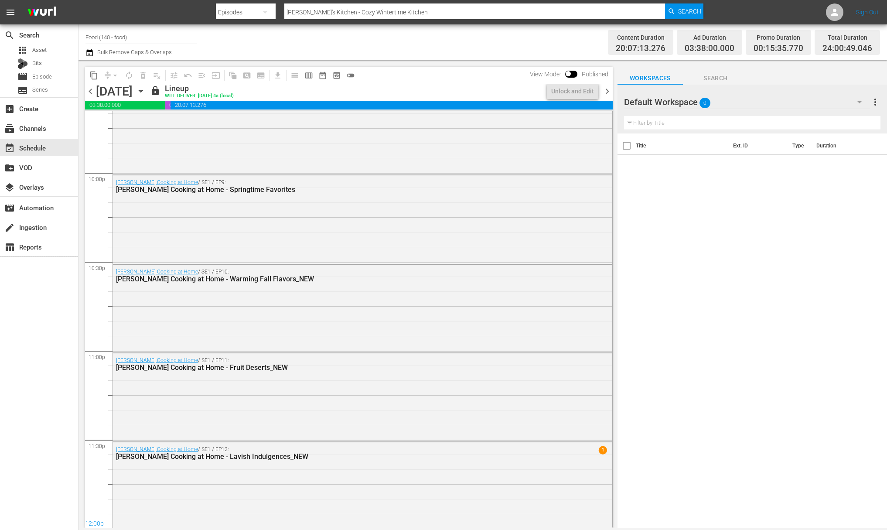
scroll to position [3854, 0]
click at [146, 89] on icon "button" at bounding box center [141, 91] width 10 height 10
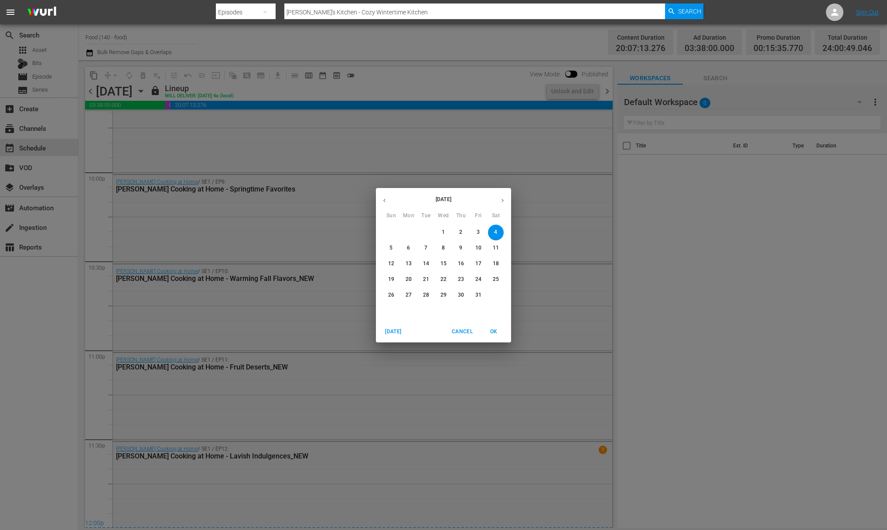
click at [483, 227] on button "3" at bounding box center [479, 233] width 16 height 16
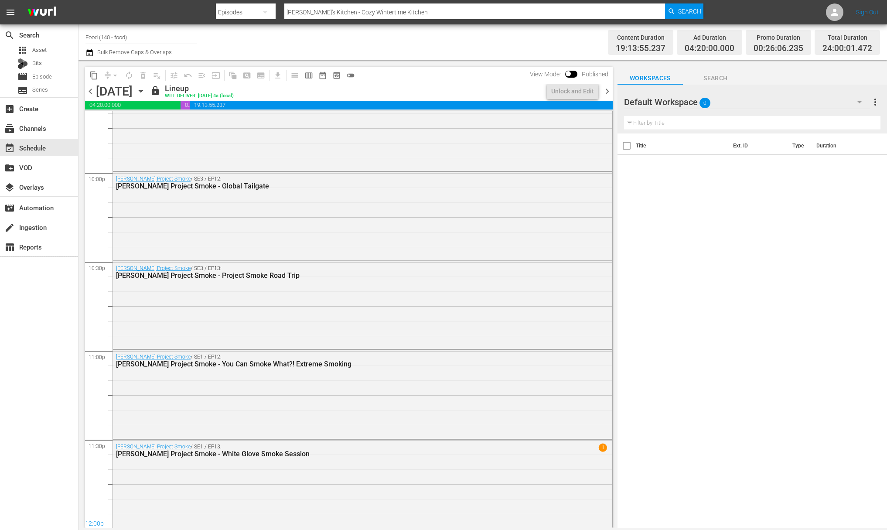
scroll to position [3854, 0]
